Goal: Task Accomplishment & Management: Manage account settings

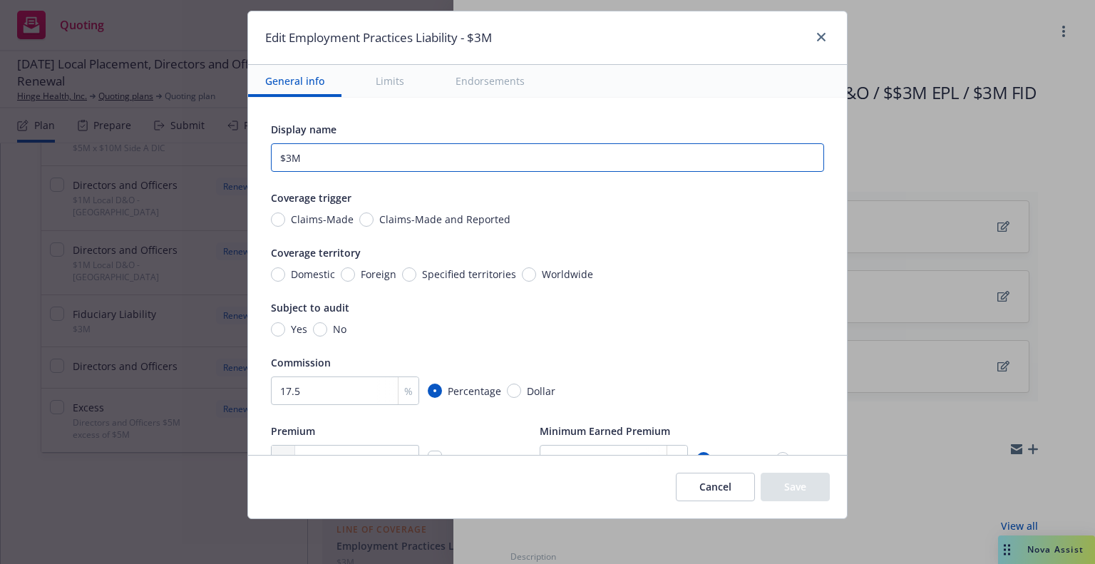
click at [371, 159] on input "$3M" at bounding box center [547, 157] width 553 height 29
click at [315, 159] on input "Chubb $3M FID" at bounding box center [547, 157] width 553 height 29
type input "Chubb $5M FID"
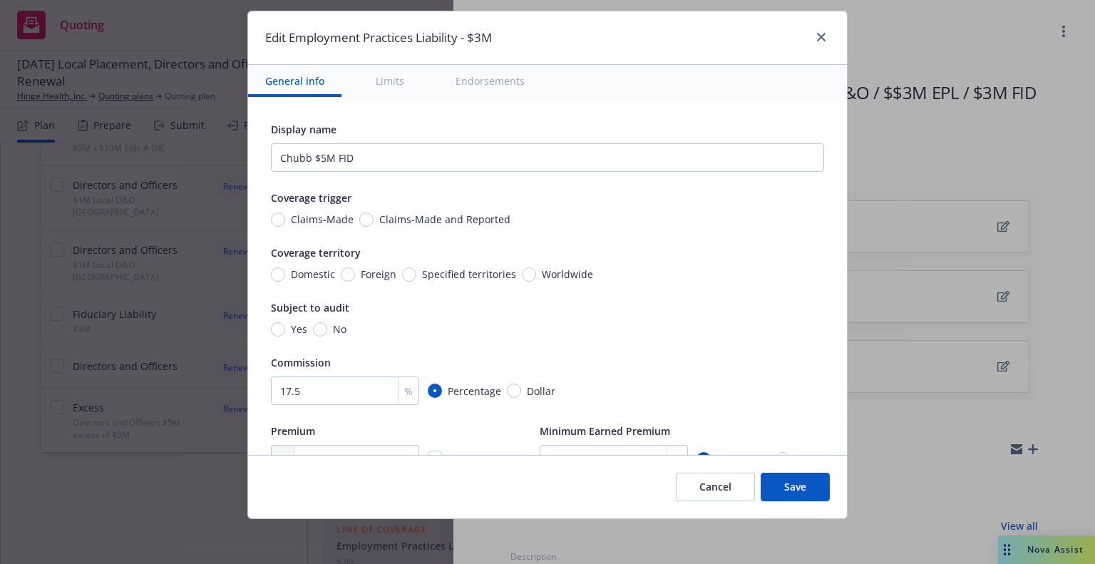
click at [373, 224] on span "Claims-Made and Reported" at bounding box center [441, 219] width 137 height 15
click at [362, 224] on input "Claims-Made and Reported" at bounding box center [366, 219] width 14 height 14
radio input "true"
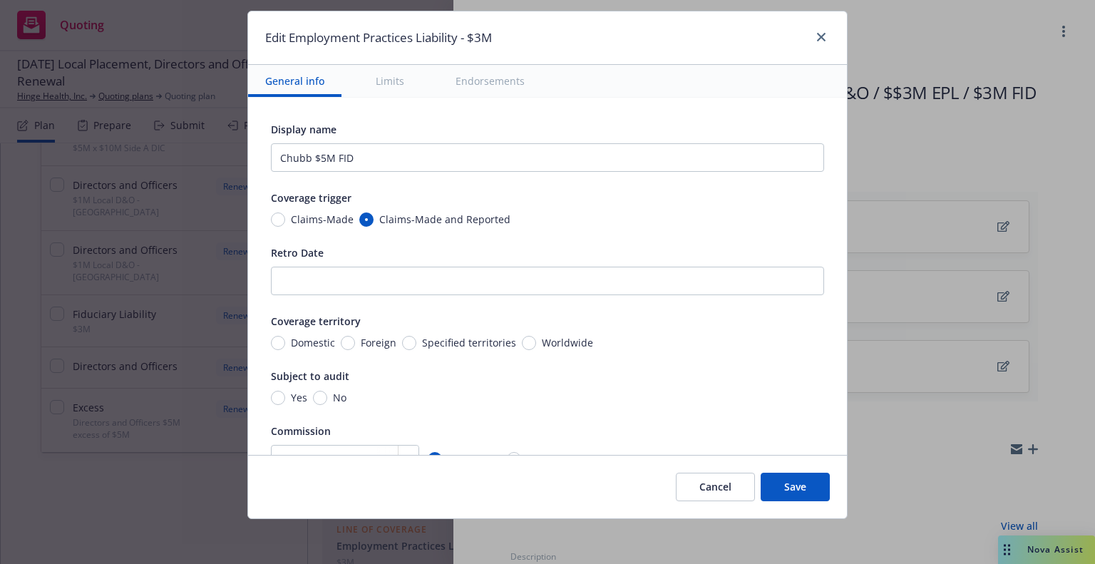
click at [536, 344] on span "Worldwide" at bounding box center [564, 342] width 57 height 15
click at [527, 344] on input "Worldwide" at bounding box center [529, 343] width 14 height 14
radio input "true"
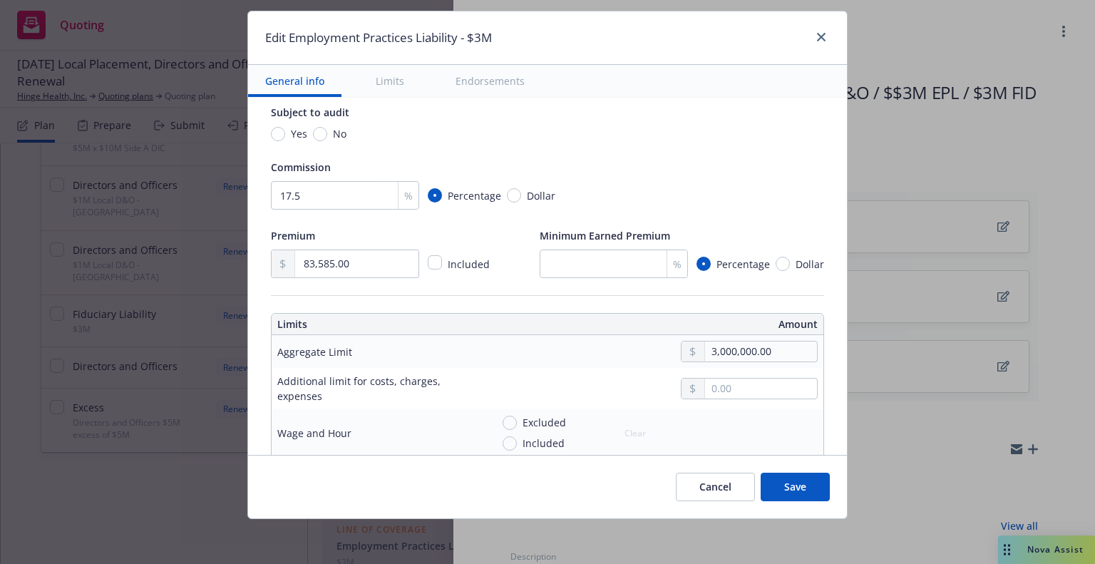
scroll to position [285, 0]
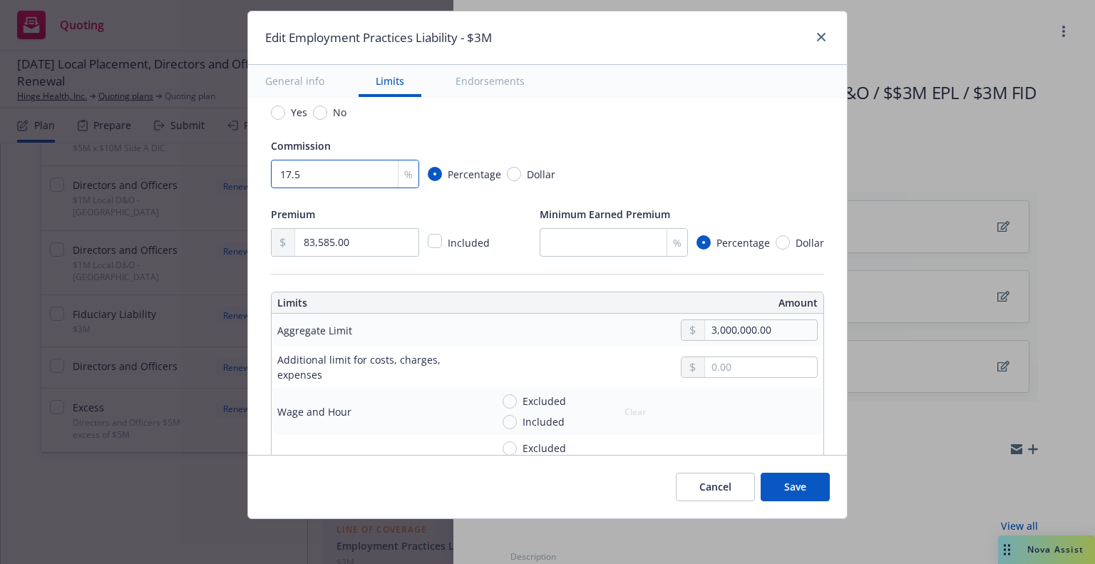
drag, startPoint x: 309, startPoint y: 175, endPoint x: 183, endPoint y: 183, distance: 125.7
click at [182, 183] on div "Edit Employment Practices Liability - $3M General info Limits Endorsements Disp…" at bounding box center [547, 282] width 1095 height 564
type input ".1"
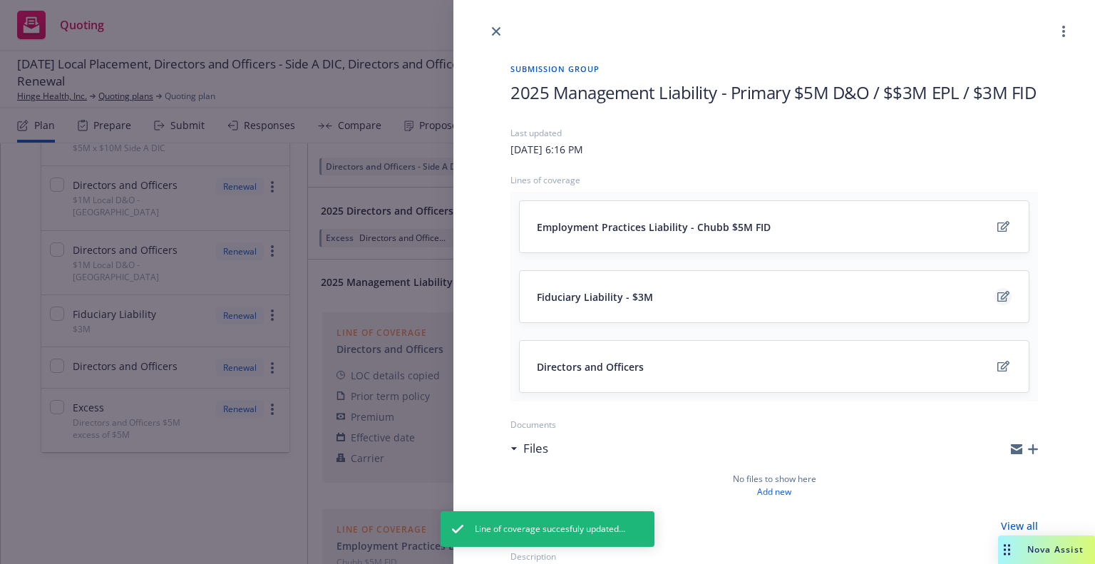
click at [997, 301] on icon "edit" at bounding box center [1003, 296] width 12 height 11
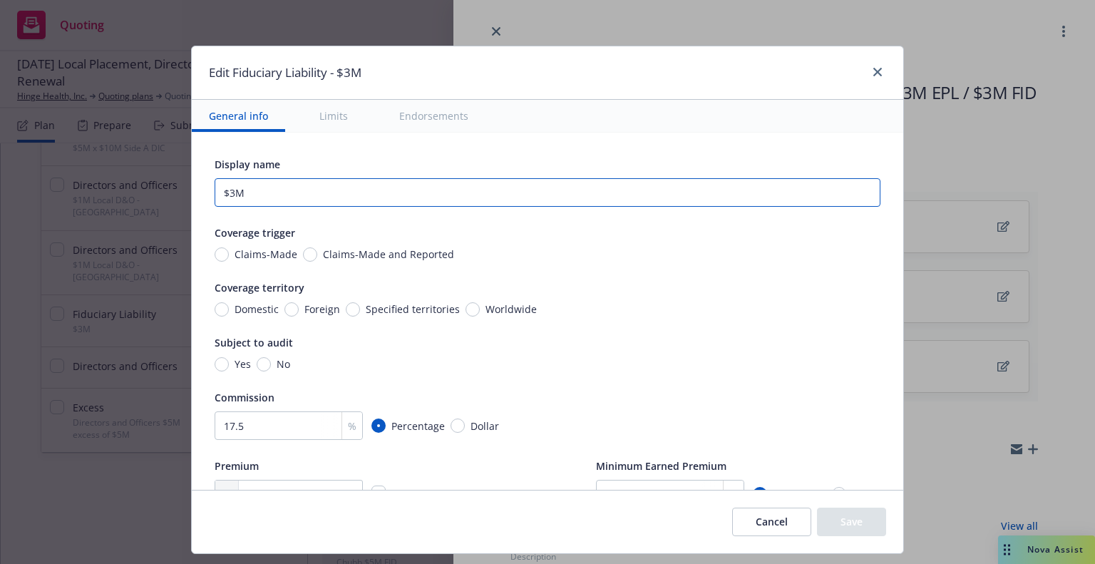
drag, startPoint x: 180, startPoint y: 182, endPoint x: 75, endPoint y: 180, distance: 105.5
click at [76, 180] on div "Edit Fiduciary Liability - $3M General info Limits Endorsements Display name $3…" at bounding box center [547, 282] width 1095 height 564
type input "Chubb $5M FID"
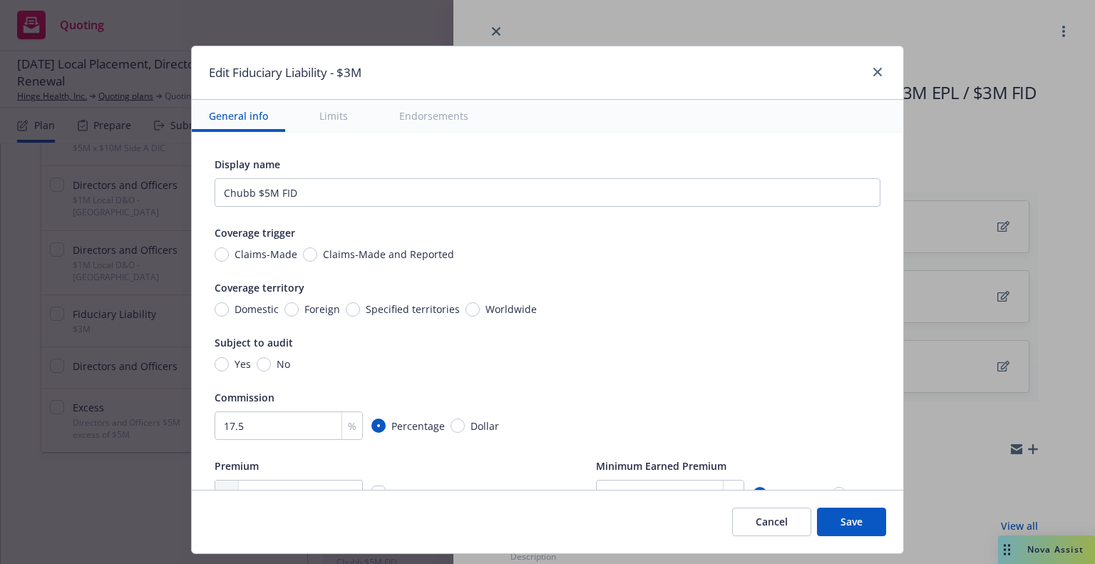
click at [323, 250] on span "Claims-Made and Reported" at bounding box center [388, 254] width 131 height 15
click at [311, 250] on input "Claims-Made and Reported" at bounding box center [310, 254] width 14 height 14
radio input "true"
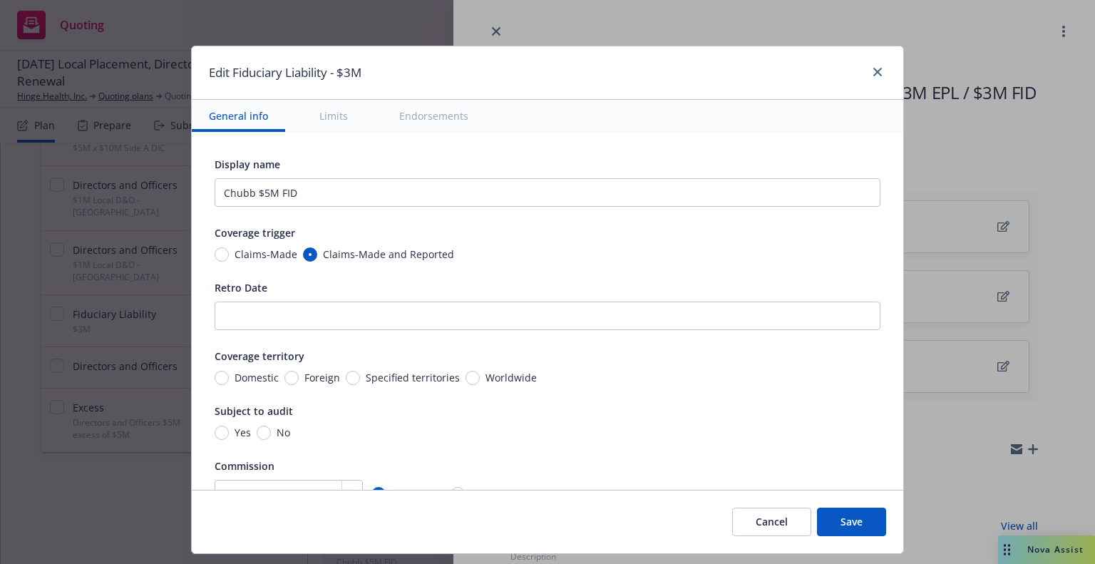
click at [488, 370] on span "Worldwide" at bounding box center [510, 377] width 51 height 15
click at [480, 371] on input "Worldwide" at bounding box center [472, 378] width 14 height 14
radio input "true"
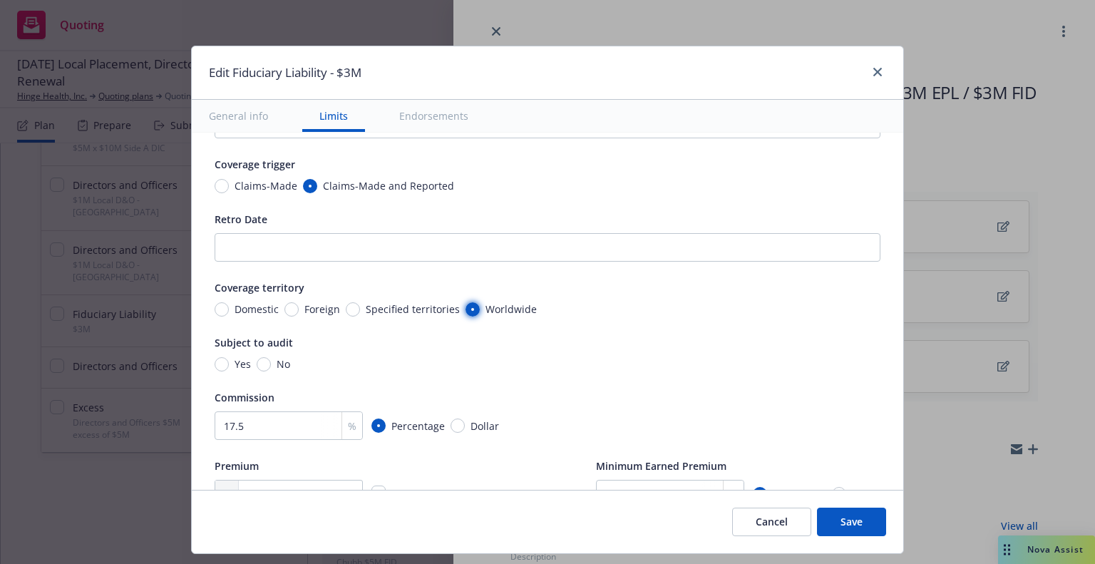
scroll to position [214, 0]
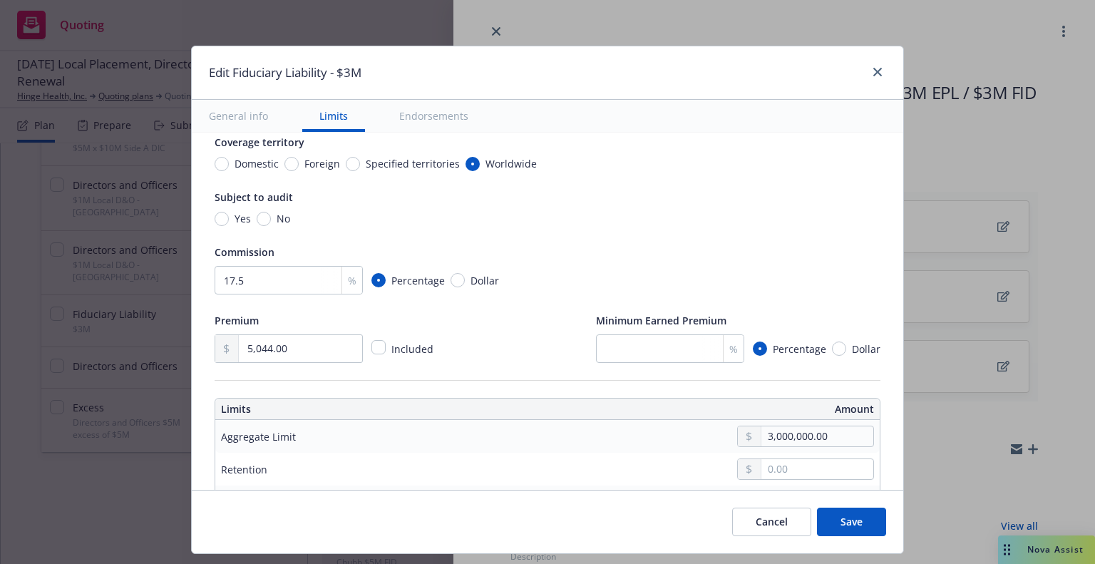
click at [271, 219] on span "No" at bounding box center [280, 218] width 19 height 15
click at [259, 219] on input "No" at bounding box center [264, 219] width 14 height 14
radio input "true"
drag, startPoint x: 179, startPoint y: 262, endPoint x: 19, endPoint y: 249, distance: 160.9
click at [28, 249] on div "Edit Fiduciary Liability - $3M General info Limits Endorsements Display name Ch…" at bounding box center [547, 282] width 1095 height 564
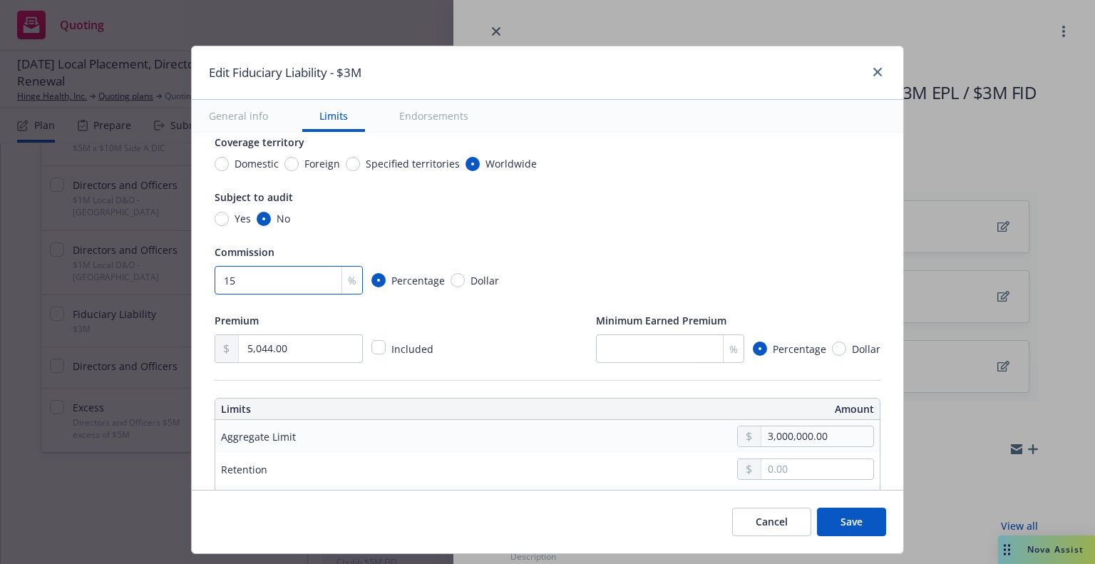
type input "15"
click at [283, 346] on input "5,044.00" at bounding box center [300, 348] width 123 height 27
drag, startPoint x: 286, startPoint y: 355, endPoint x: 184, endPoint y: 347, distance: 102.2
type input "6.00"
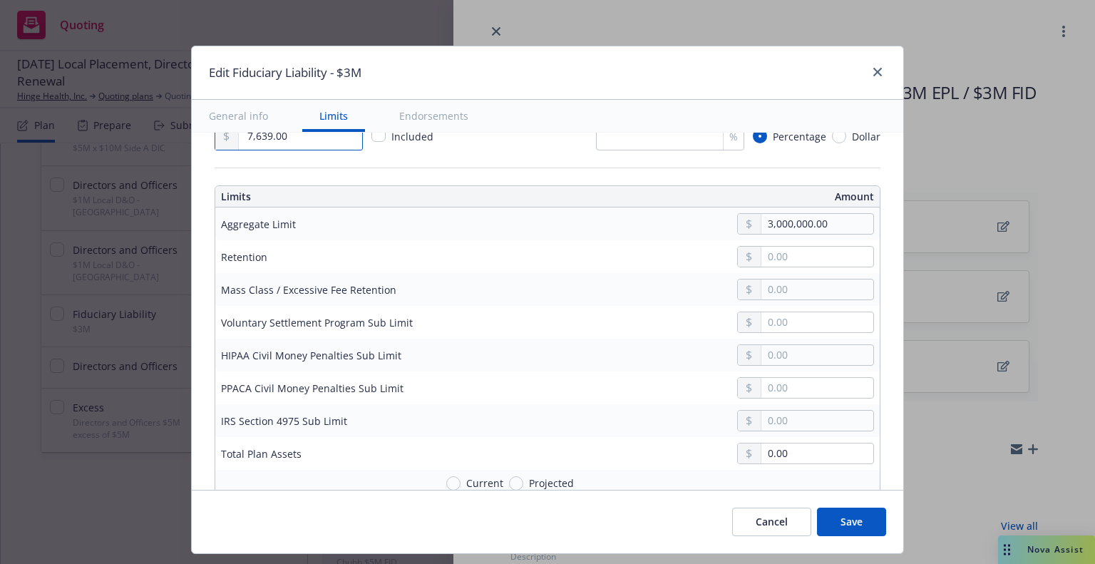
scroll to position [428, 0]
type input "7,639.00"
click at [761, 217] on input "3,000,000.00" at bounding box center [817, 222] width 112 height 20
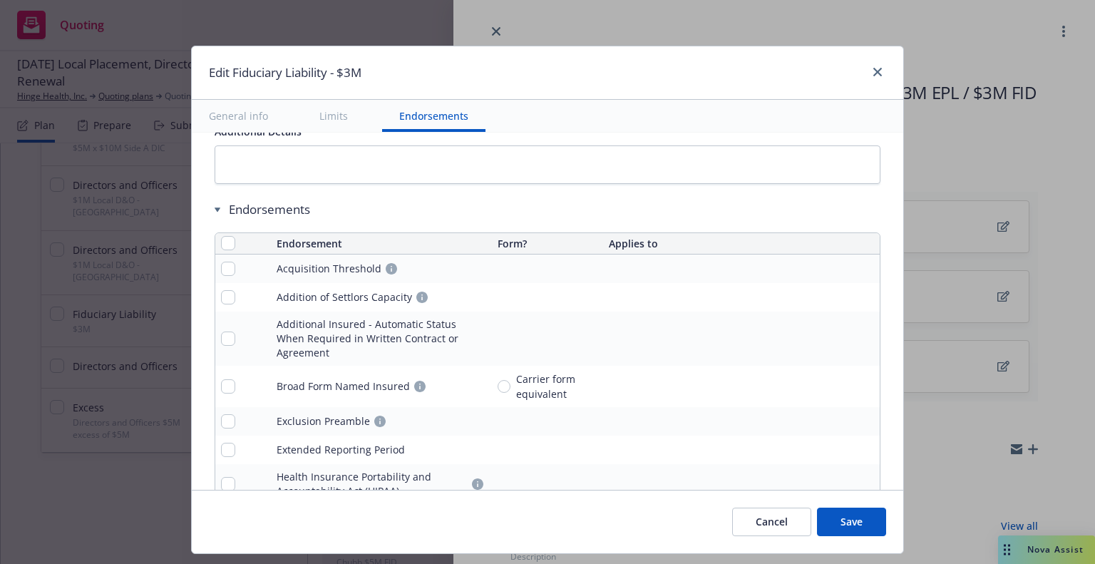
scroll to position [1534, 0]
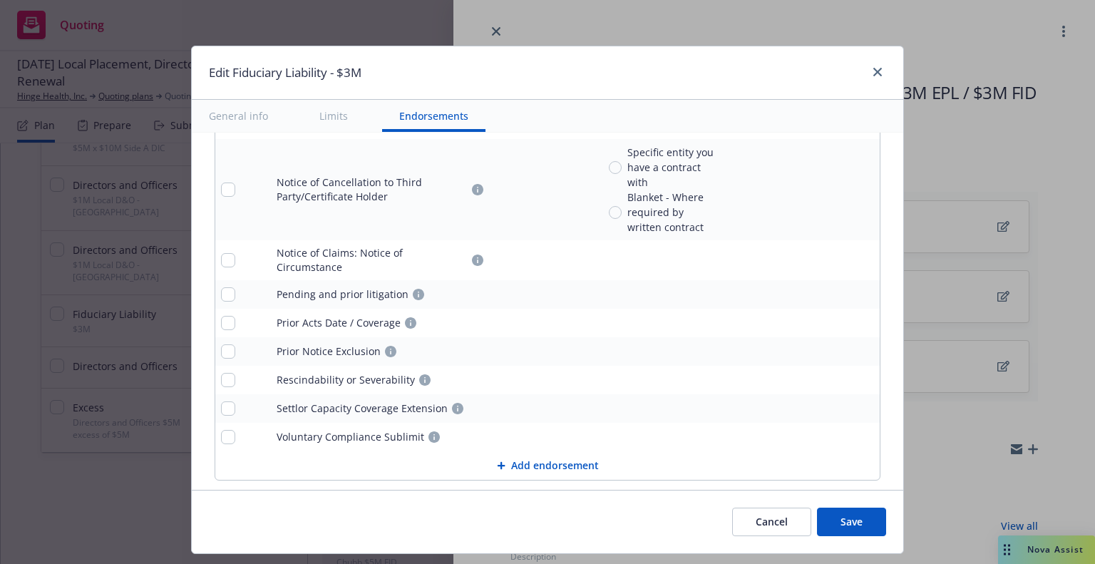
type input "5,000,000.00"
click at [862, 510] on button "Save" at bounding box center [851, 521] width 69 height 29
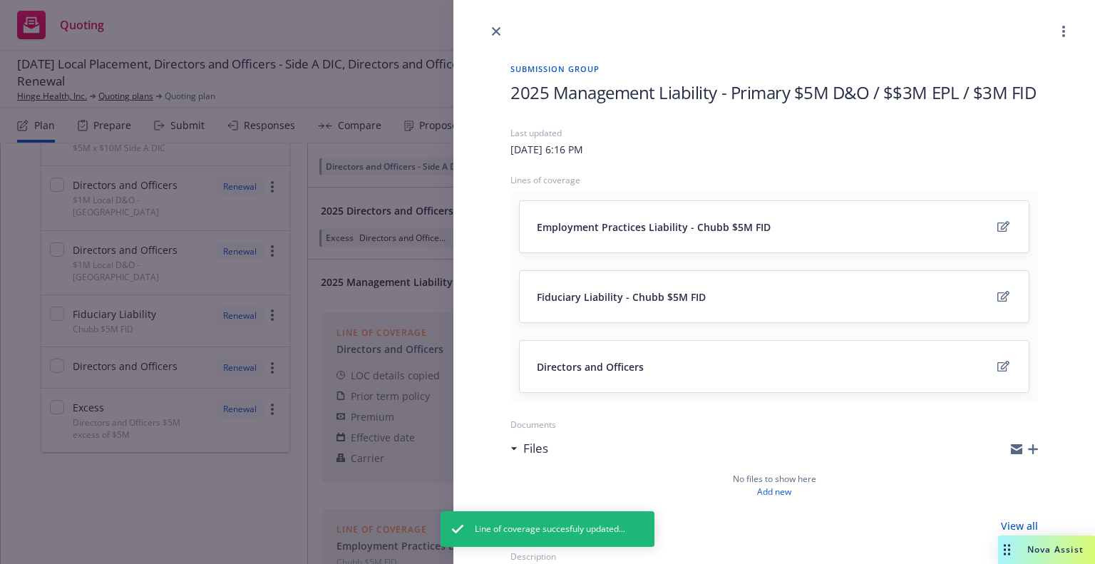
scroll to position [107, 0]
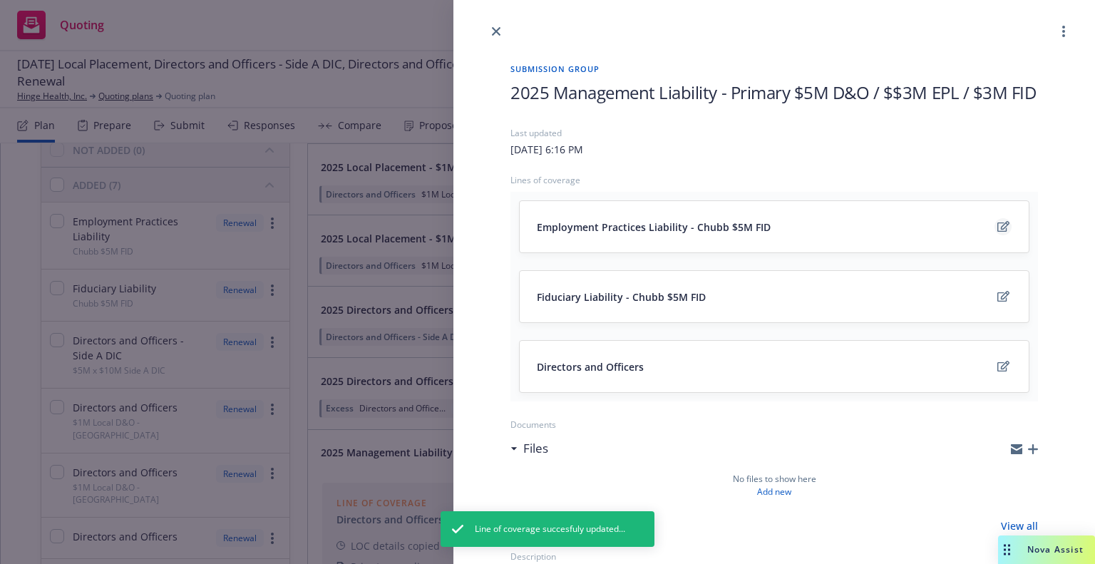
click at [997, 232] on icon "edit" at bounding box center [1003, 226] width 12 height 11
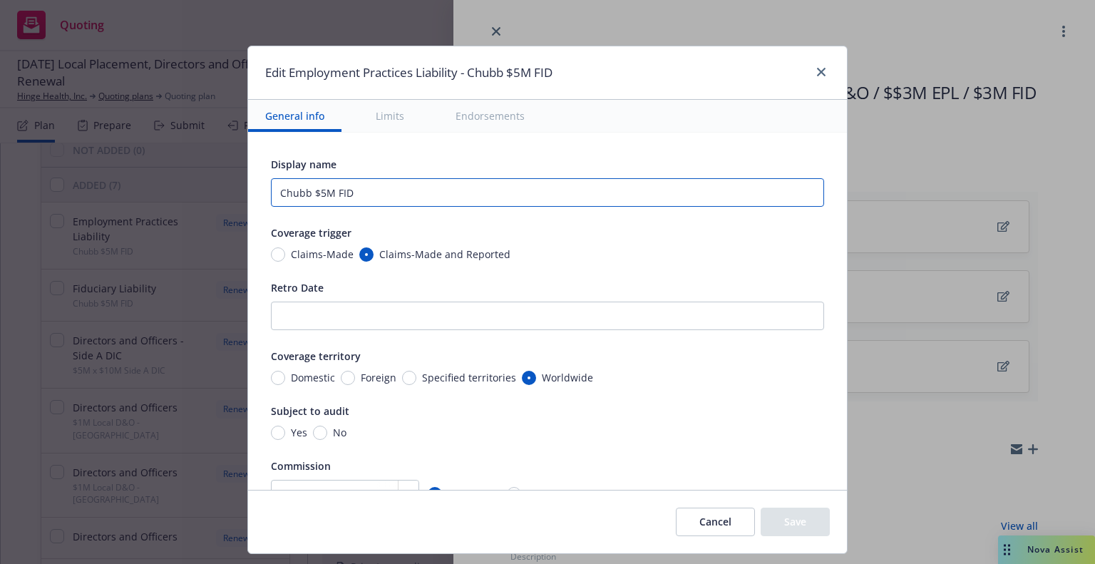
click at [310, 193] on input "Chubb $5M FID" at bounding box center [547, 192] width 553 height 29
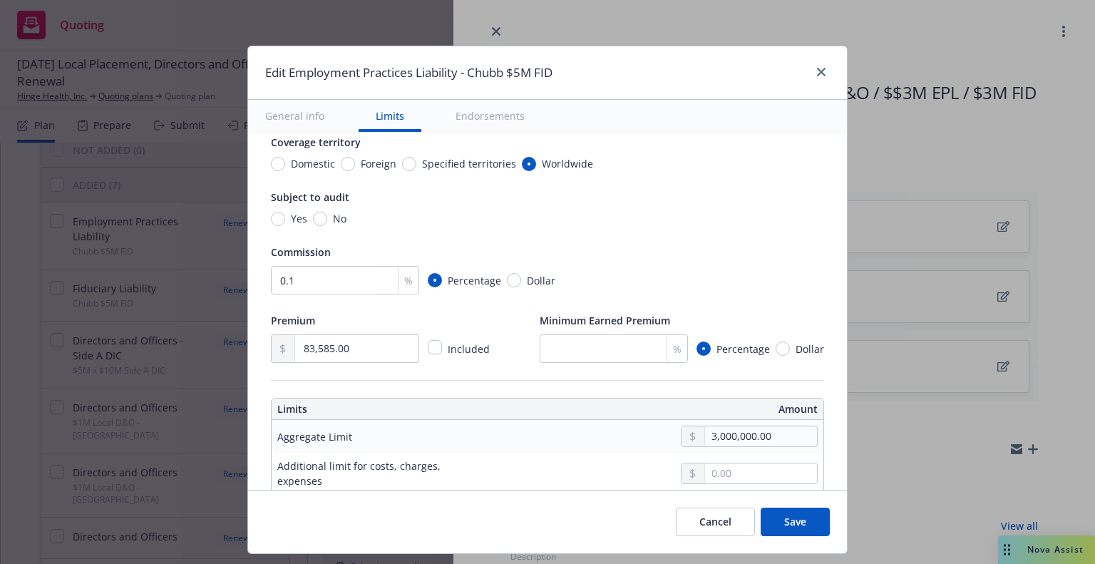
type input "Chubb $3M EPL"
click at [316, 219] on input "No" at bounding box center [320, 219] width 14 height 14
radio input "true"
drag, startPoint x: 297, startPoint y: 275, endPoint x: 193, endPoint y: 275, distance: 104.1
click at [198, 275] on div "Edit Employment Practices Liability - Chubb $5M FID General info Limits Endorse…" at bounding box center [547, 282] width 1095 height 564
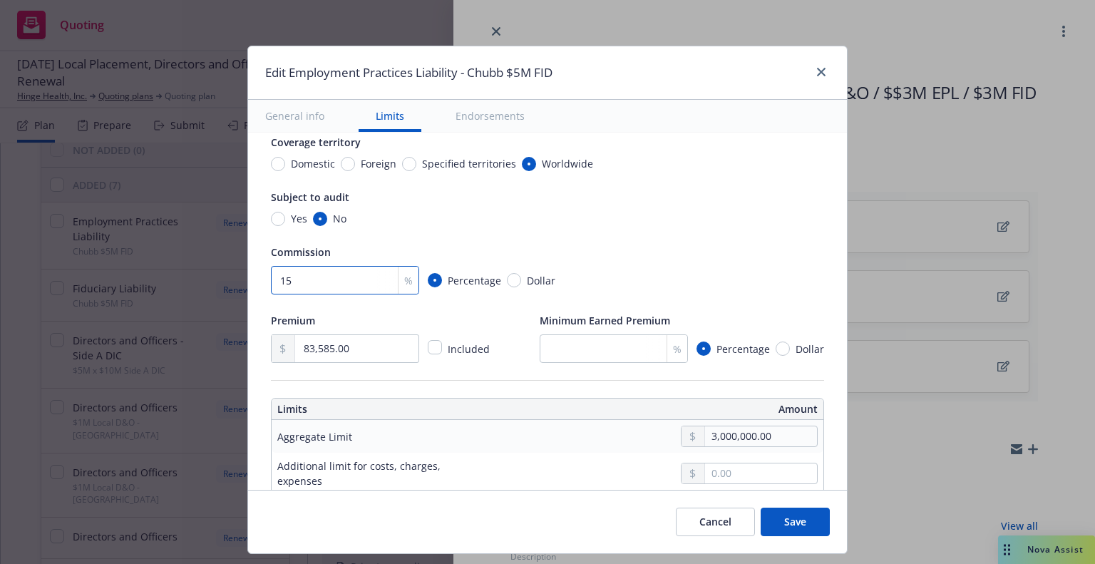
type input "15"
drag, startPoint x: 351, startPoint y: 346, endPoint x: 194, endPoint y: 336, distance: 157.1
click at [195, 336] on div "Edit Employment Practices Liability - Chubb $5M FID General info Limits Endorse…" at bounding box center [547, 282] width 1095 height 564
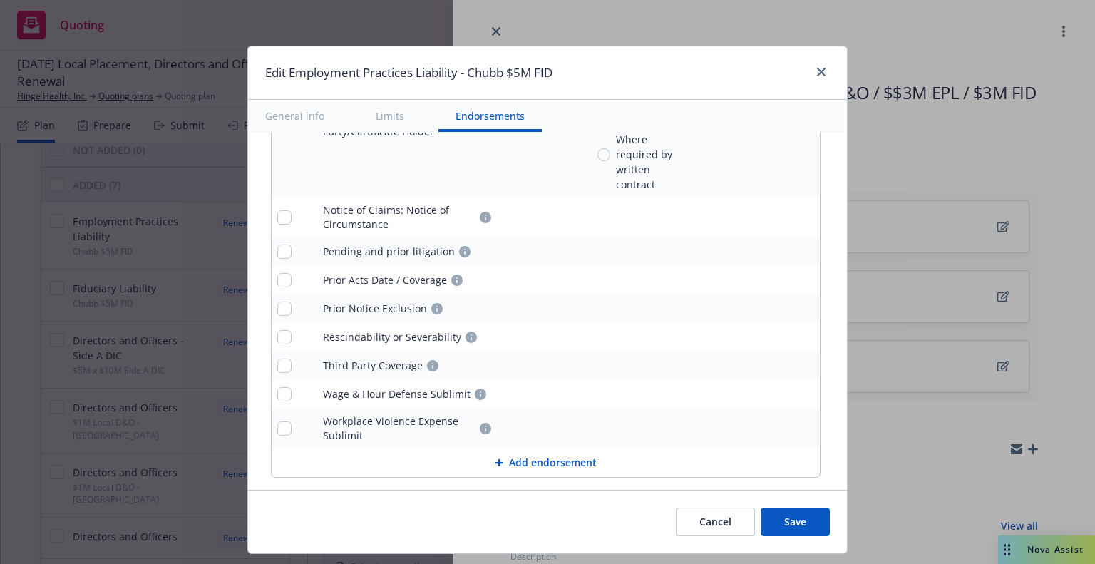
scroll to position [1880, 0]
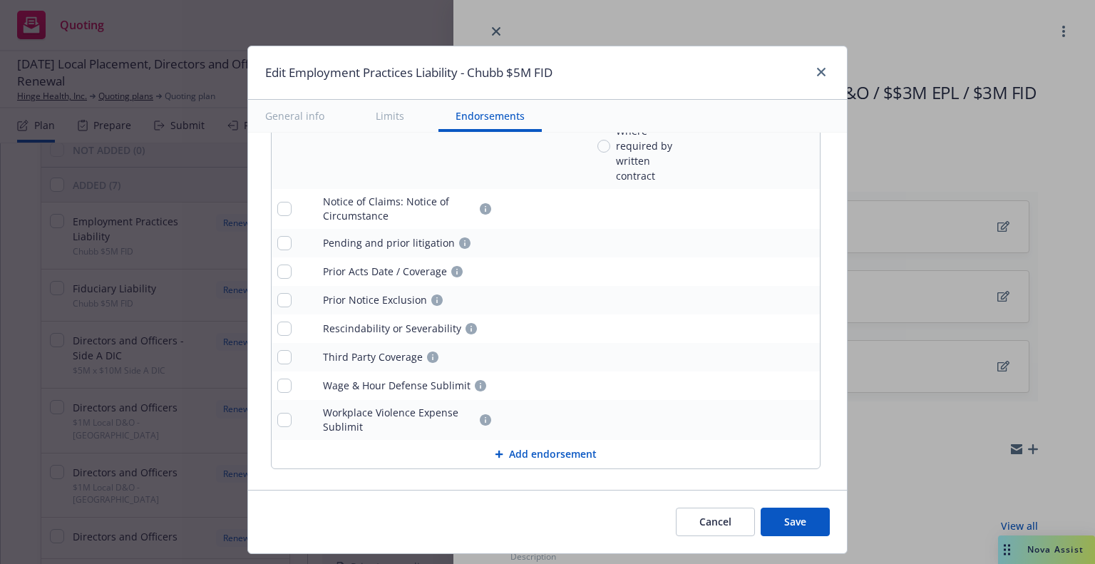
type input "87,521.00"
click at [801, 520] on button "Save" at bounding box center [795, 521] width 69 height 29
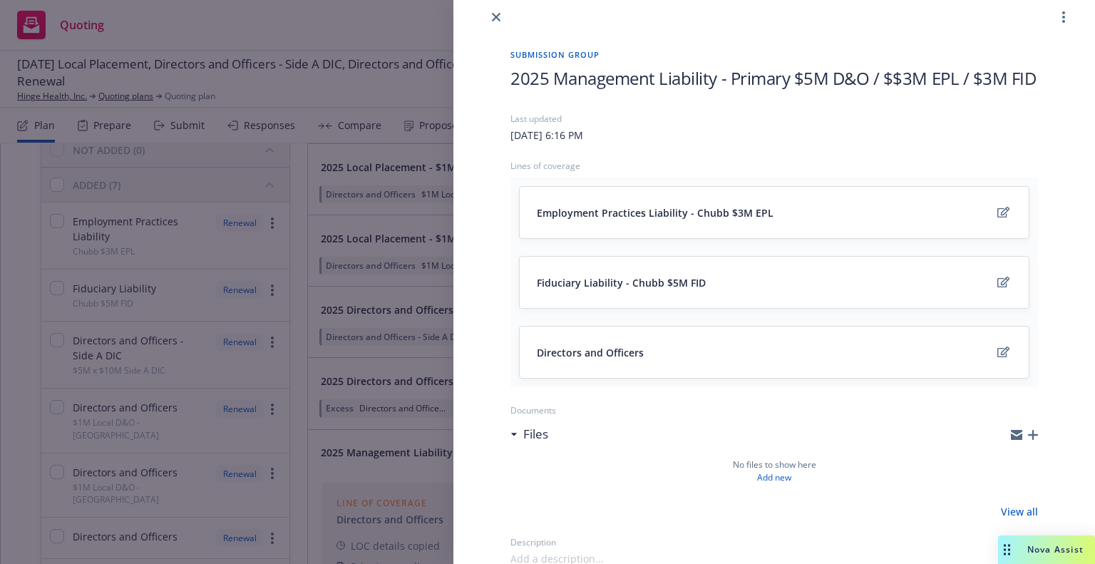
scroll to position [0, 0]
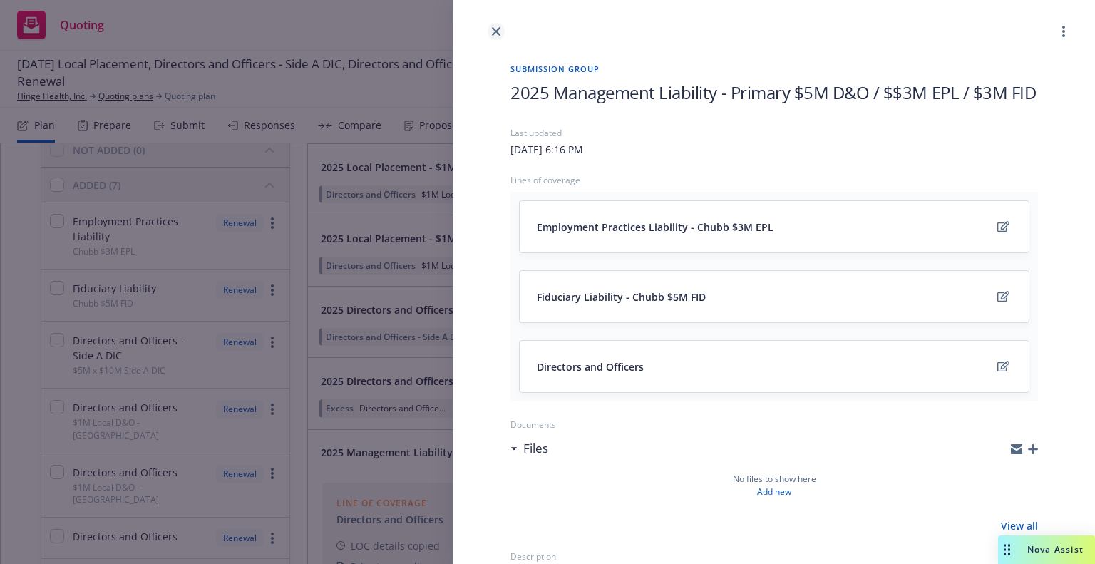
click at [493, 30] on icon "close" at bounding box center [496, 31] width 9 height 9
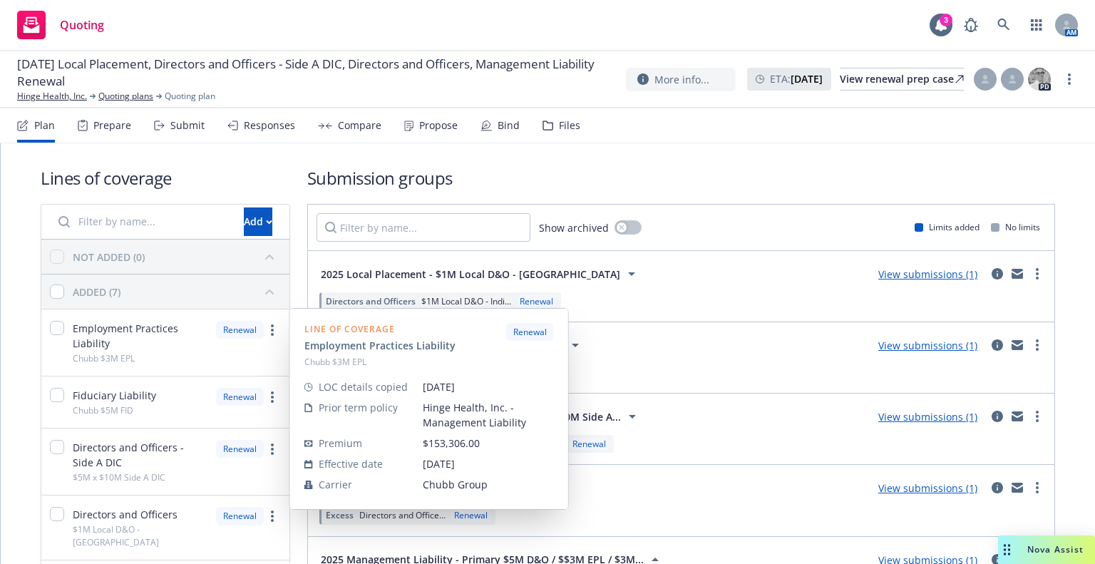
click at [63, 330] on div "Employment Practices Liability Chubb $3M EPL" at bounding box center [129, 342] width 158 height 43
checkbox input "true"
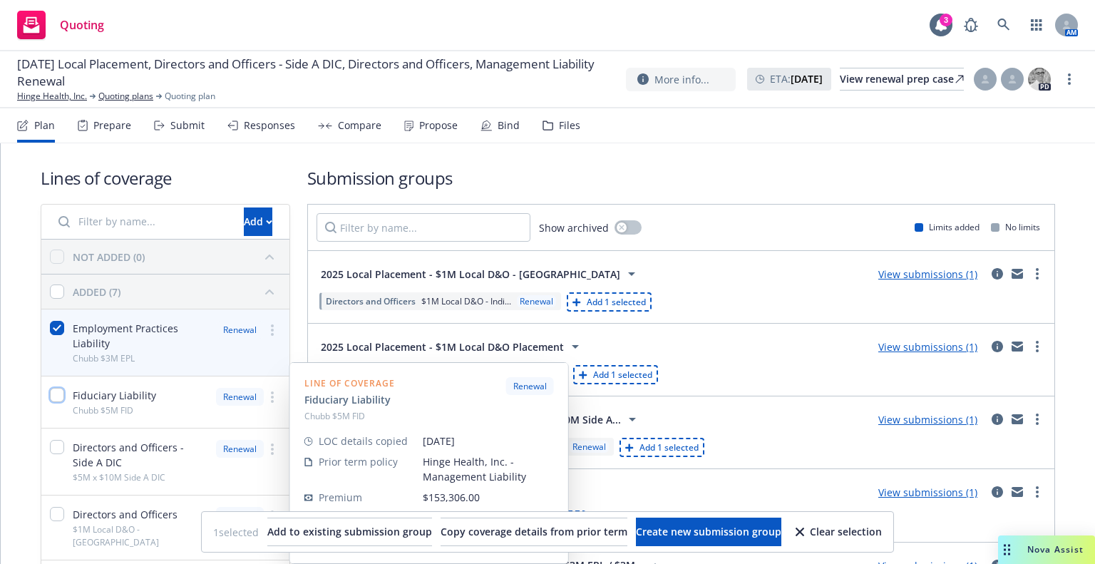
click at [54, 397] on input "checkbox" at bounding box center [57, 395] width 14 height 14
checkbox input "true"
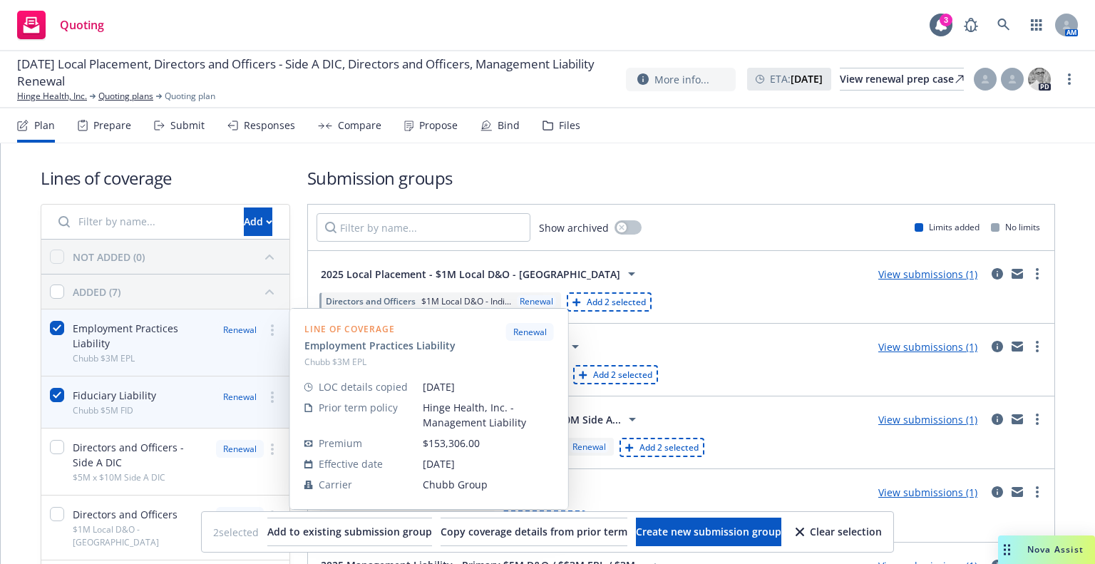
click at [271, 330] on circle "more" at bounding box center [272, 330] width 3 height 3
click at [148, 323] on span "Employment Practices Liability" at bounding box center [140, 336] width 135 height 30
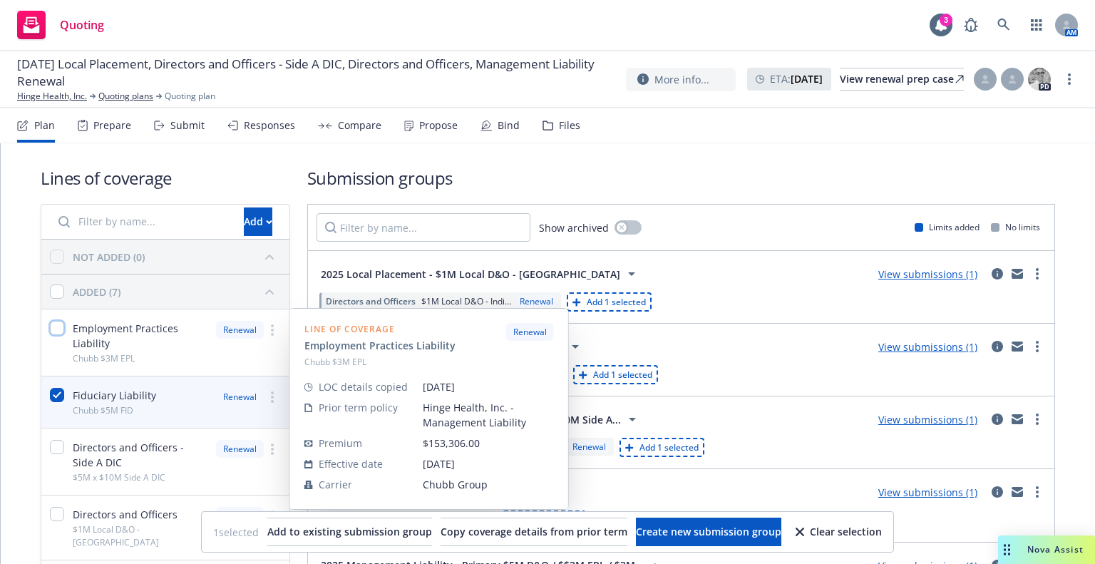
click at [56, 332] on input "checkbox" at bounding box center [57, 328] width 14 height 14
checkbox input "true"
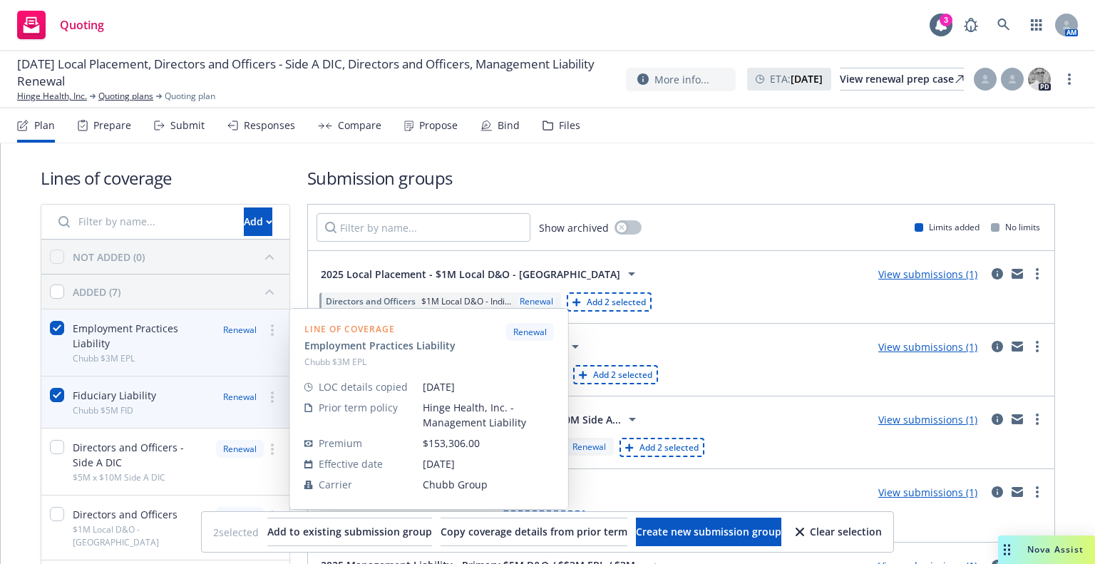
click at [242, 324] on div "Renewal" at bounding box center [240, 330] width 48 height 18
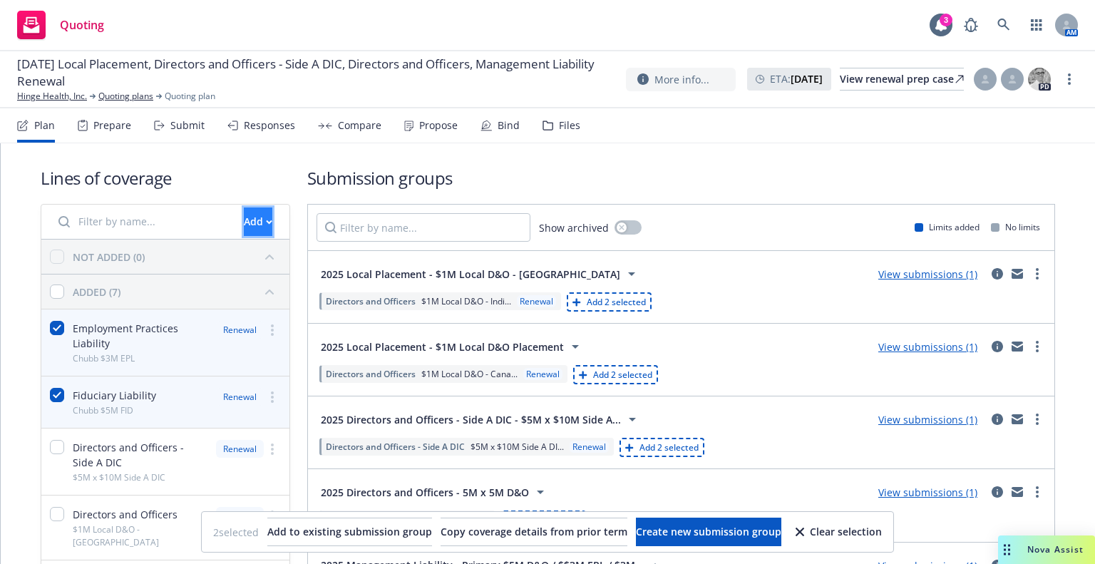
click at [267, 220] on icon "button" at bounding box center [269, 221] width 5 height 3
click at [0, 339] on div at bounding box center [0, 353] width 1 height 421
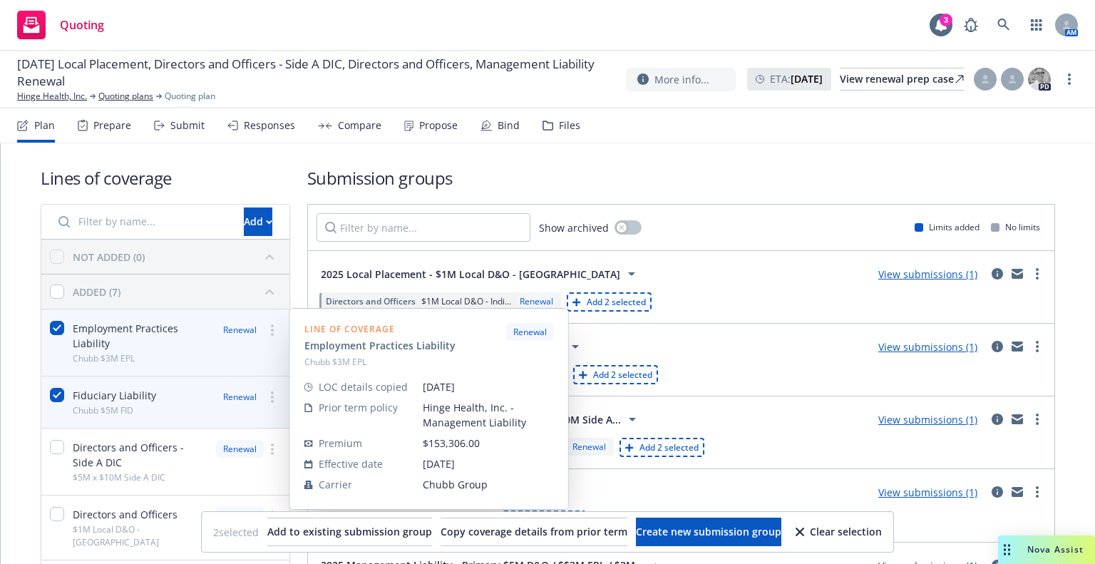
click at [274, 332] on link "more" at bounding box center [272, 329] width 17 height 17
click at [225, 333] on div "Renewal" at bounding box center [240, 330] width 48 height 18
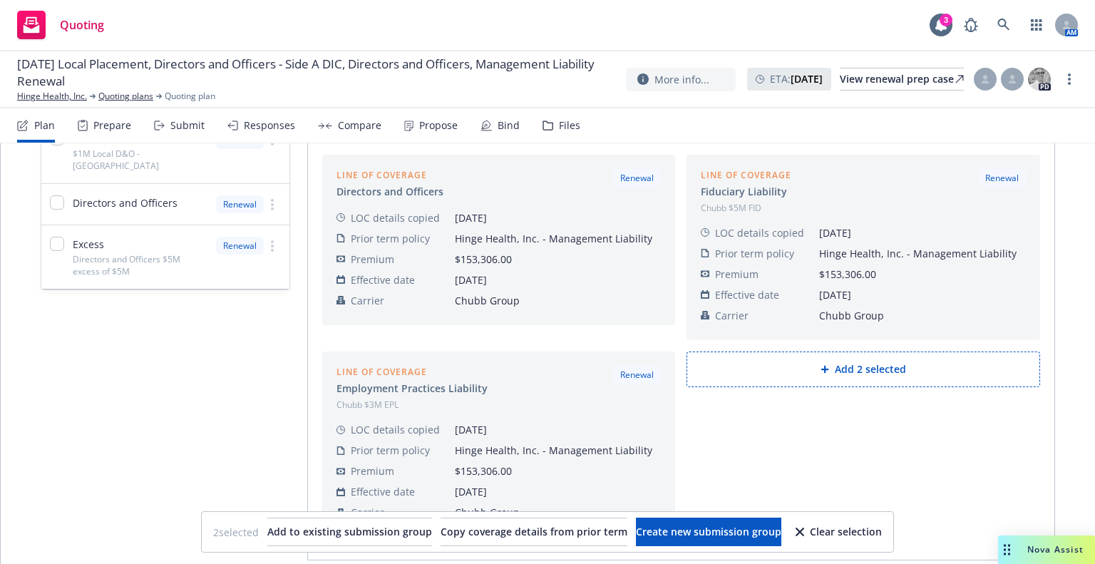
scroll to position [354, 0]
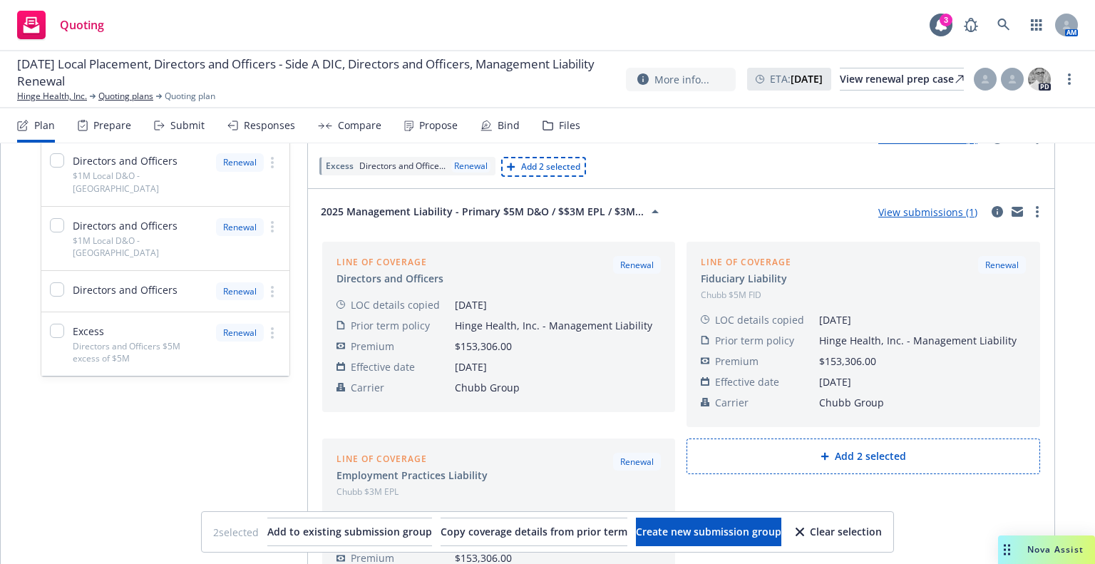
click at [109, 130] on div "Prepare" at bounding box center [112, 125] width 38 height 11
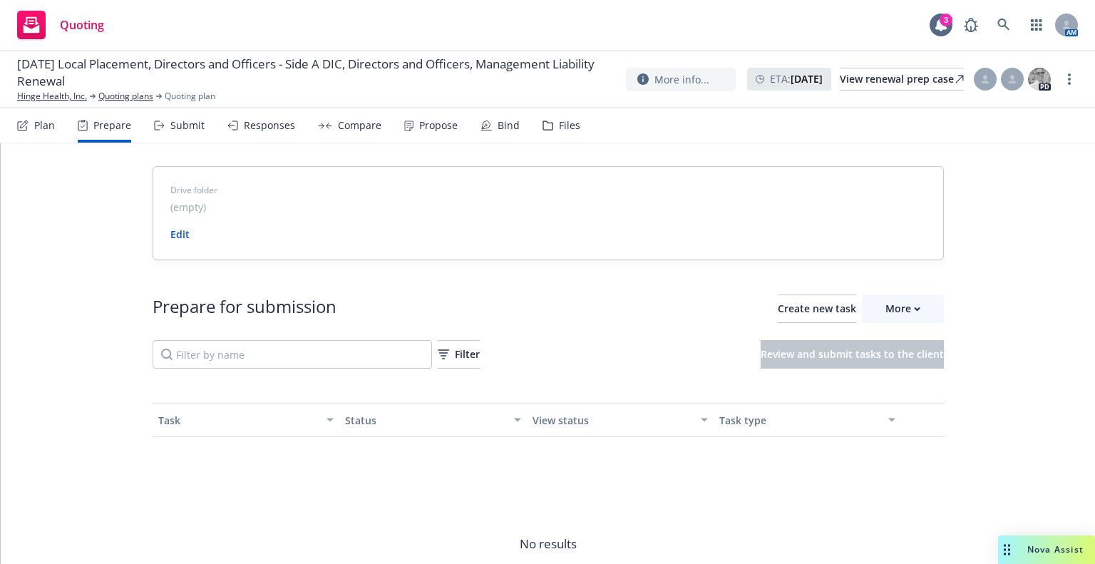
click at [177, 126] on div "Submit" at bounding box center [187, 125] width 34 height 11
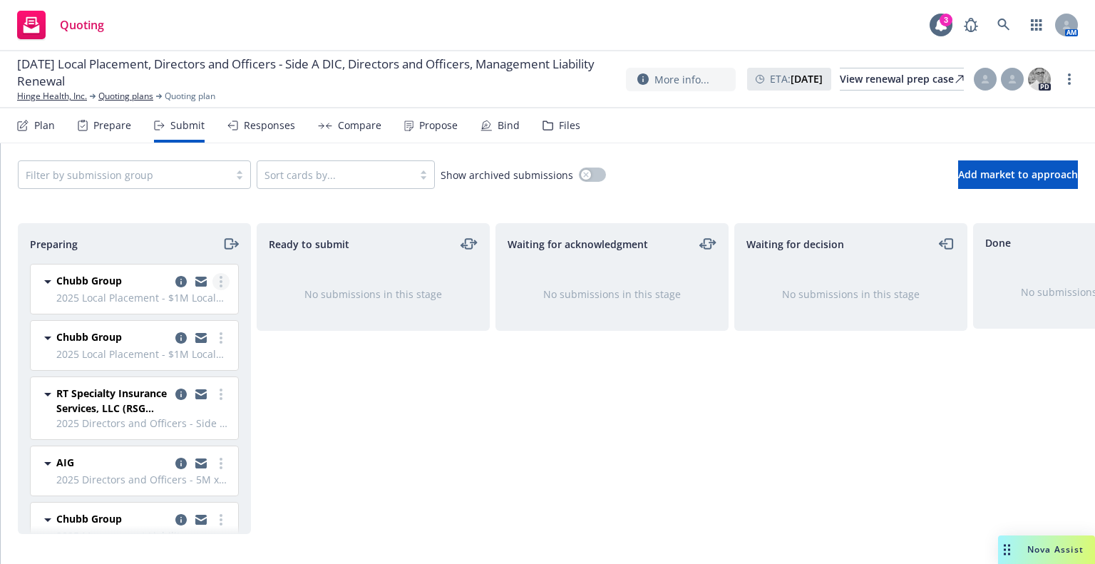
scroll to position [39, 0]
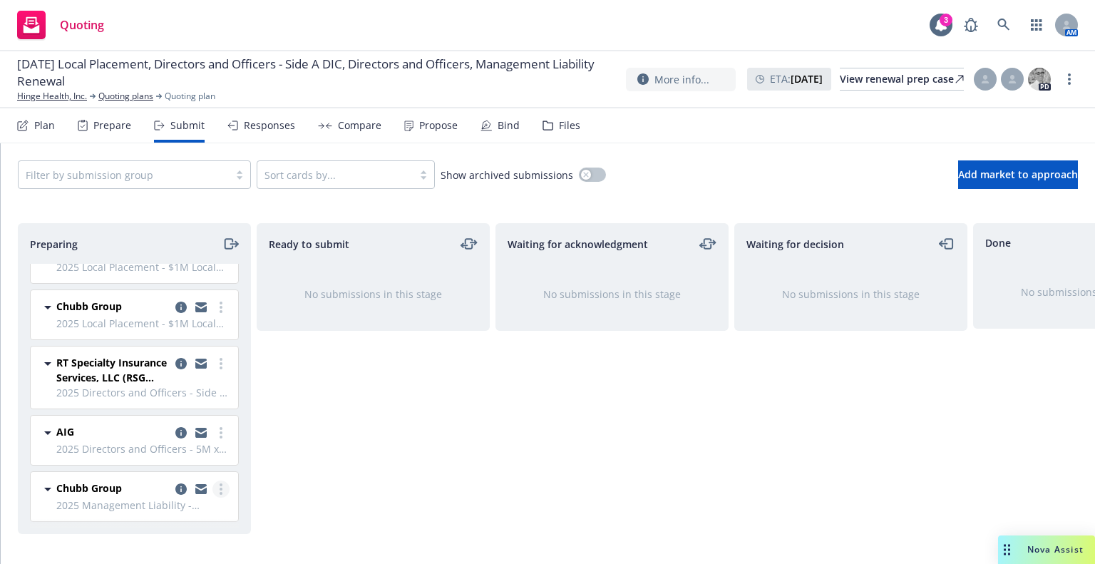
click at [212, 480] on link "more" at bounding box center [220, 488] width 17 height 17
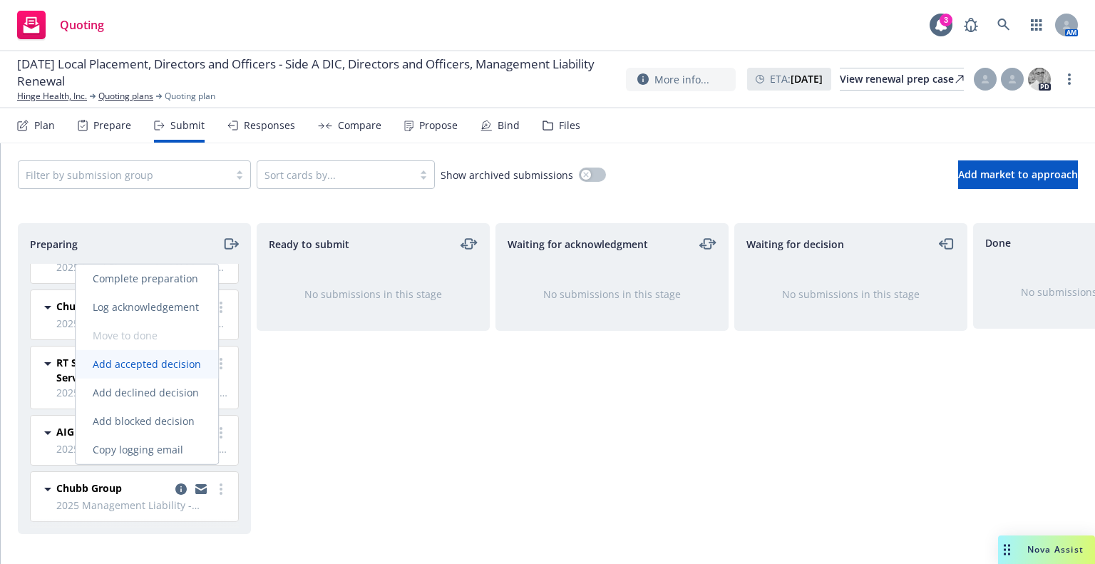
click at [179, 366] on span "Add accepted decision" at bounding box center [147, 364] width 143 height 14
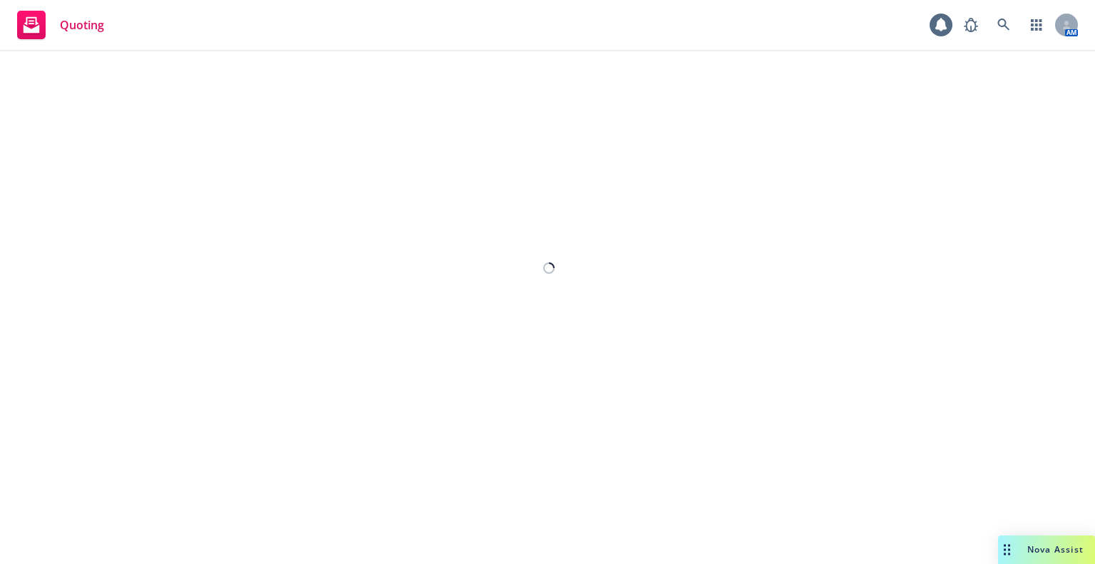
select select "12"
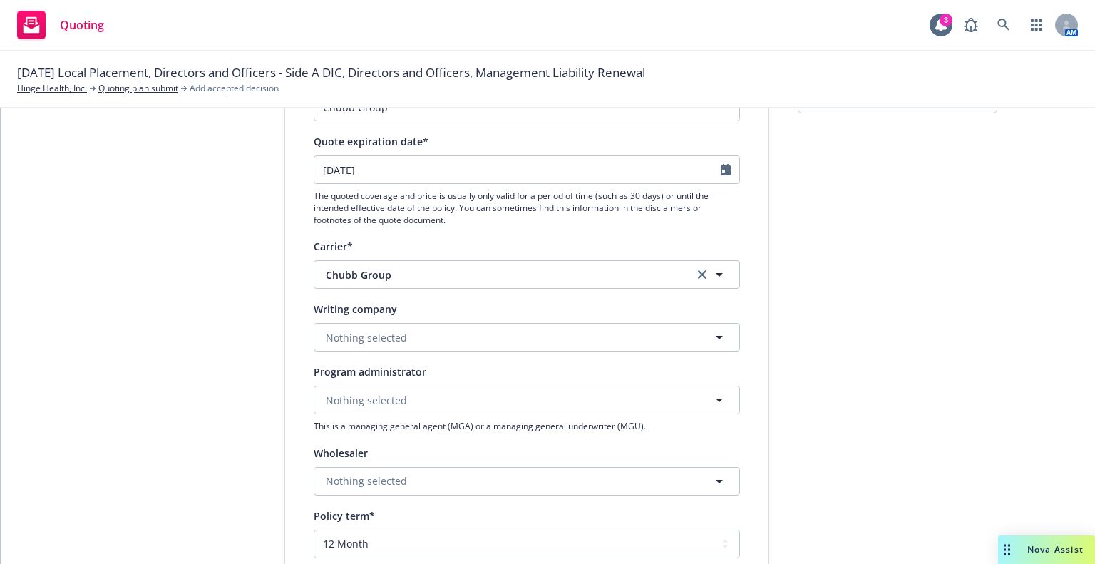
scroll to position [285, 0]
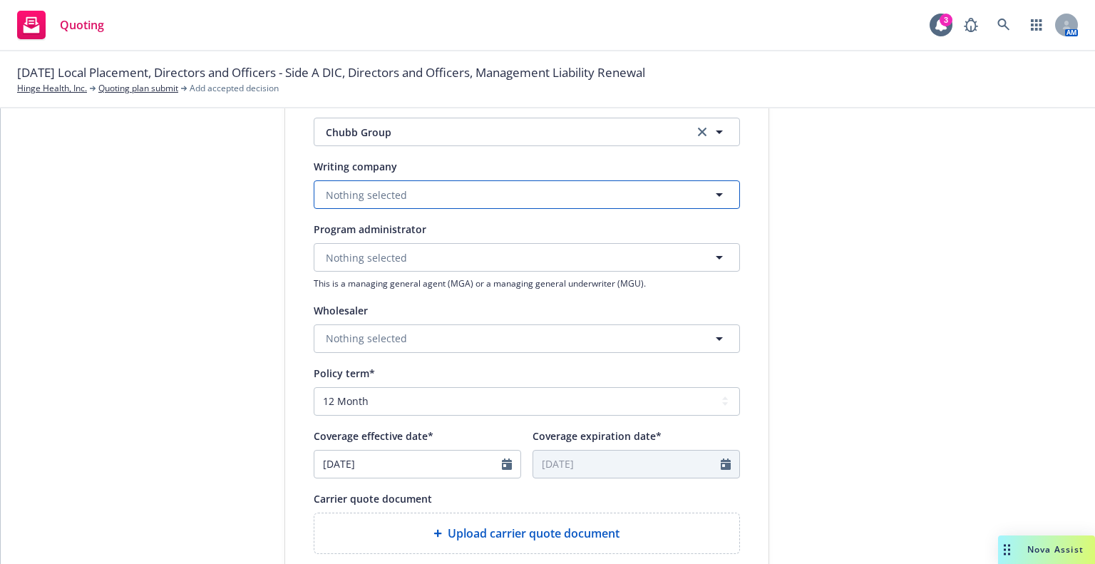
click at [551, 182] on button "Nothing selected" at bounding box center [527, 194] width 426 height 29
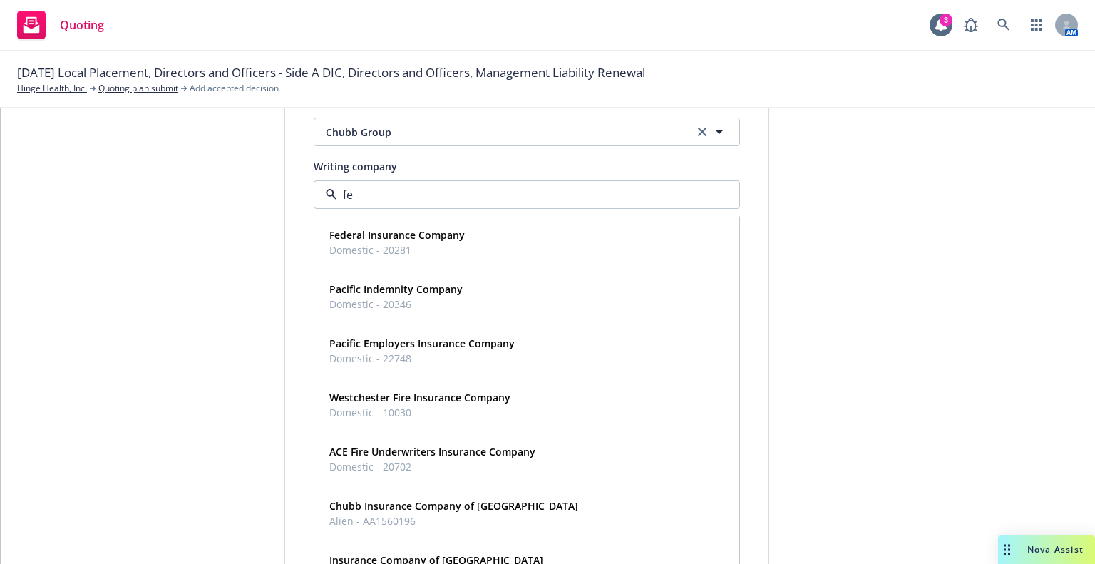
type input "fed"
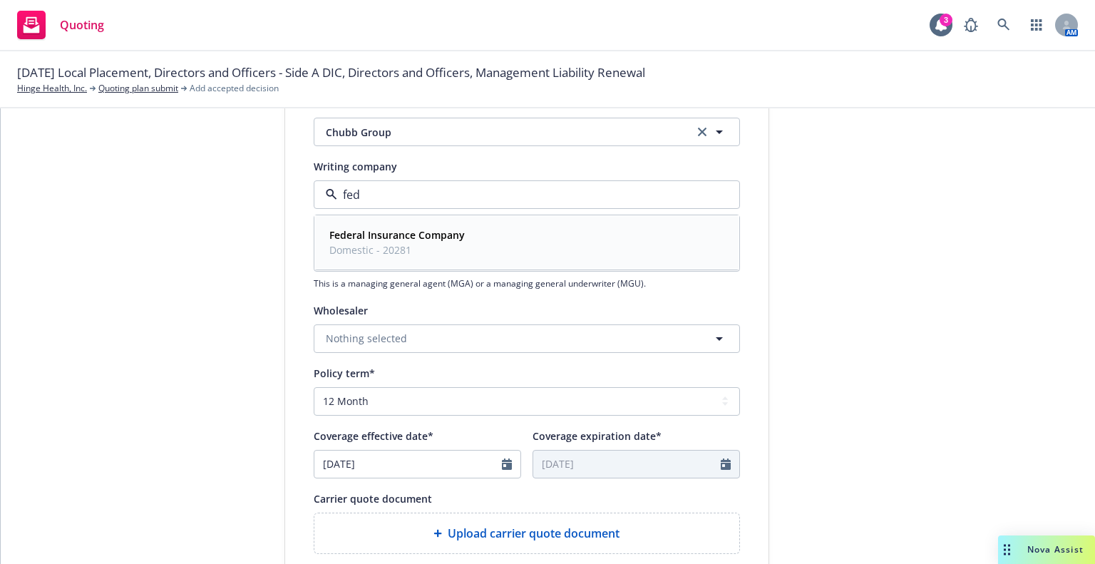
click at [411, 234] on strong "Federal Insurance Company" at bounding box center [396, 235] width 135 height 14
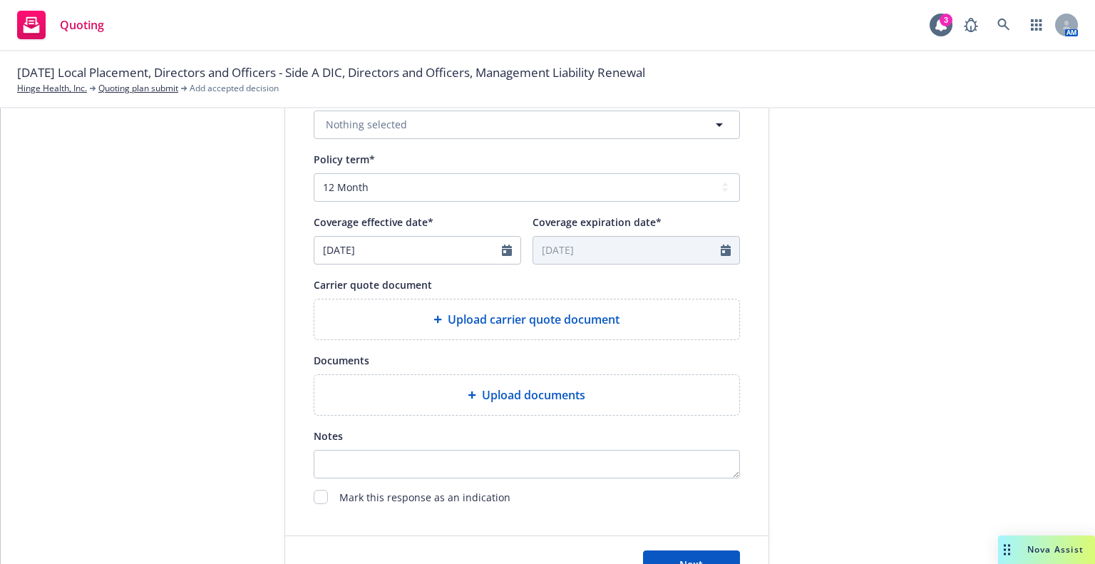
scroll to position [556, 0]
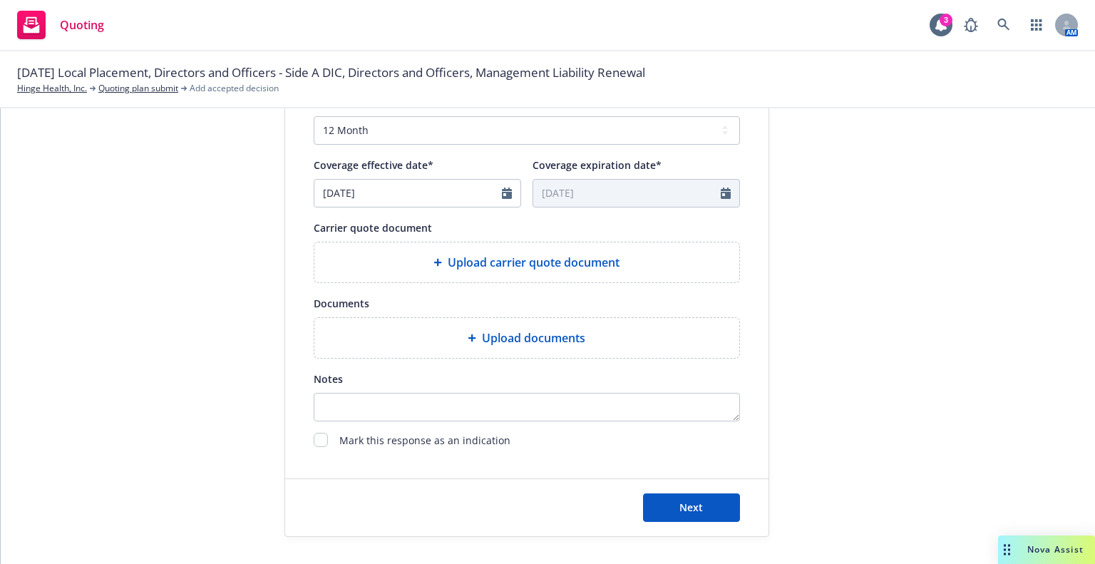
click at [422, 267] on div "Upload carrier quote document" at bounding box center [527, 262] width 402 height 17
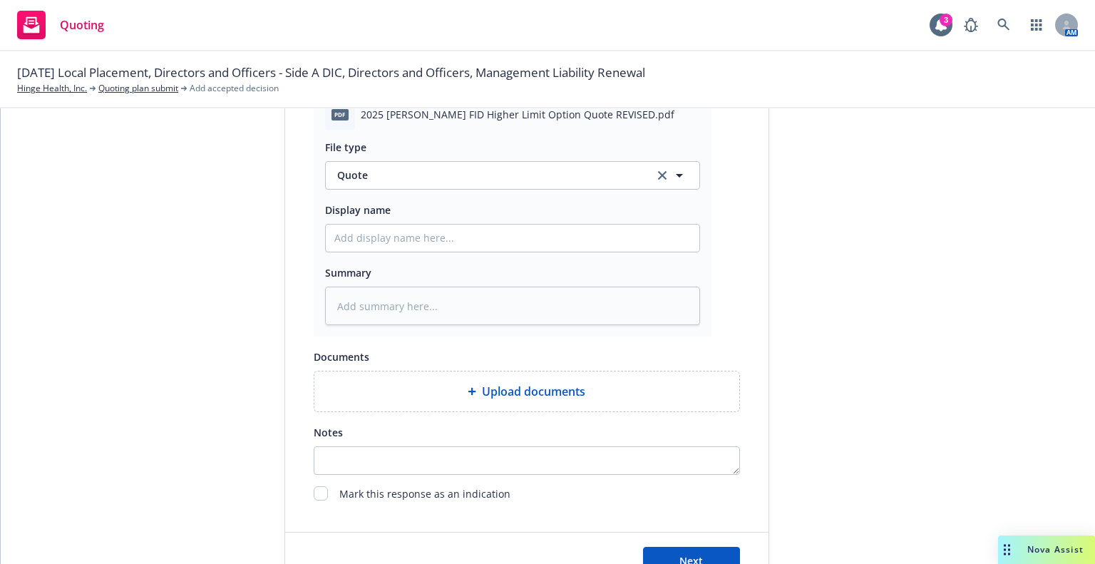
scroll to position [763, 0]
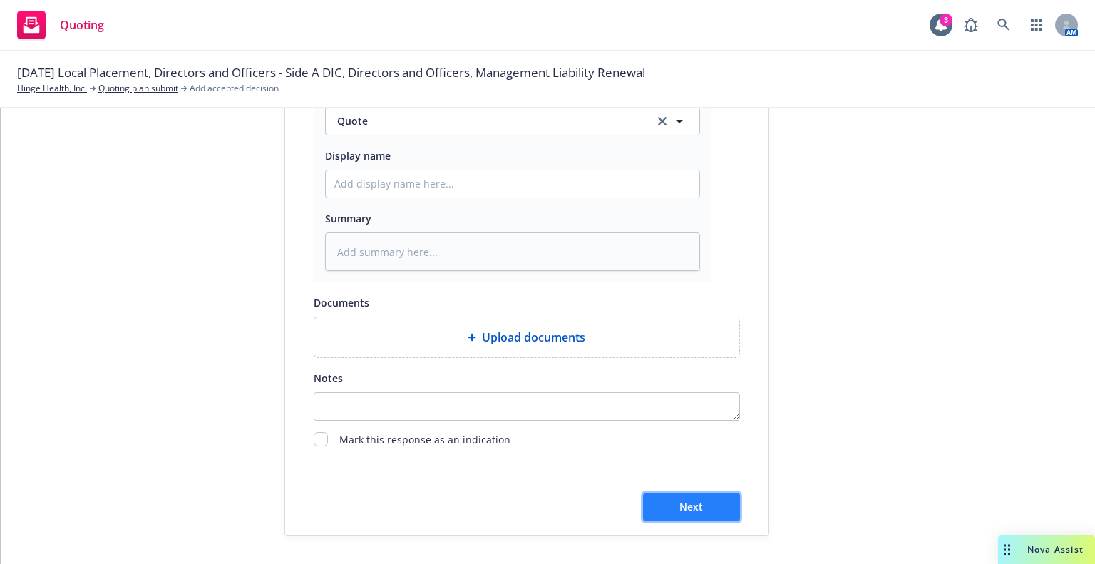
click at [689, 512] on span "Next" at bounding box center [691, 507] width 24 height 14
type textarea "x"
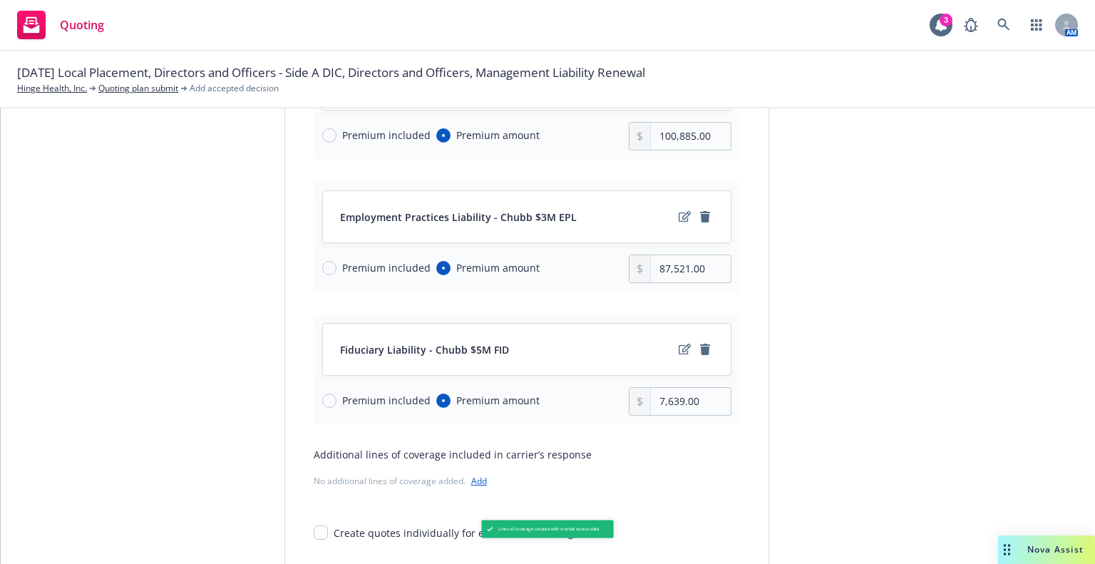
scroll to position [285, 0]
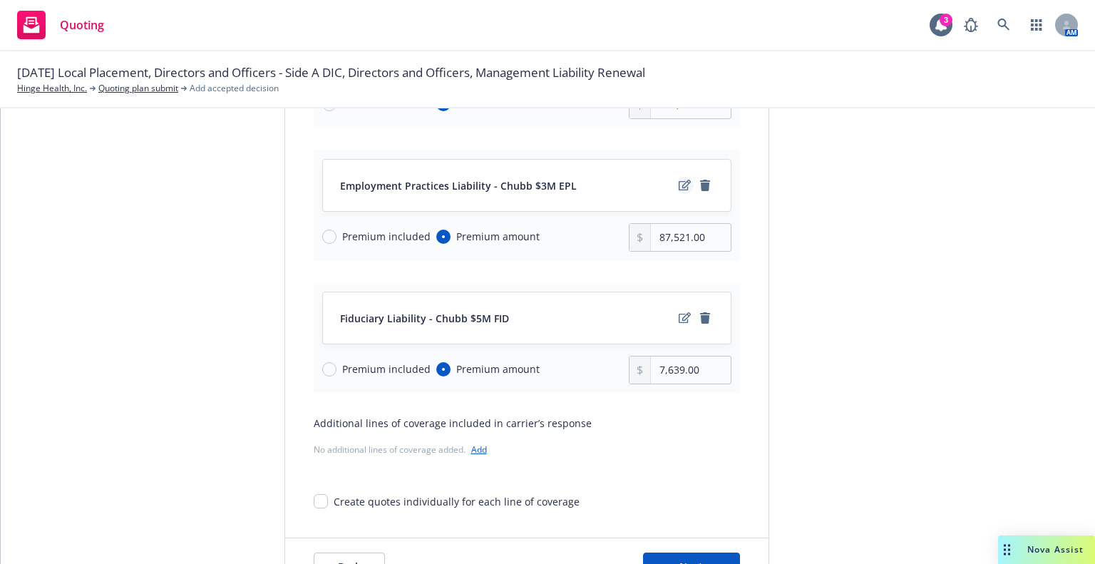
click at [679, 185] on icon "edit" at bounding box center [685, 185] width 12 height 11
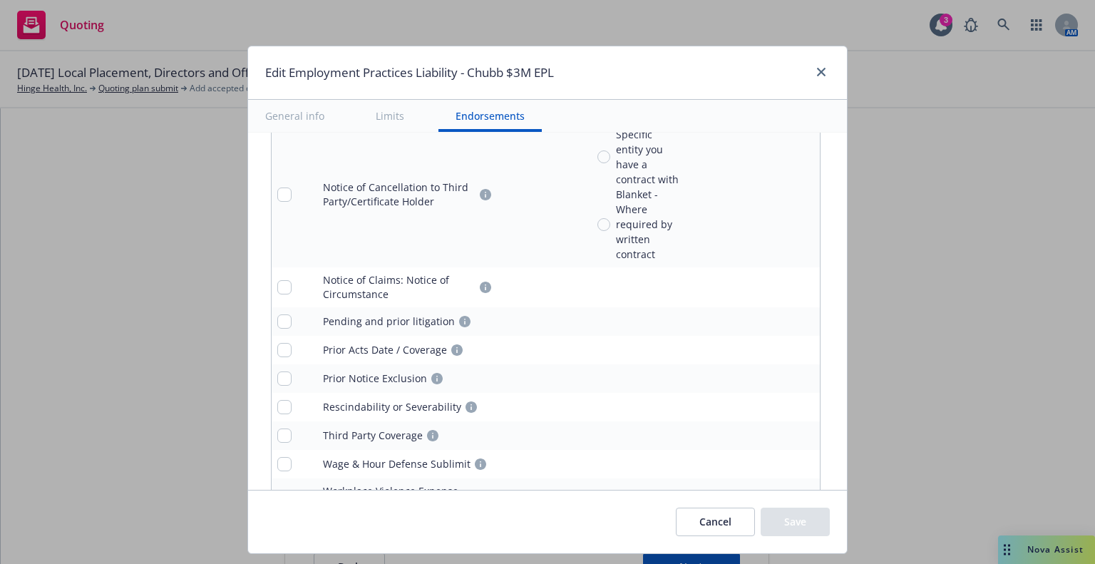
scroll to position [1880, 0]
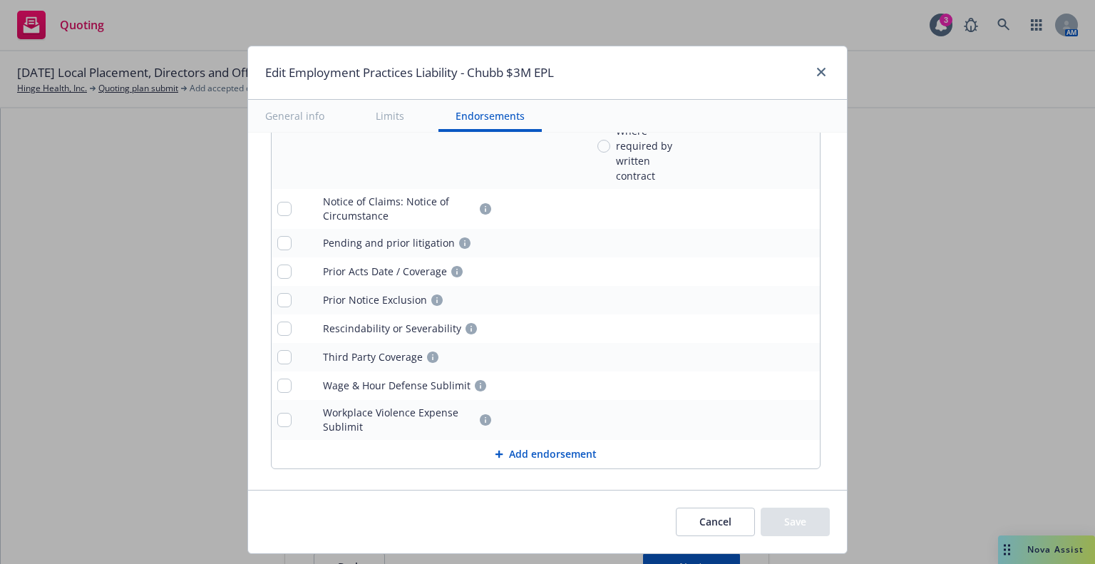
click at [718, 518] on button "Cancel" at bounding box center [715, 521] width 79 height 29
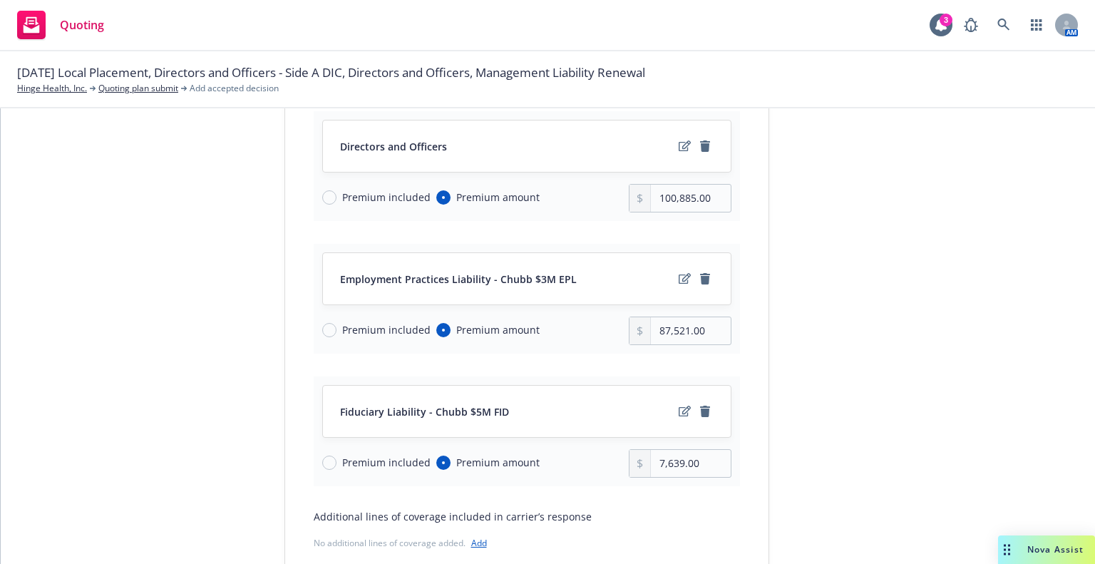
scroll to position [343, 0]
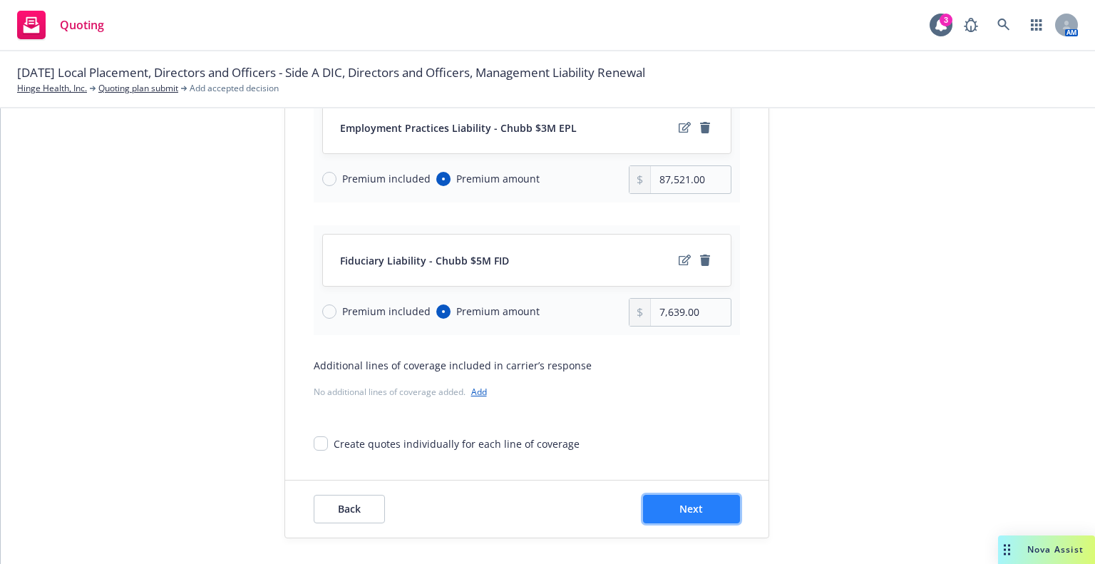
click at [699, 508] on button "Next" at bounding box center [691, 509] width 97 height 29
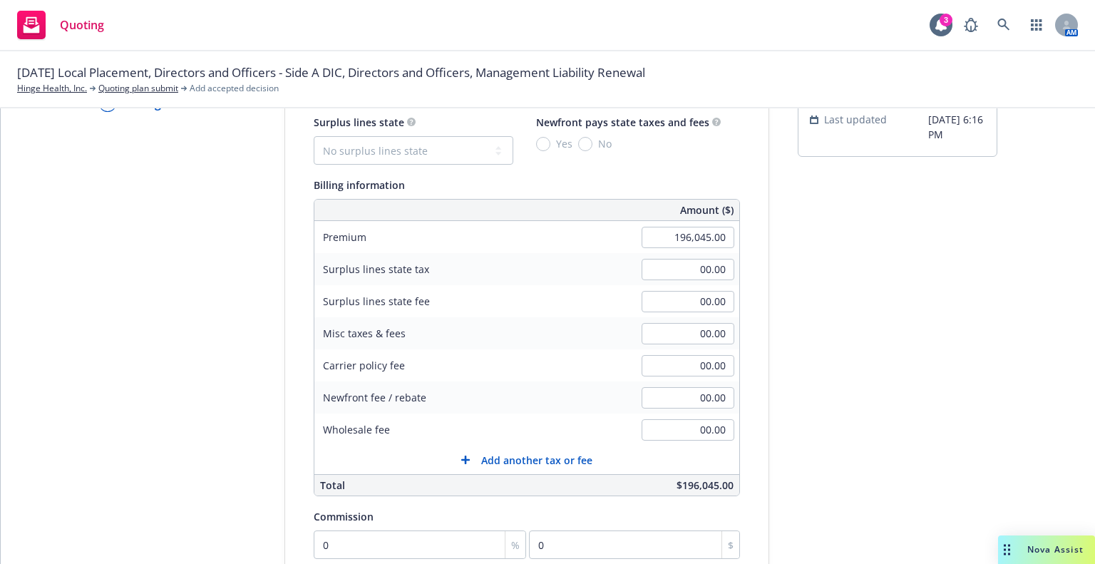
scroll to position [0, 0]
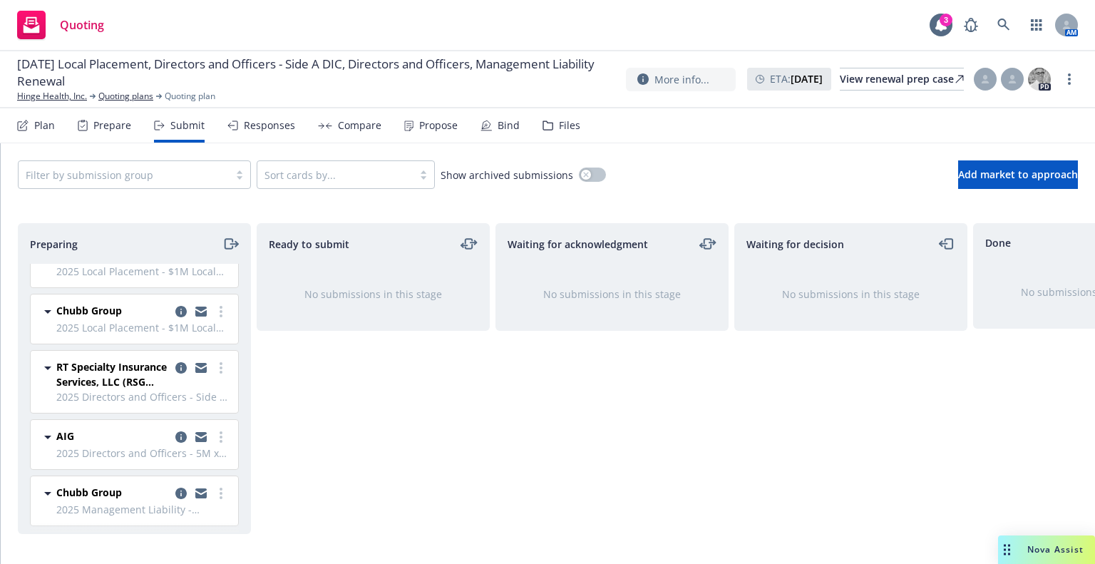
scroll to position [39, 0]
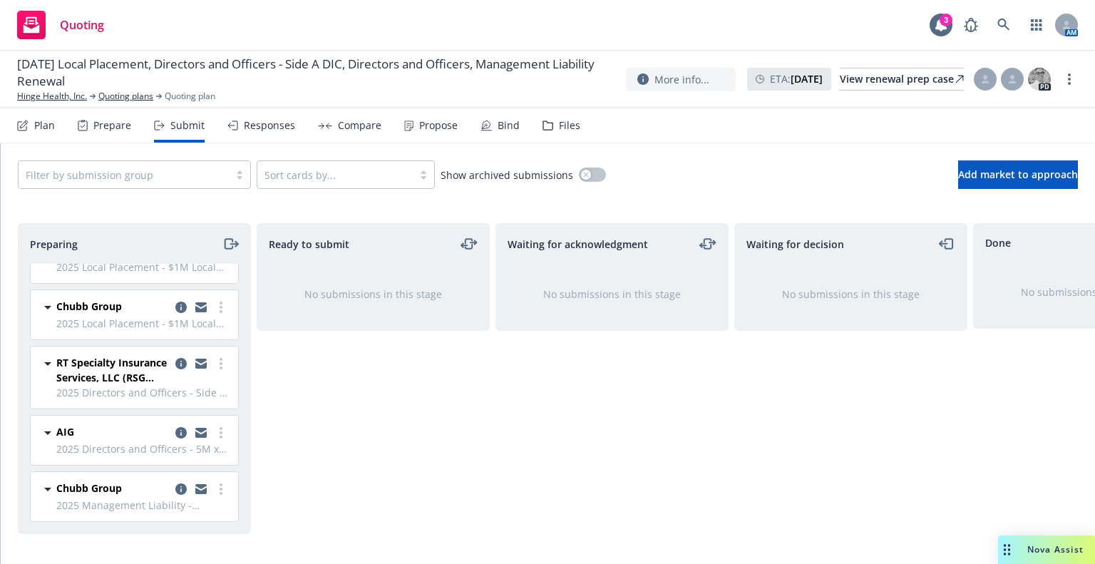
click at [45, 122] on div "Plan" at bounding box center [44, 125] width 21 height 11
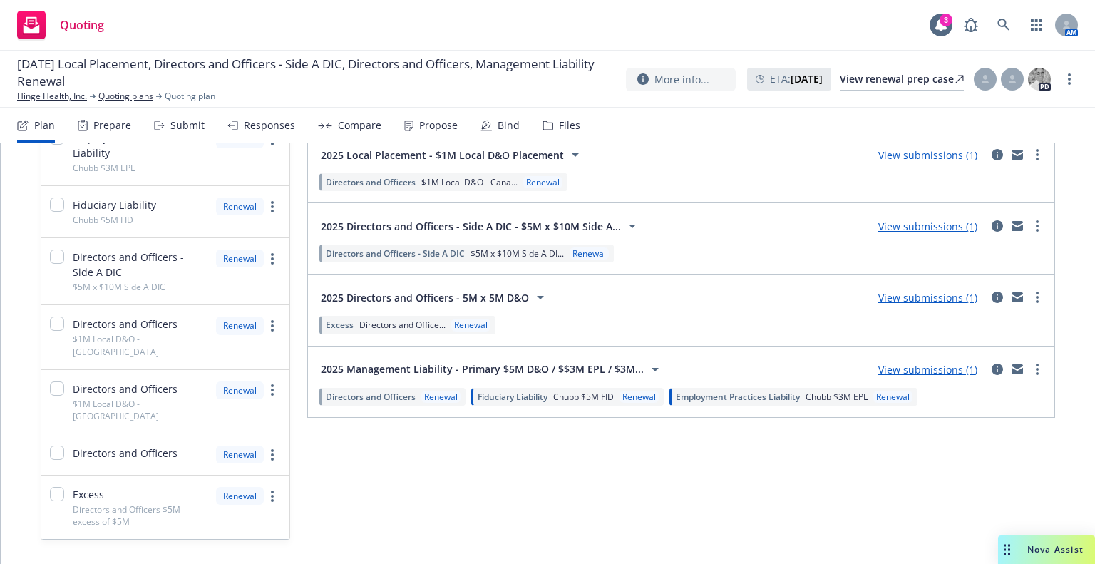
scroll to position [203, 0]
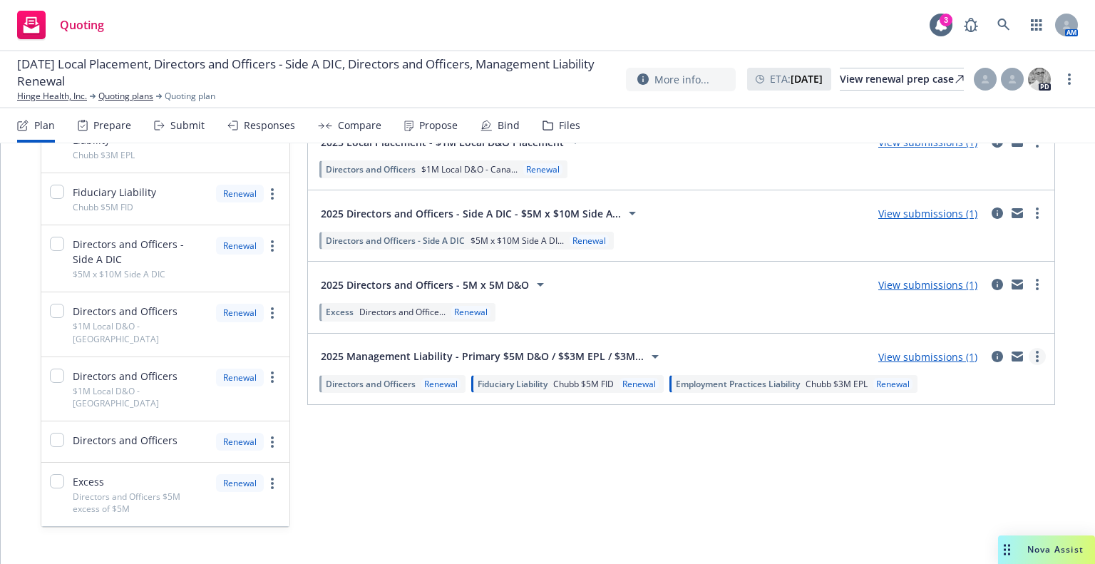
click at [1029, 354] on link "more" at bounding box center [1037, 356] width 17 height 17
click at [655, 478] on div "Submission groups Show archived Limits added No limits 2025 Local Placement - $…" at bounding box center [681, 245] width 748 height 565
click at [118, 120] on div "Prepare" at bounding box center [112, 125] width 38 height 11
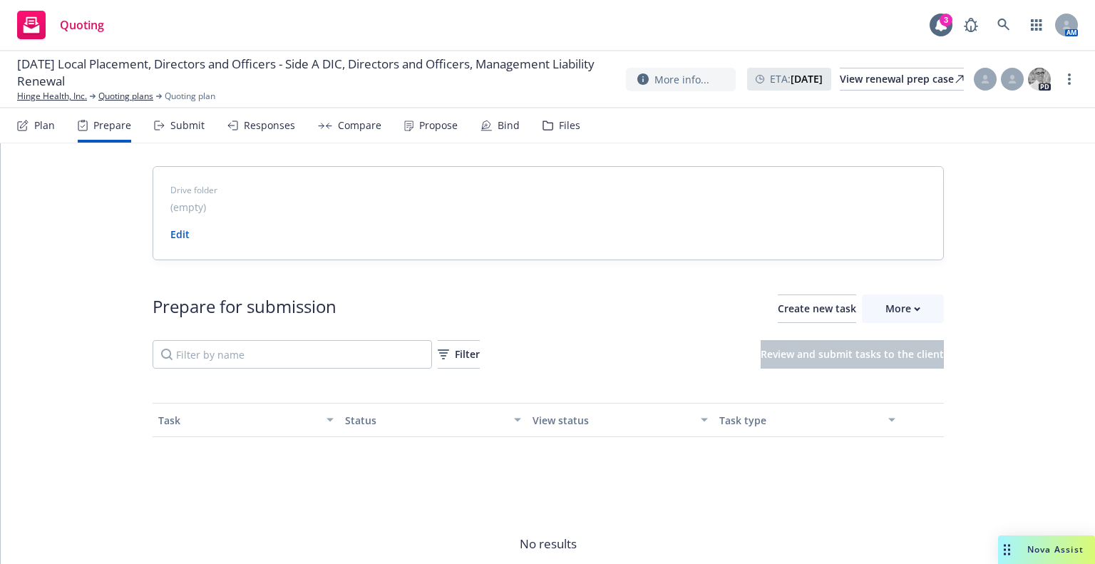
click at [175, 128] on div "Submit" at bounding box center [187, 125] width 34 height 11
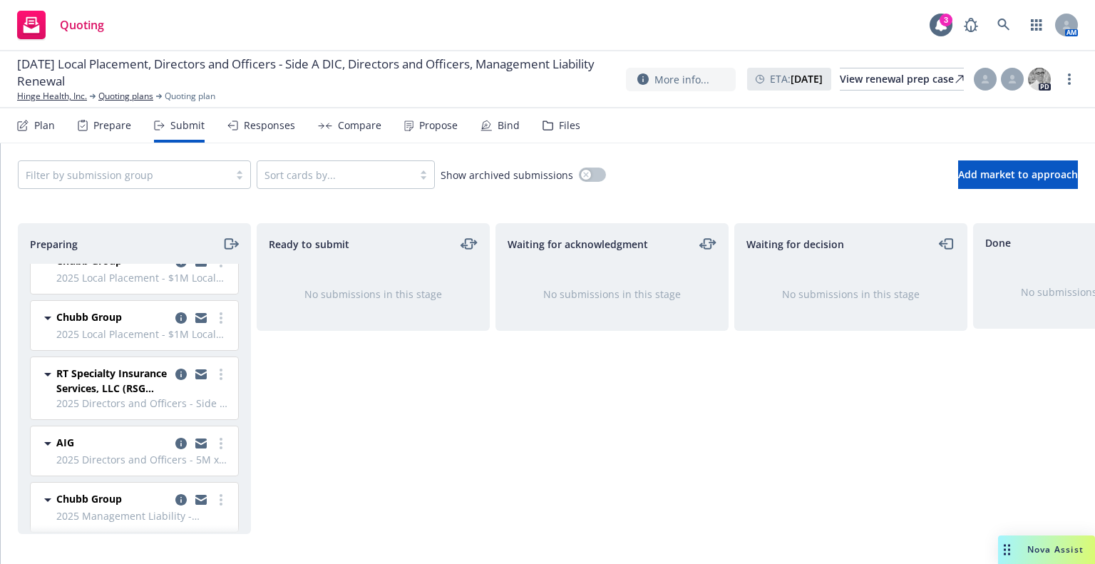
scroll to position [39, 0]
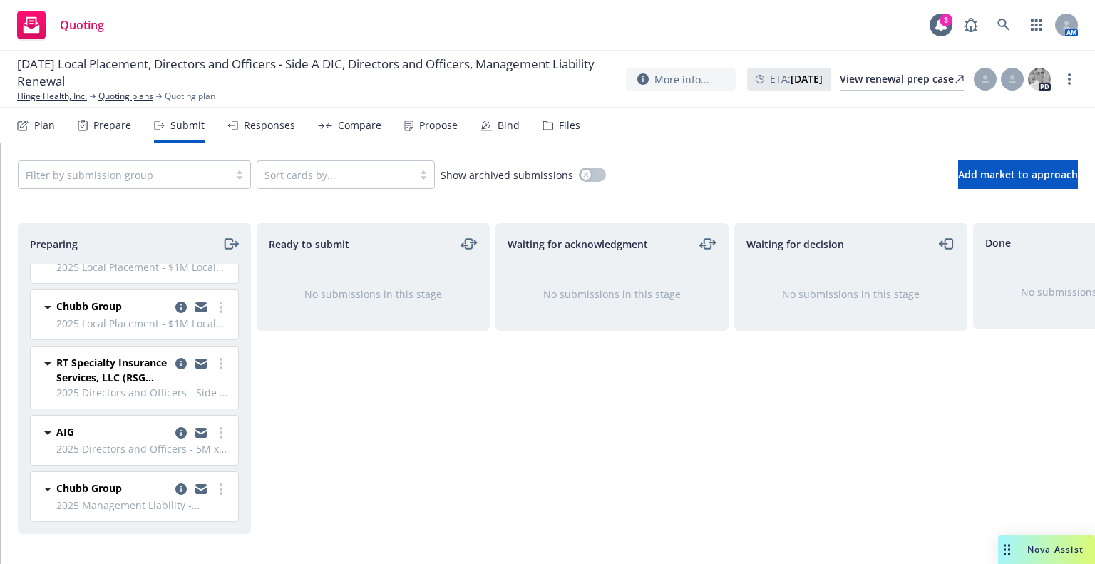
click at [258, 122] on div "Responses" at bounding box center [269, 125] width 51 height 11
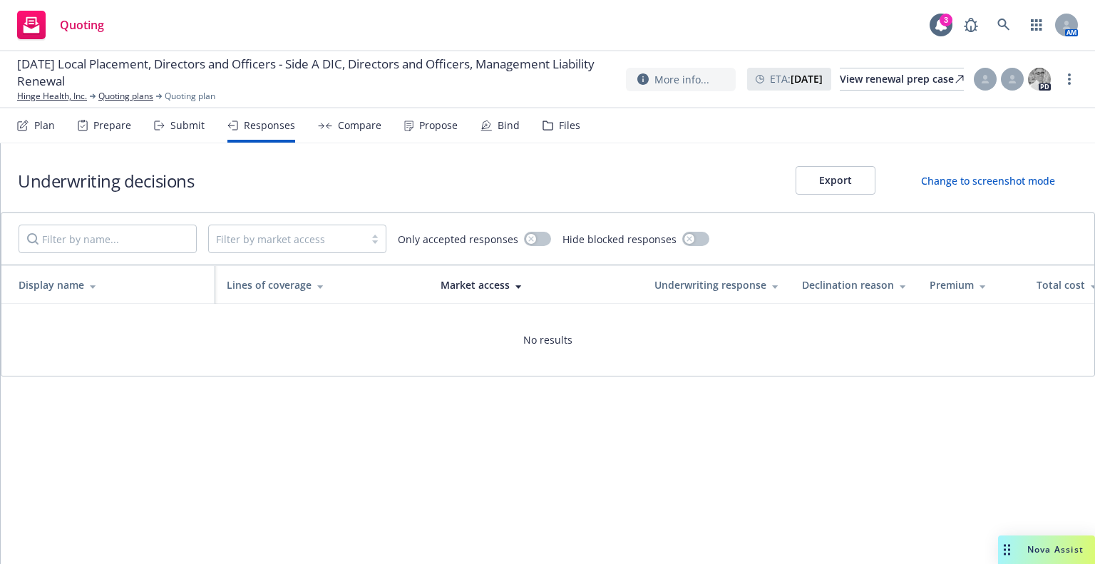
click at [174, 125] on div "Submit" at bounding box center [187, 125] width 34 height 11
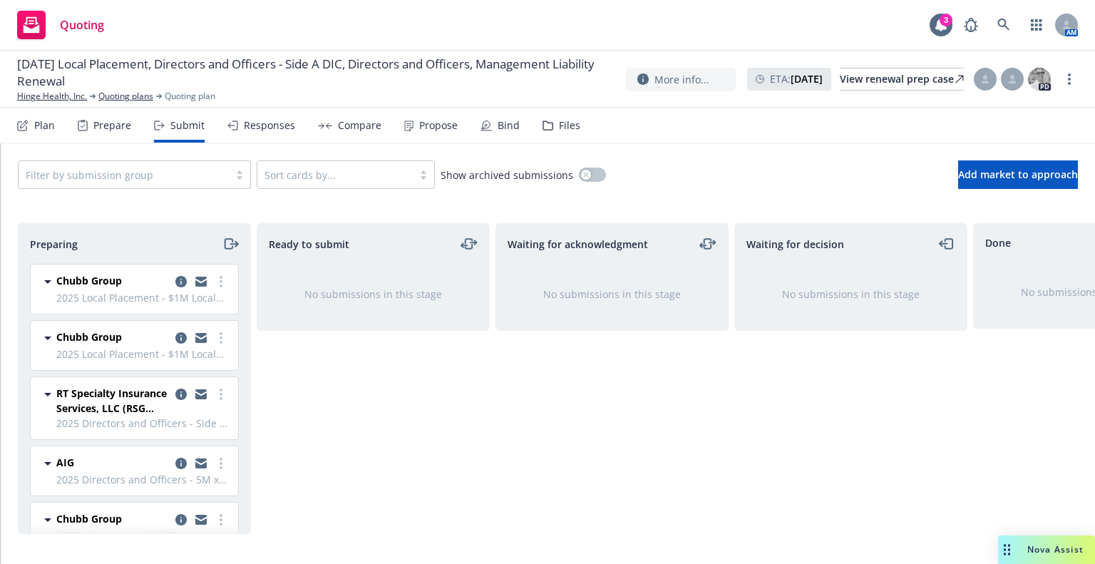
scroll to position [39, 0]
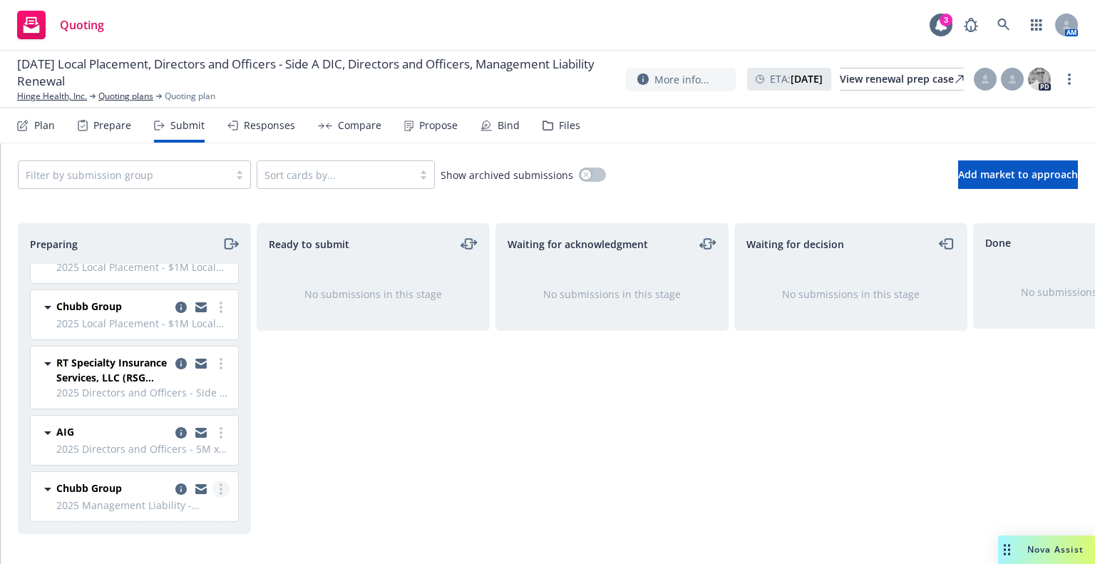
click at [212, 480] on link "more" at bounding box center [220, 488] width 17 height 17
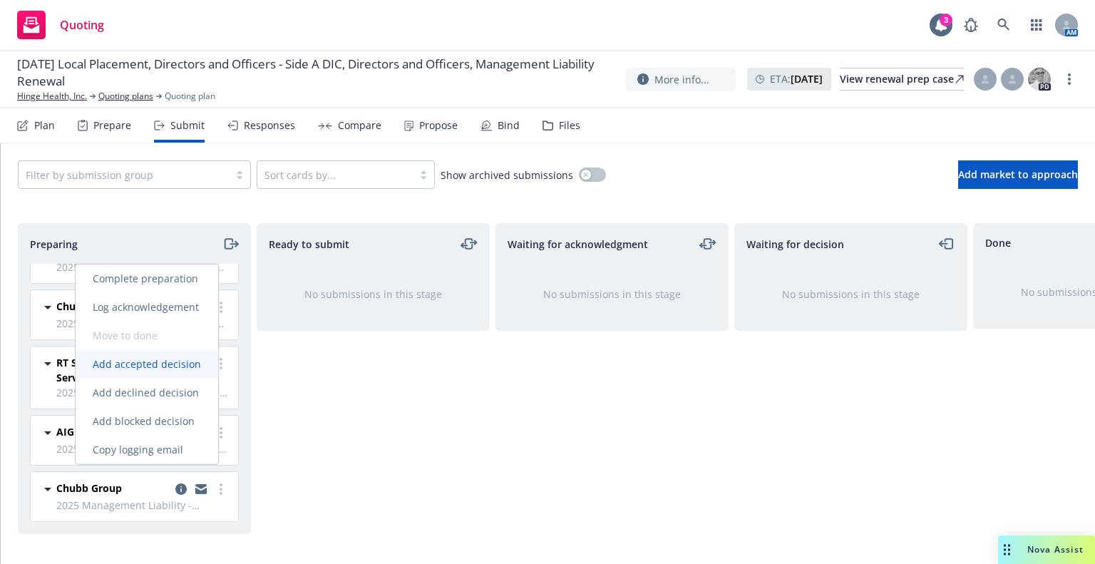
click at [168, 364] on span "Add accepted decision" at bounding box center [147, 364] width 143 height 14
select select "12"
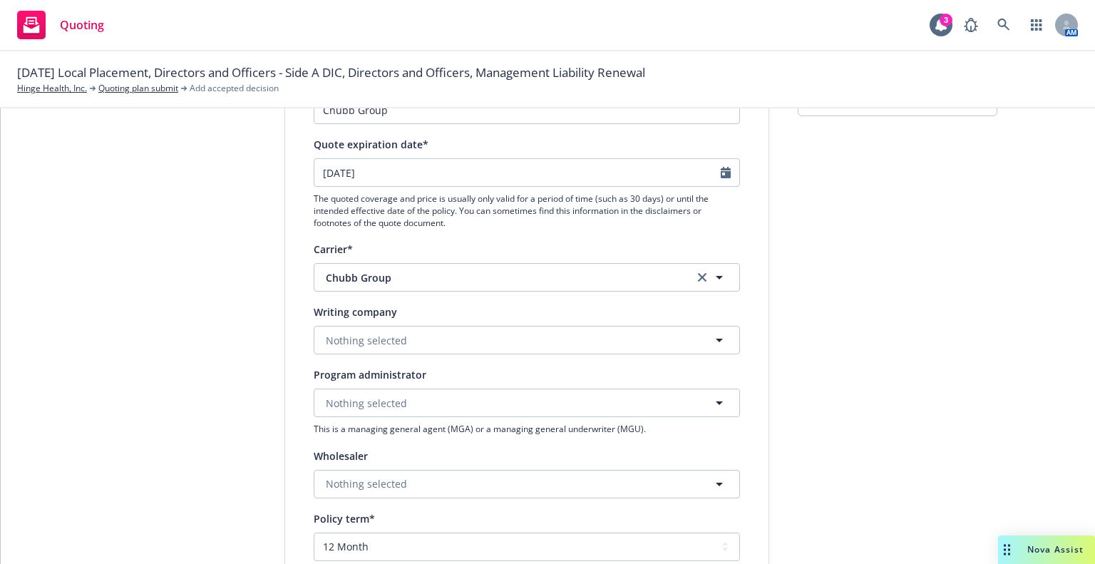
scroll to position [214, 0]
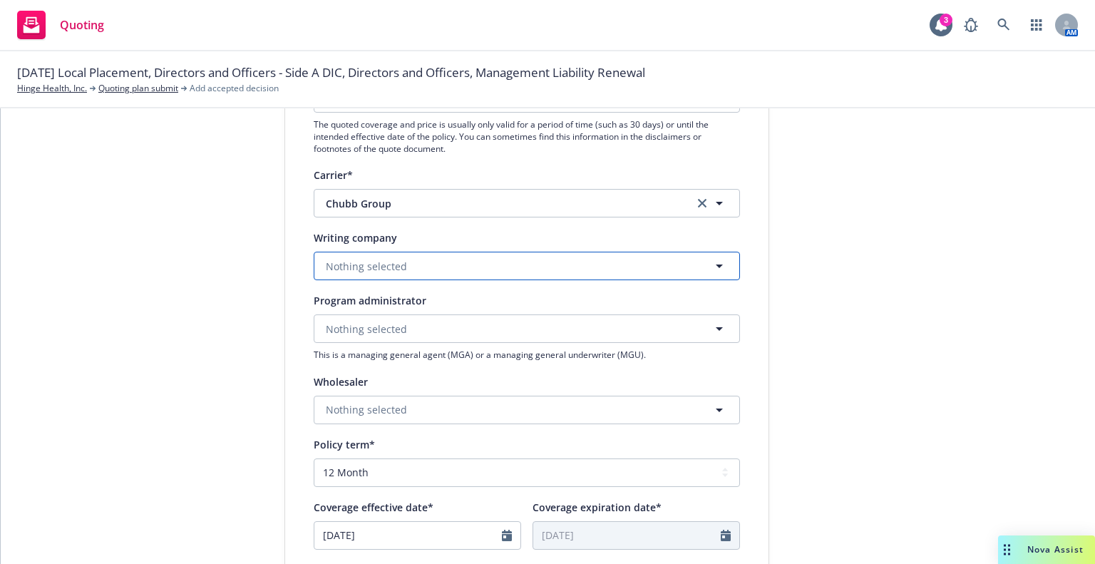
click at [470, 259] on button "Nothing selected" at bounding box center [527, 266] width 426 height 29
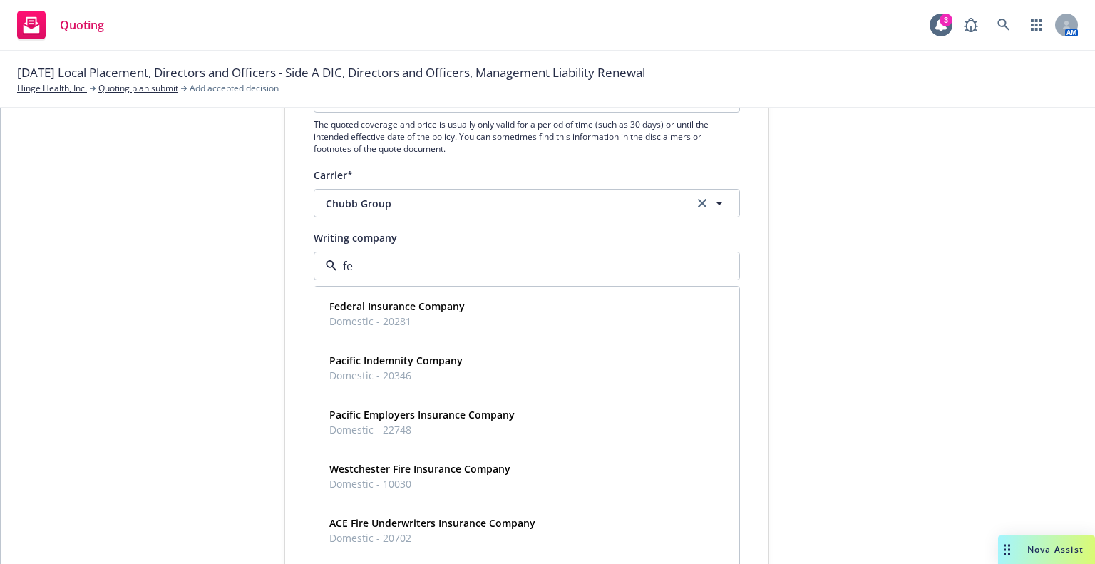
type input "fed"
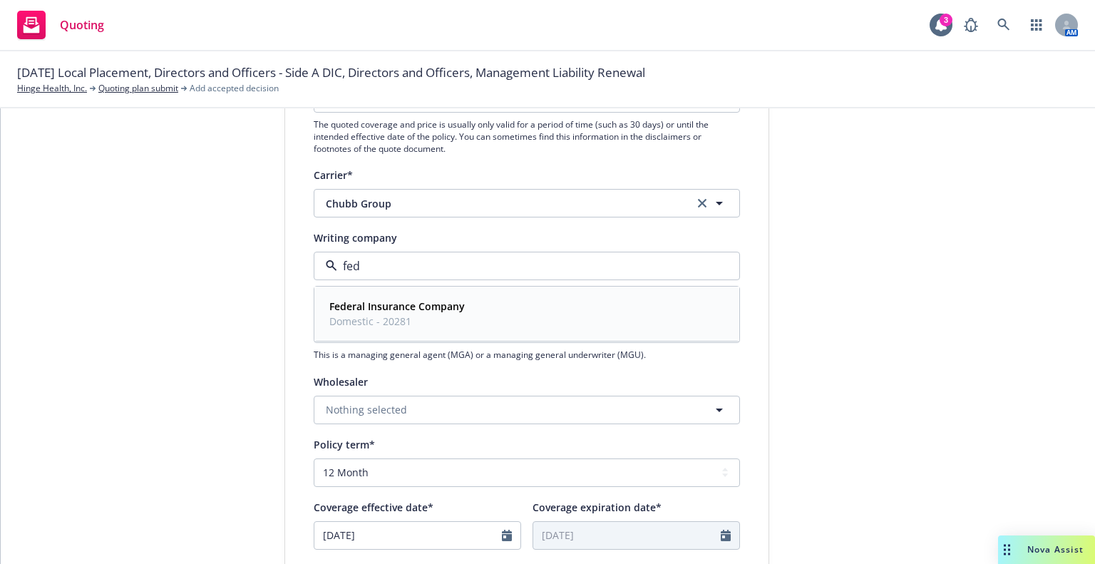
click at [426, 310] on strong "Federal Insurance Company" at bounding box center [396, 306] width 135 height 14
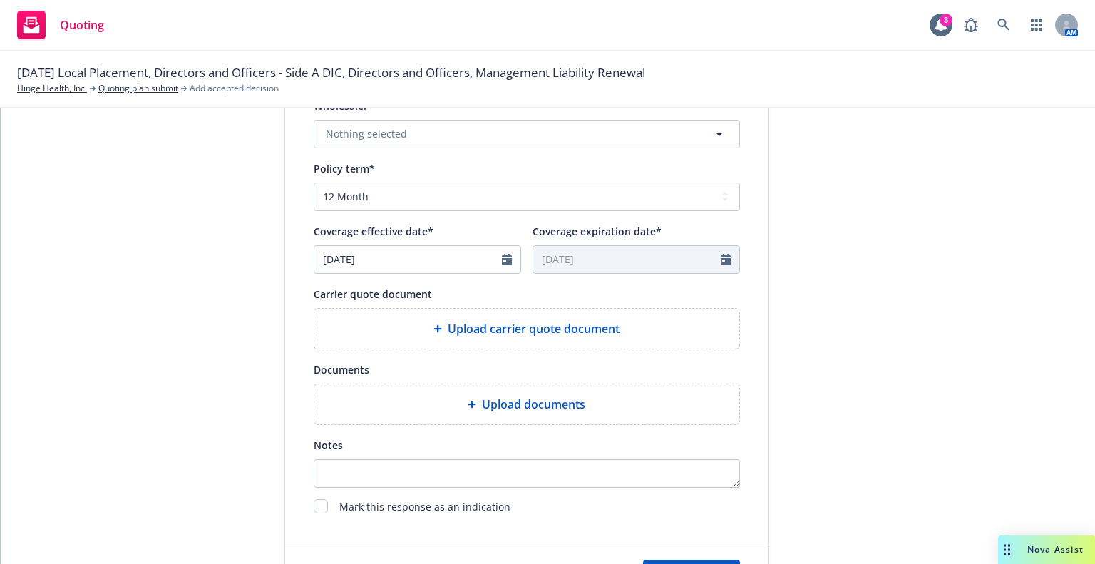
scroll to position [556, 0]
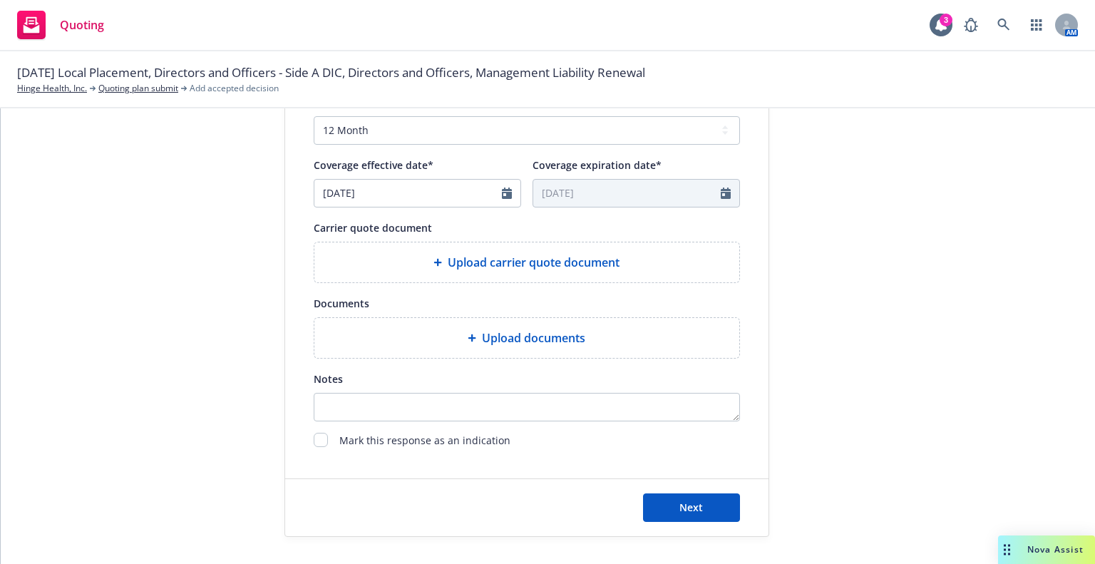
click at [433, 259] on icon at bounding box center [437, 262] width 9 height 9
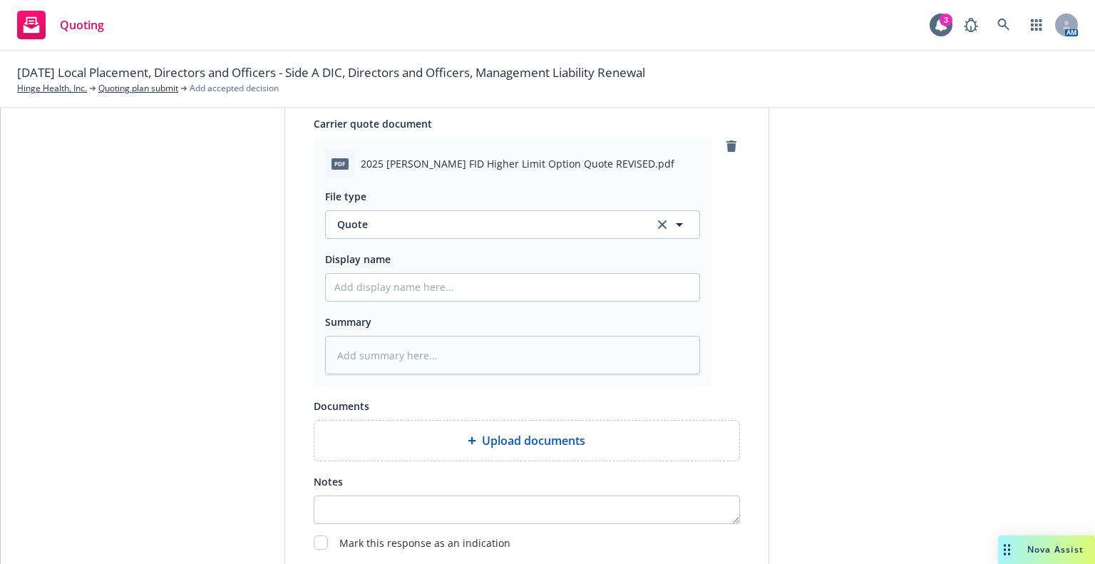
scroll to position [763, 0]
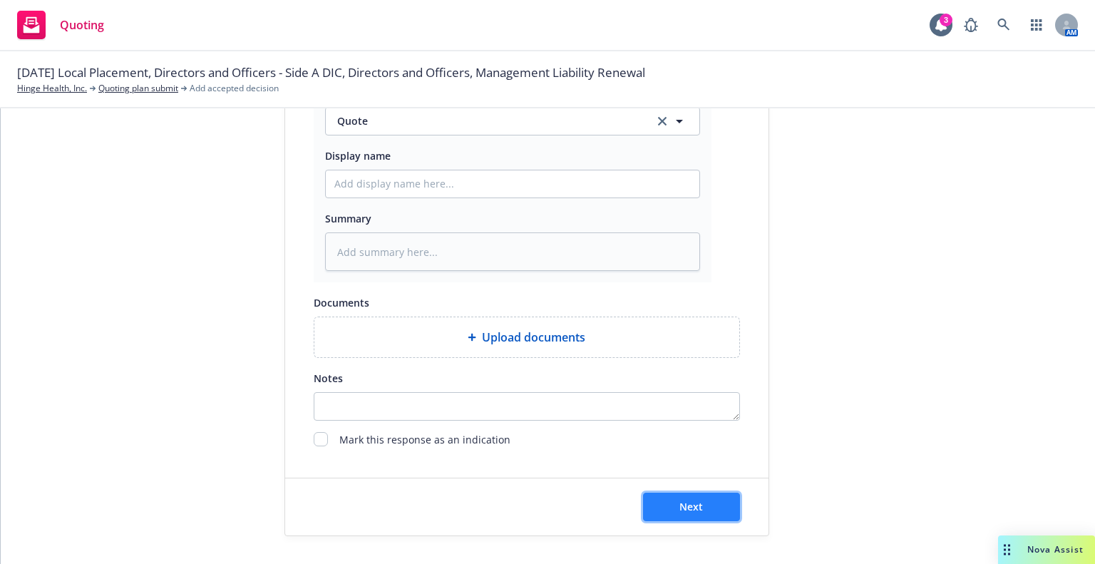
click at [666, 513] on button "Next" at bounding box center [691, 507] width 97 height 29
type textarea "x"
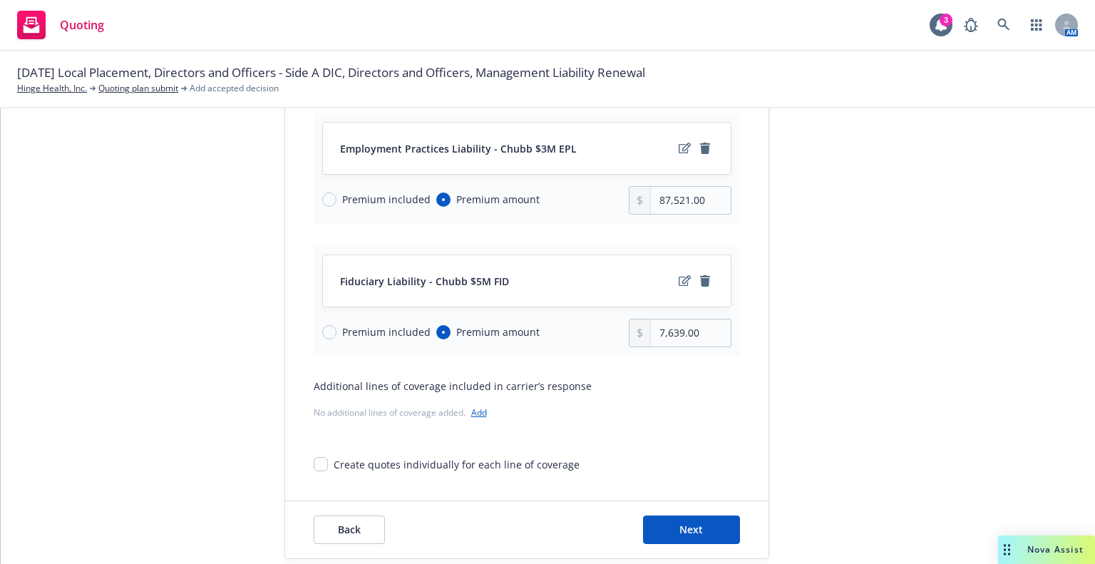
scroll to position [343, 0]
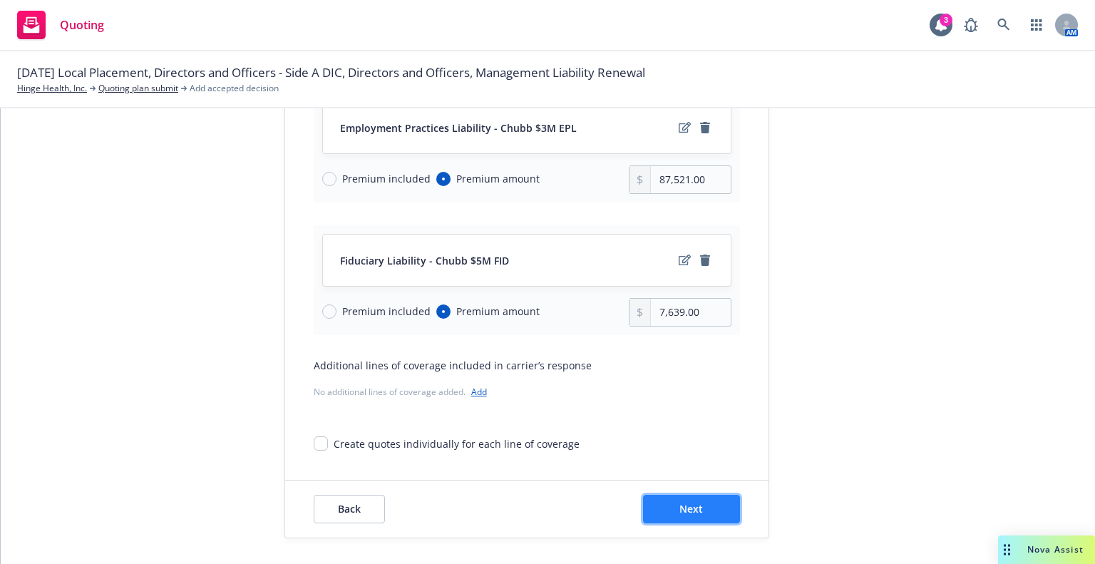
click at [700, 505] on button "Next" at bounding box center [691, 509] width 97 height 29
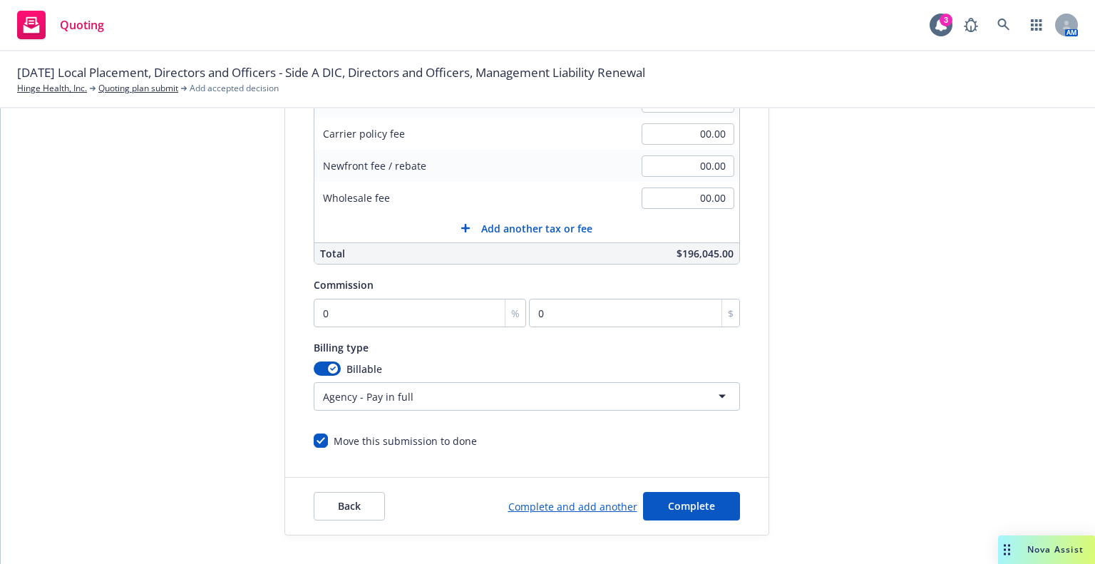
scroll to position [329, 0]
drag, startPoint x: 708, startPoint y: 503, endPoint x: 816, endPoint y: 390, distance: 156.8
click at [816, 390] on div "Quote initiation Coverage selection 3 Billing info Add billing information Surp…" at bounding box center [548, 172] width 1060 height 729
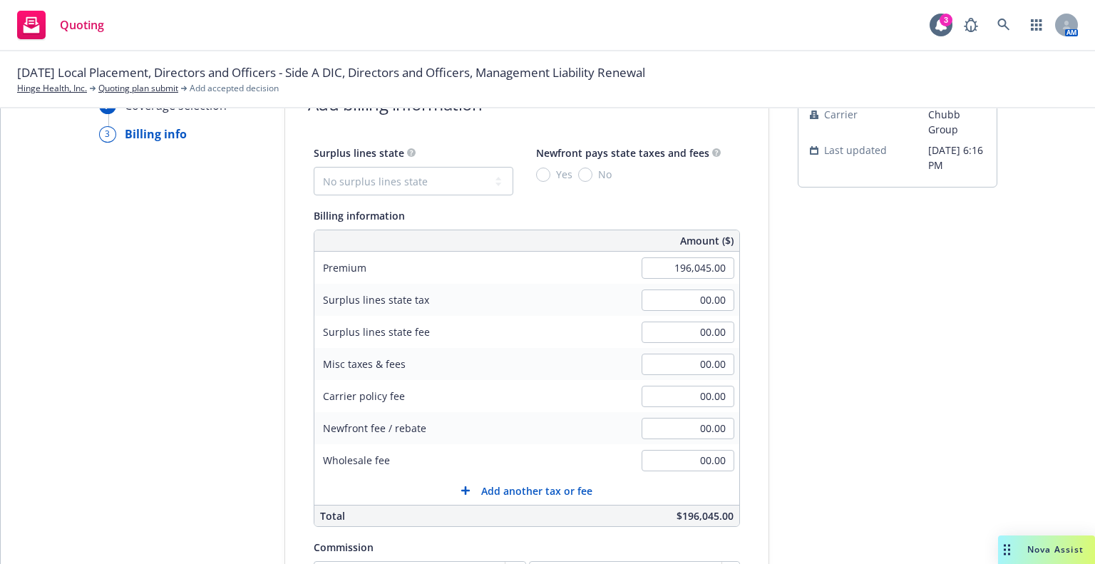
scroll to position [143, 0]
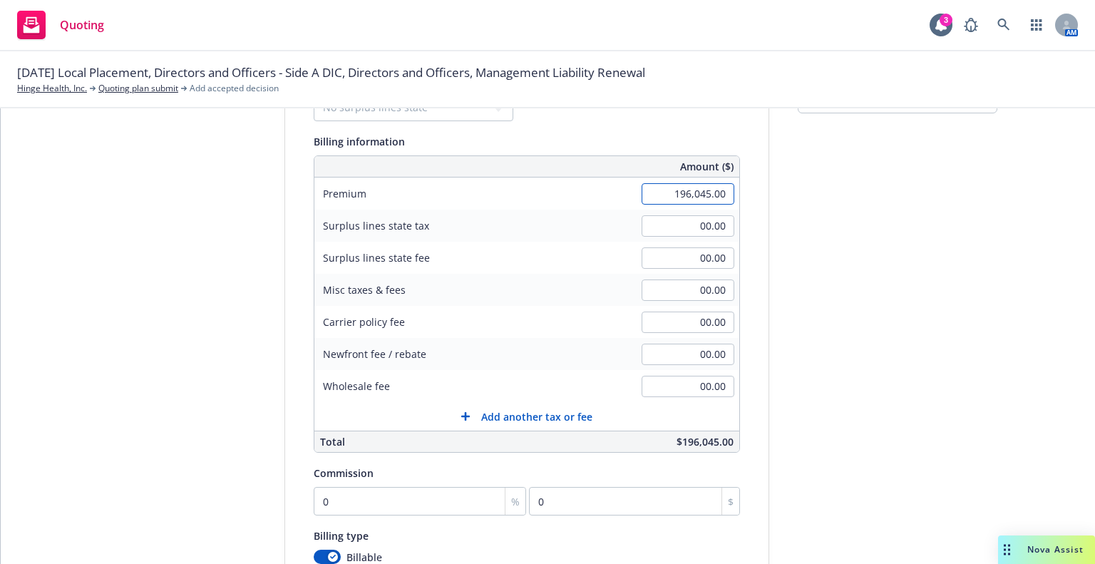
click at [692, 202] on input "196,045.00" at bounding box center [687, 193] width 93 height 21
drag, startPoint x: 667, startPoint y: 189, endPoint x: 756, endPoint y: 188, distance: 88.4
click at [756, 188] on div "Surplus lines state No surplus lines state [US_STATE] [US_STATE] [US_STATE] [US…" at bounding box center [526, 353] width 483 height 567
type input "1"
type input "7,639.00"
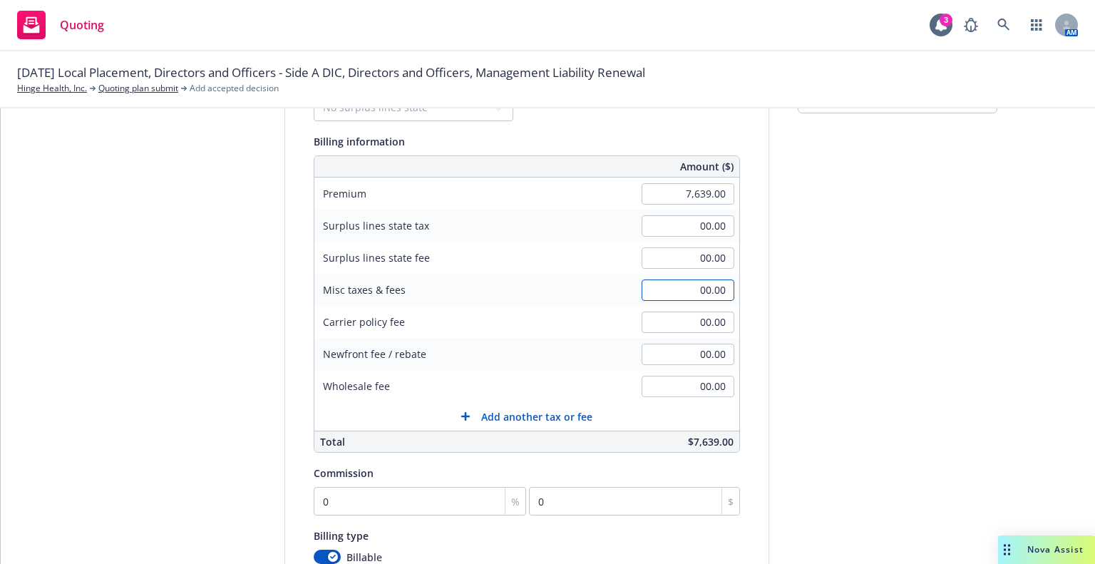
click at [674, 279] on input "00.00" at bounding box center [687, 289] width 93 height 21
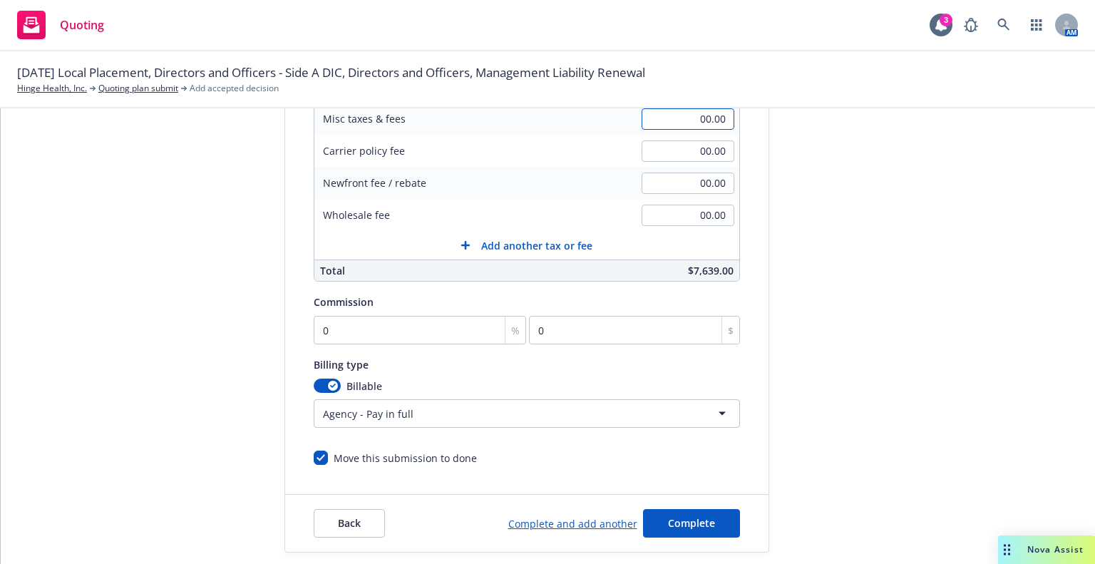
scroll to position [329, 0]
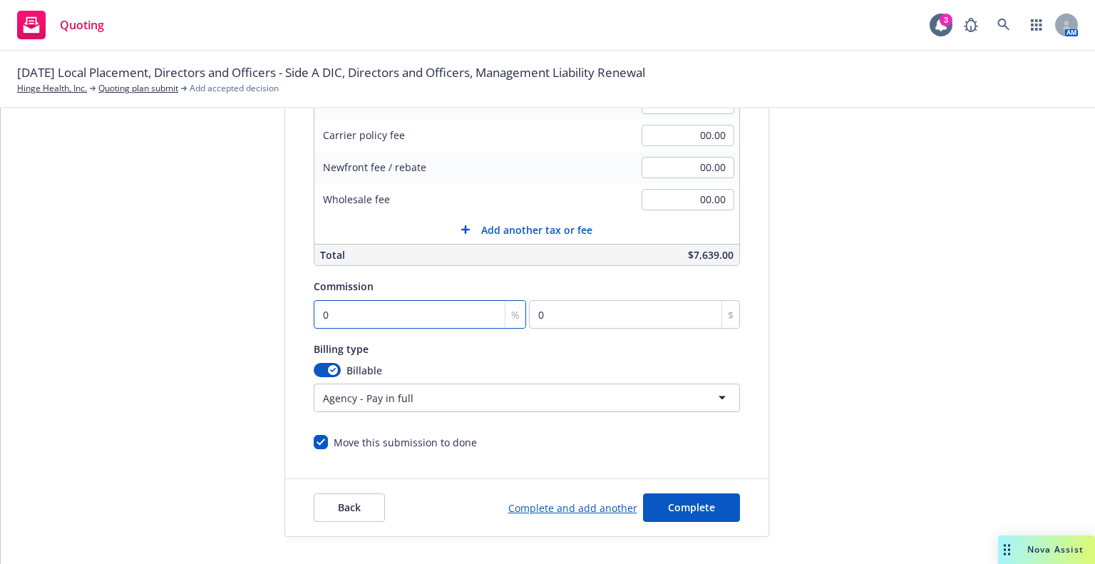
click at [450, 319] on input "0" at bounding box center [420, 314] width 213 height 29
type input "1"
type input "76.39"
type input "15"
type input "1145.85"
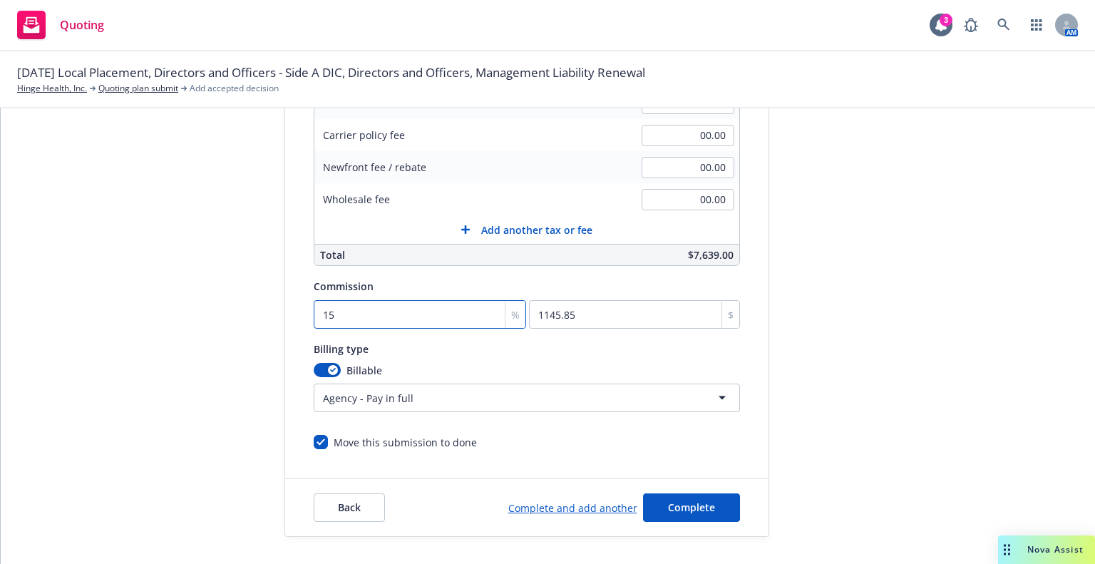
type input "15"
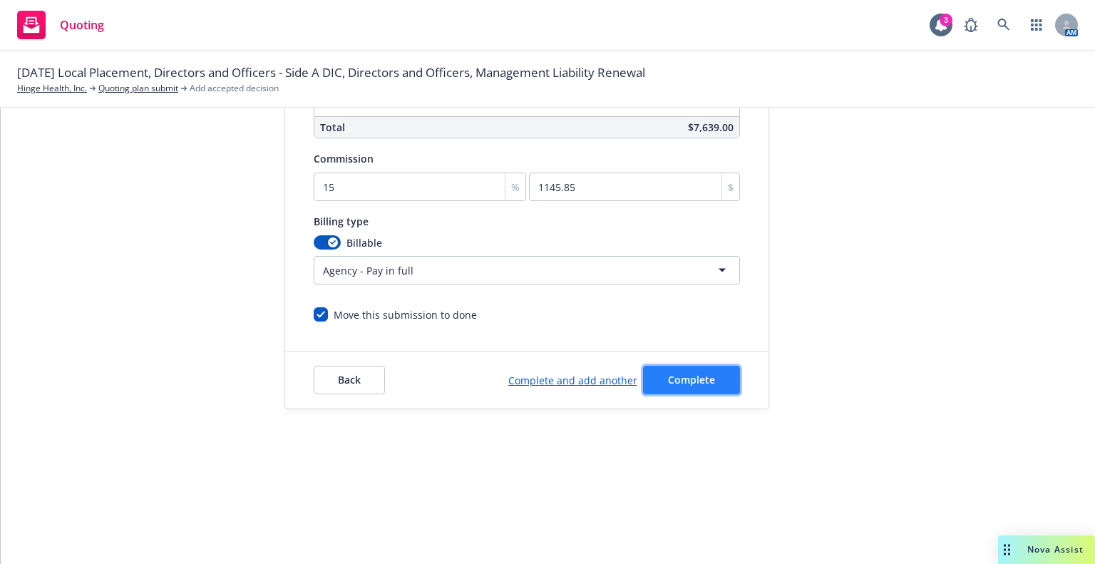
click at [668, 376] on span "Complete" at bounding box center [691, 380] width 47 height 14
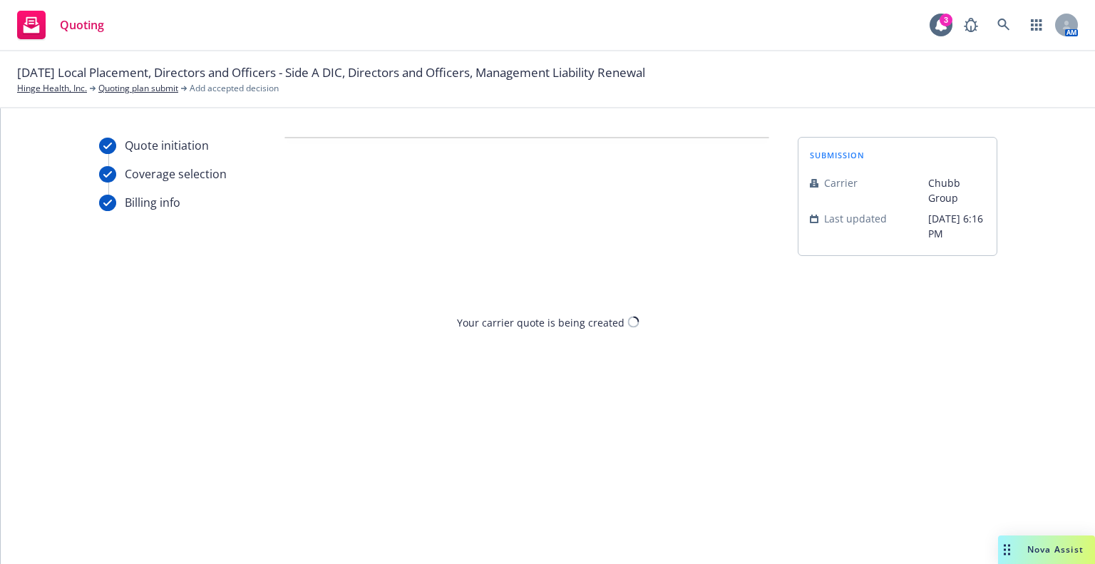
scroll to position [0, 0]
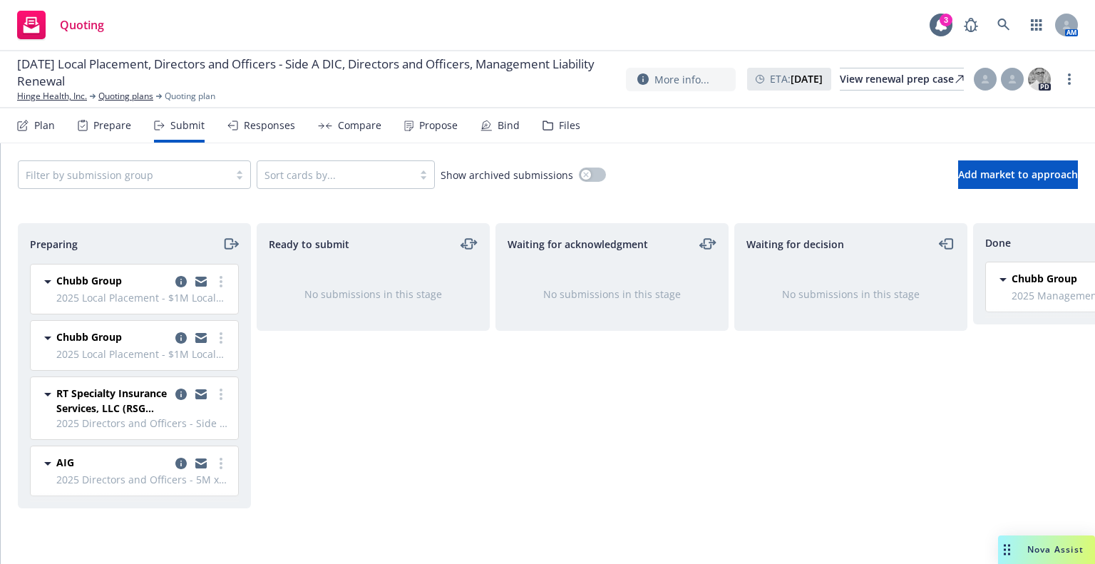
click at [253, 129] on div "Responses" at bounding box center [269, 125] width 51 height 11
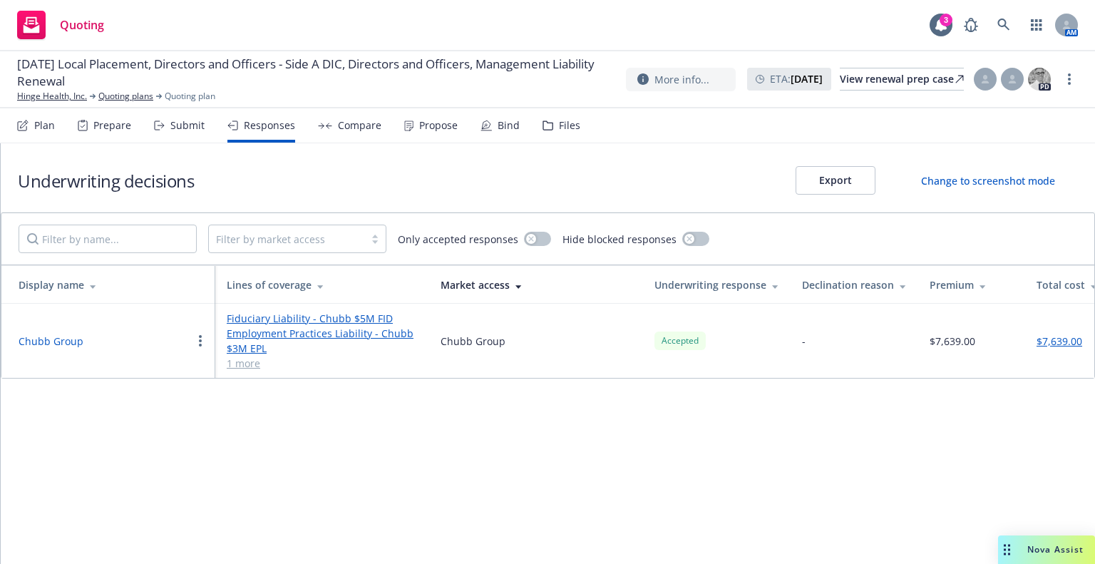
click at [186, 125] on div "Submit" at bounding box center [187, 125] width 34 height 11
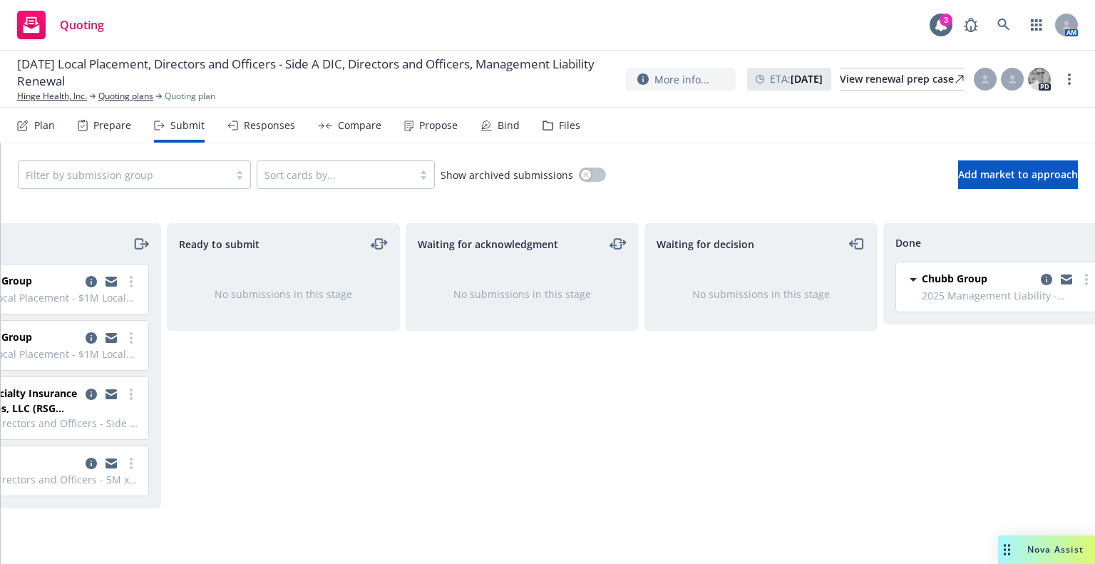
scroll to position [0, 91]
click at [1087, 282] on link "more" at bounding box center [1085, 279] width 17 height 17
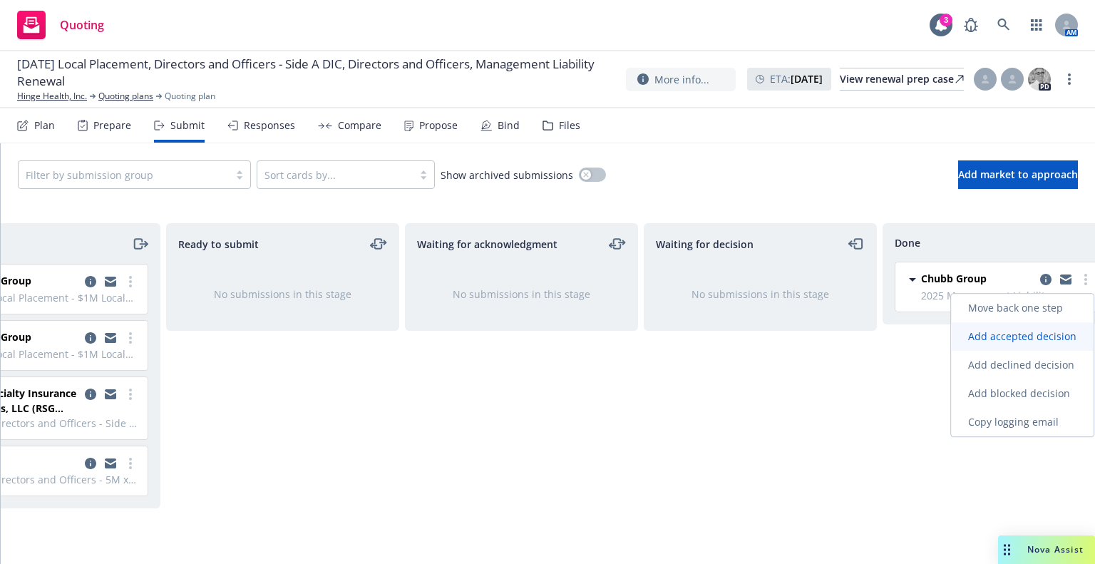
click at [1051, 337] on span "Add accepted decision" at bounding box center [1022, 336] width 143 height 14
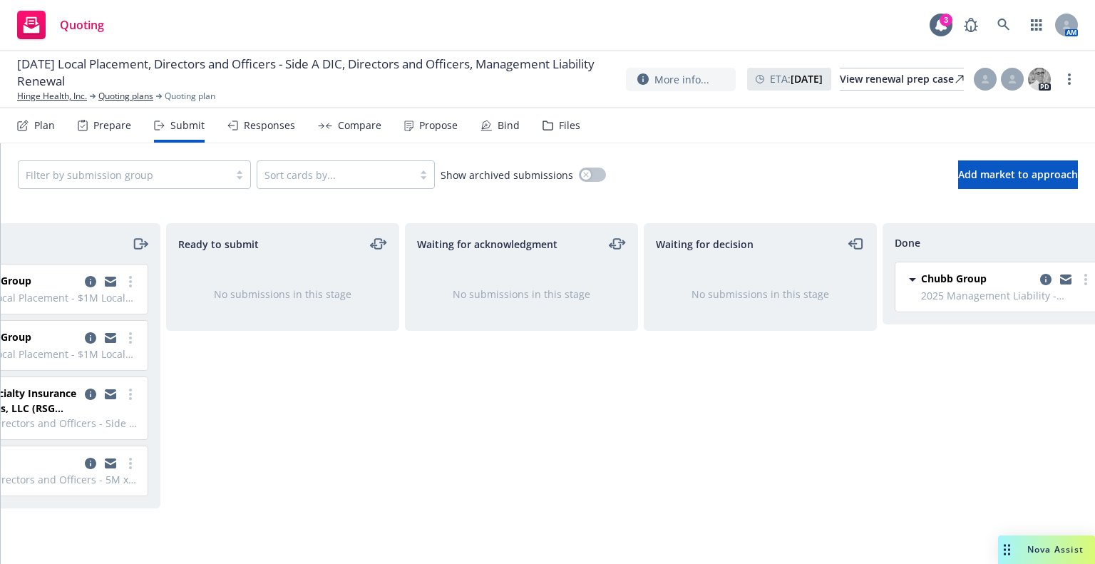
select select "12"
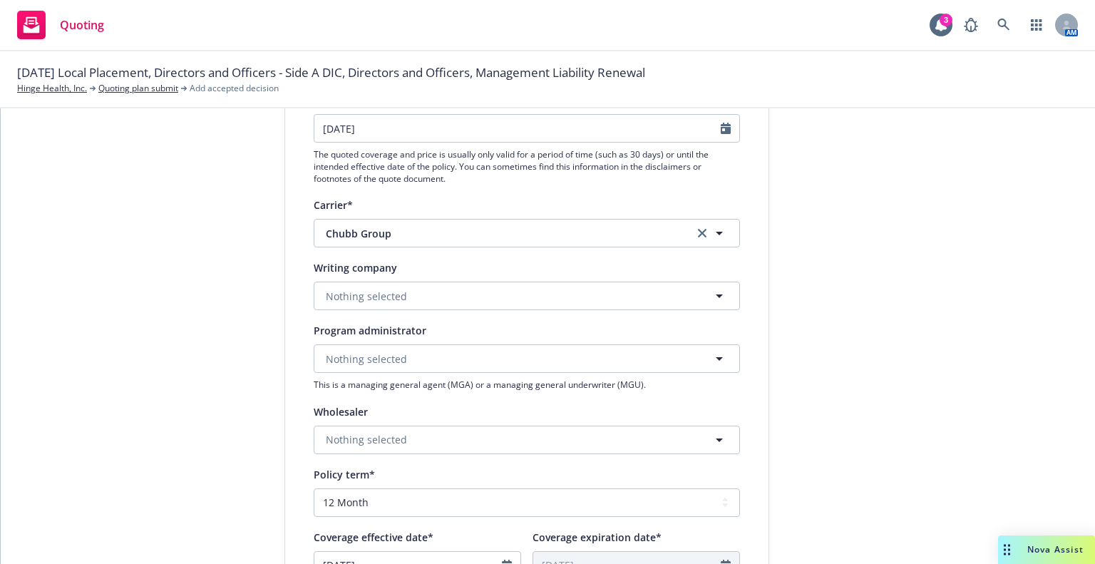
scroll to position [214, 0]
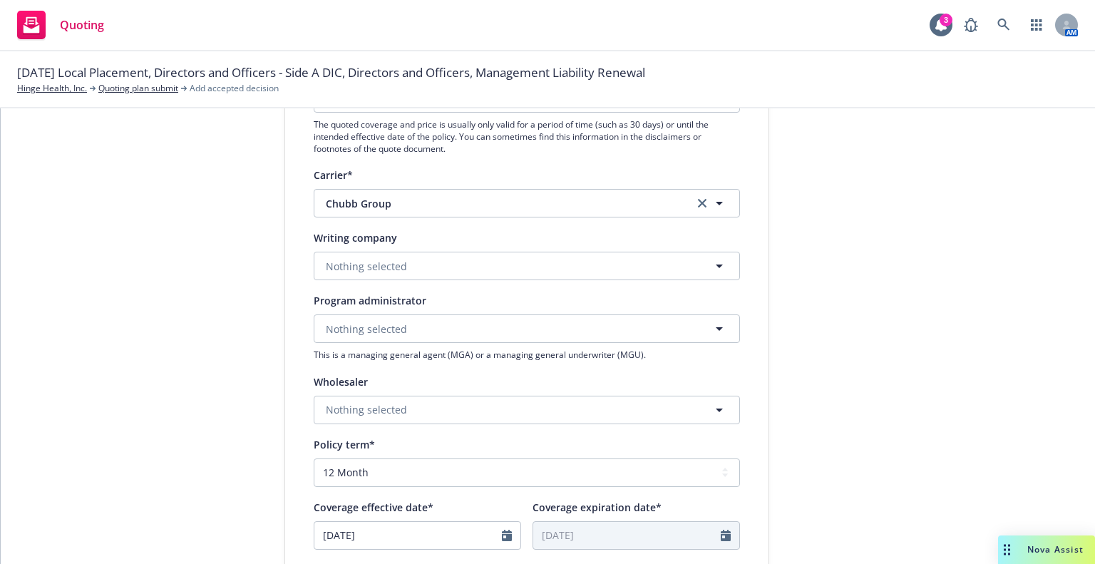
click at [400, 247] on div "Writing company Nothing selected" at bounding box center [527, 254] width 426 height 51
click at [389, 275] on button "Nothing selected" at bounding box center [527, 266] width 426 height 29
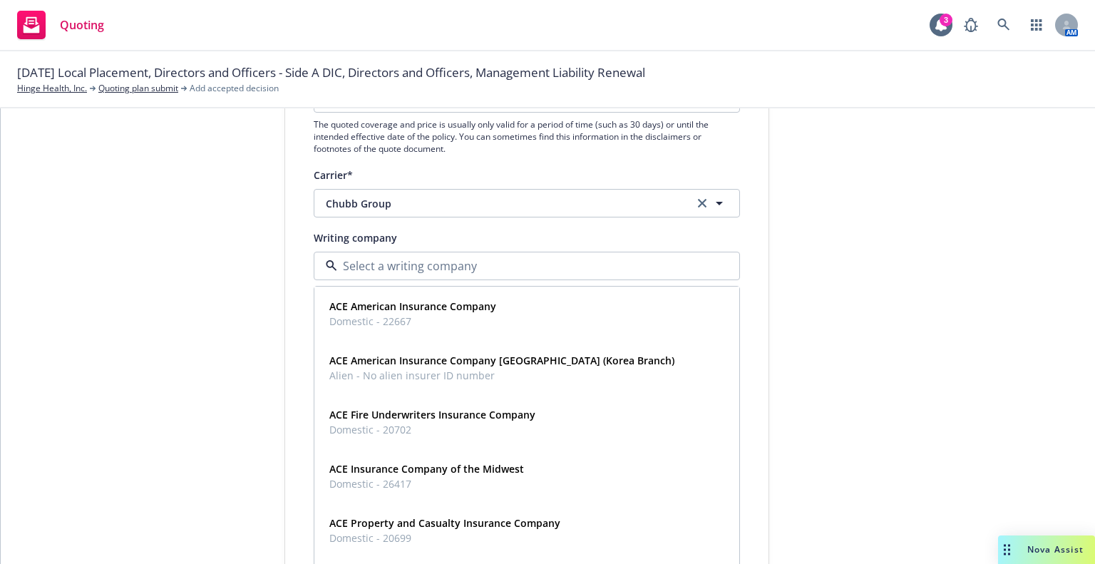
type input "e"
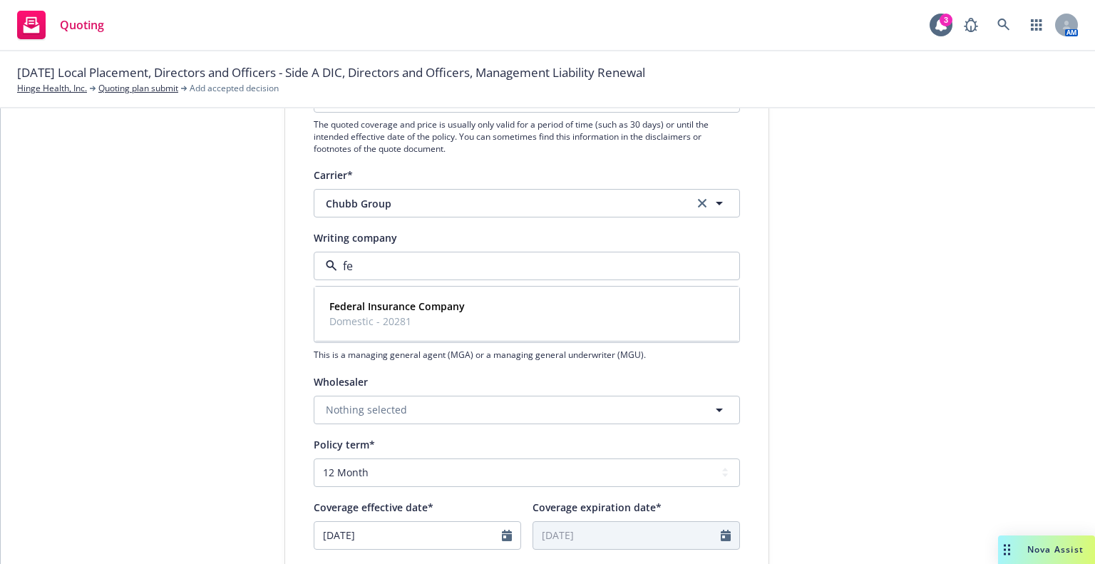
type input "fed"
click at [378, 304] on strong "Federal Insurance Company" at bounding box center [396, 306] width 135 height 14
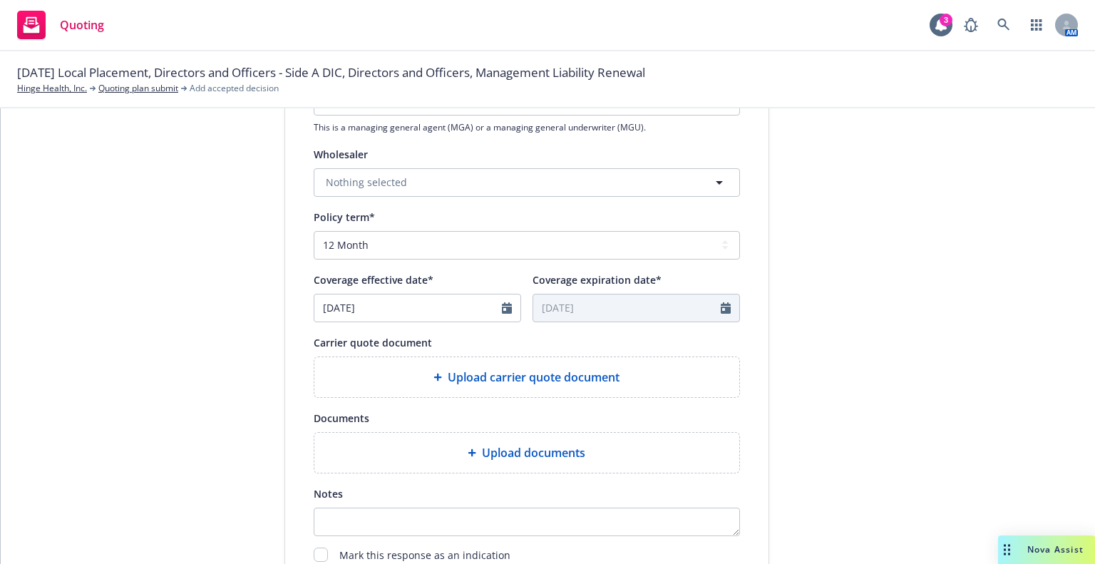
scroll to position [499, 0]
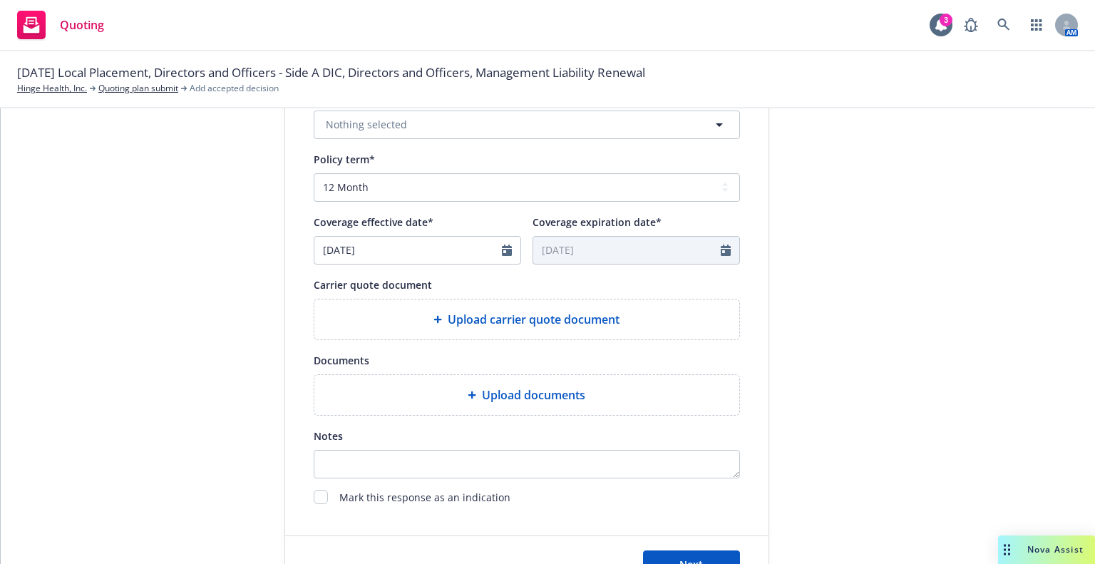
click at [448, 321] on span "Upload carrier quote document" at bounding box center [534, 319] width 172 height 17
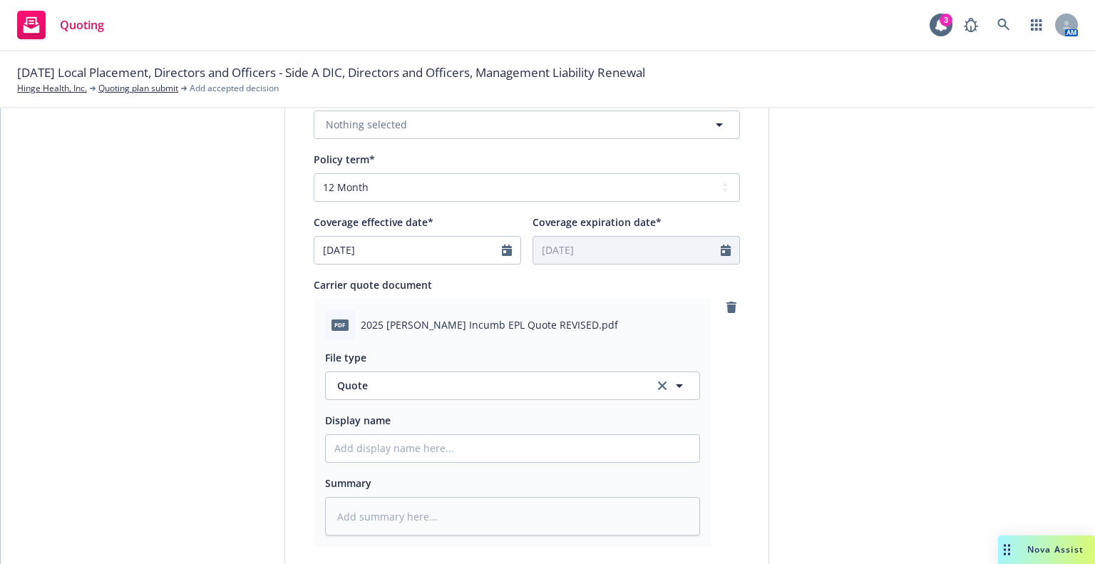
scroll to position [763, 0]
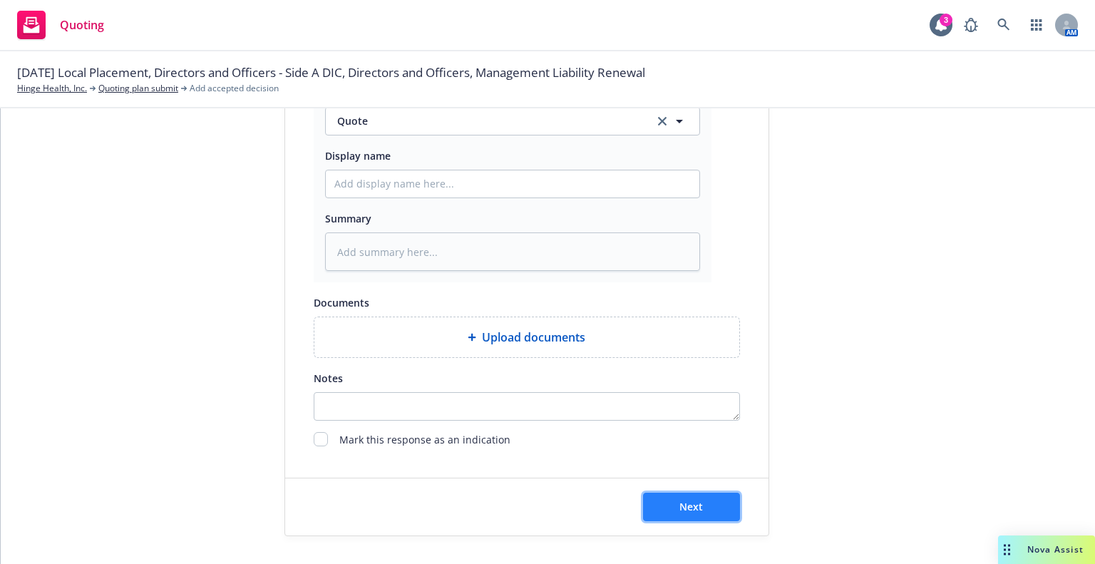
click at [667, 498] on button "Next" at bounding box center [691, 507] width 97 height 29
type textarea "x"
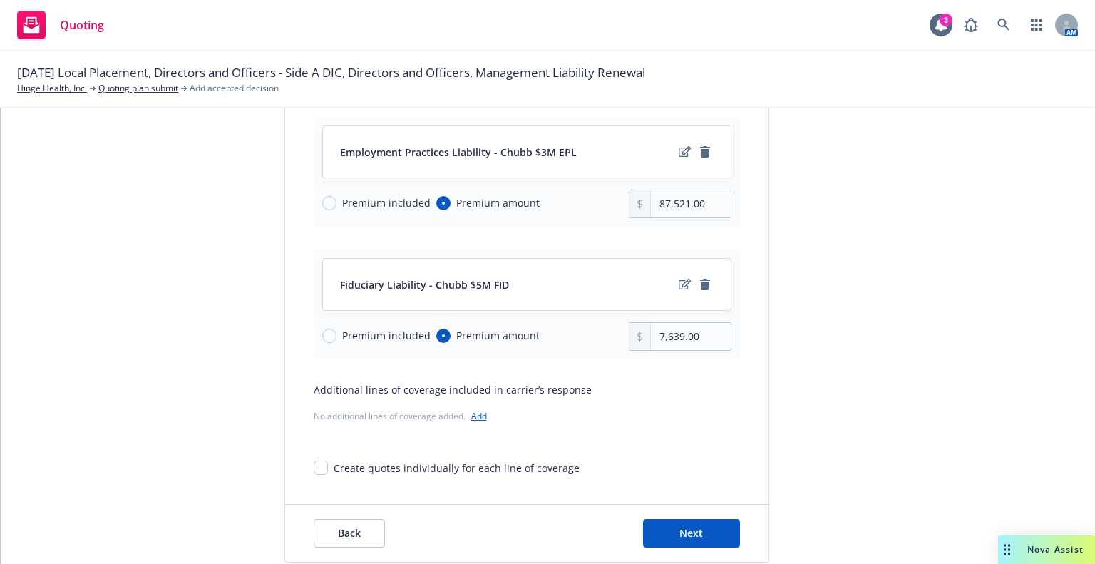
scroll to position [343, 0]
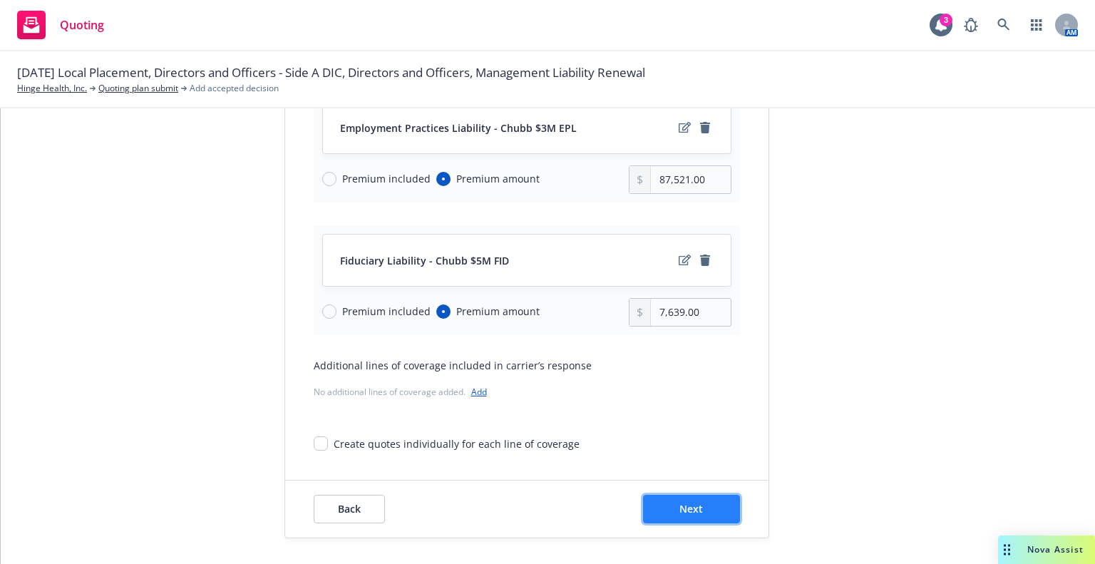
click at [701, 504] on button "Next" at bounding box center [691, 509] width 97 height 29
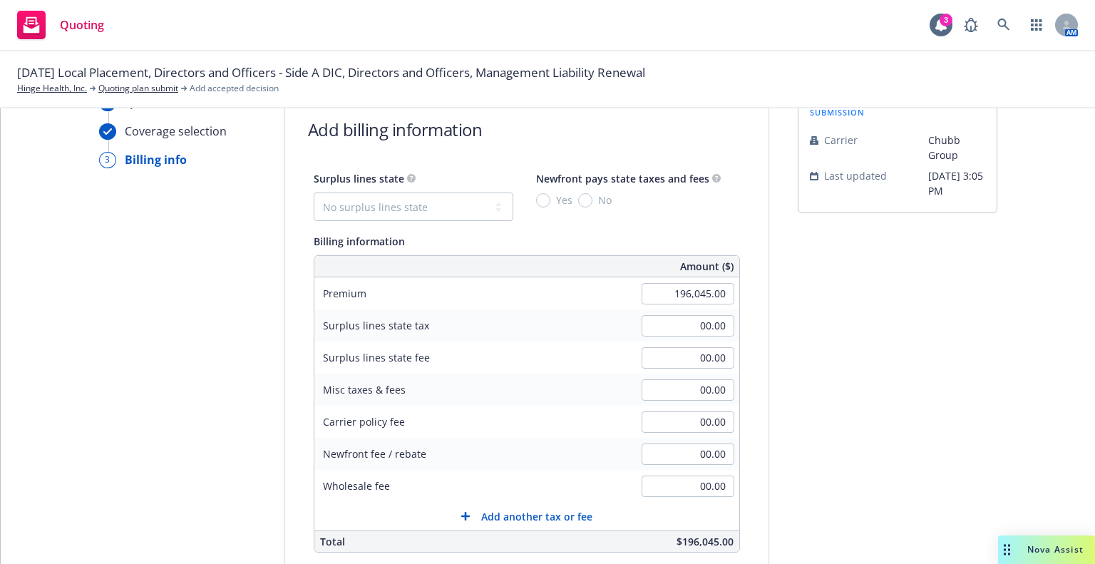
scroll to position [0, 0]
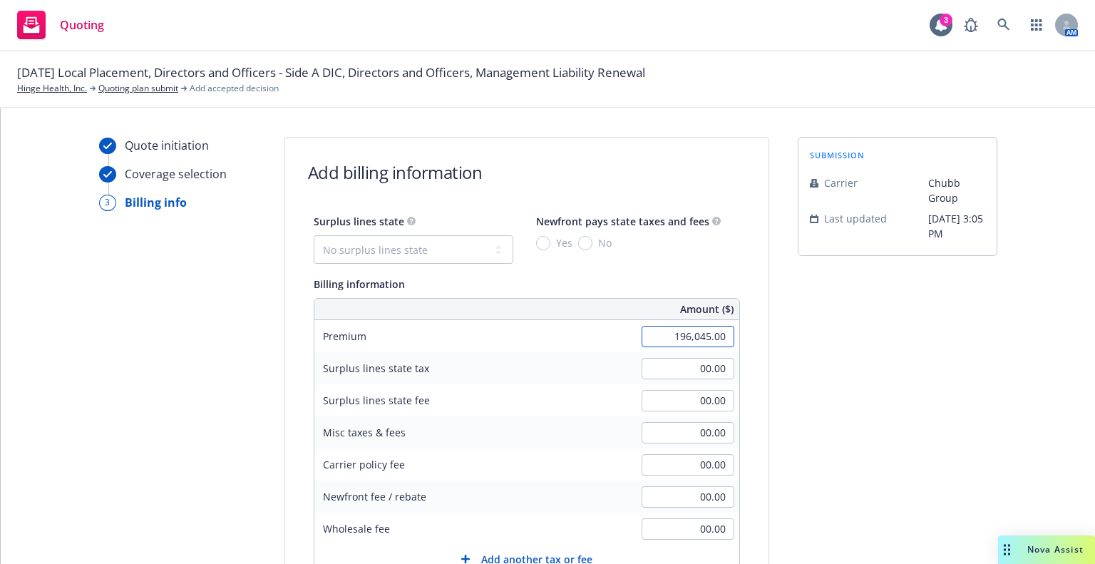
click at [663, 330] on input "196,045.00" at bounding box center [687, 336] width 93 height 21
type input "87,521.00"
click at [620, 229] on div "Newfront pays state taxes and fees" at bounding box center [622, 220] width 173 height 17
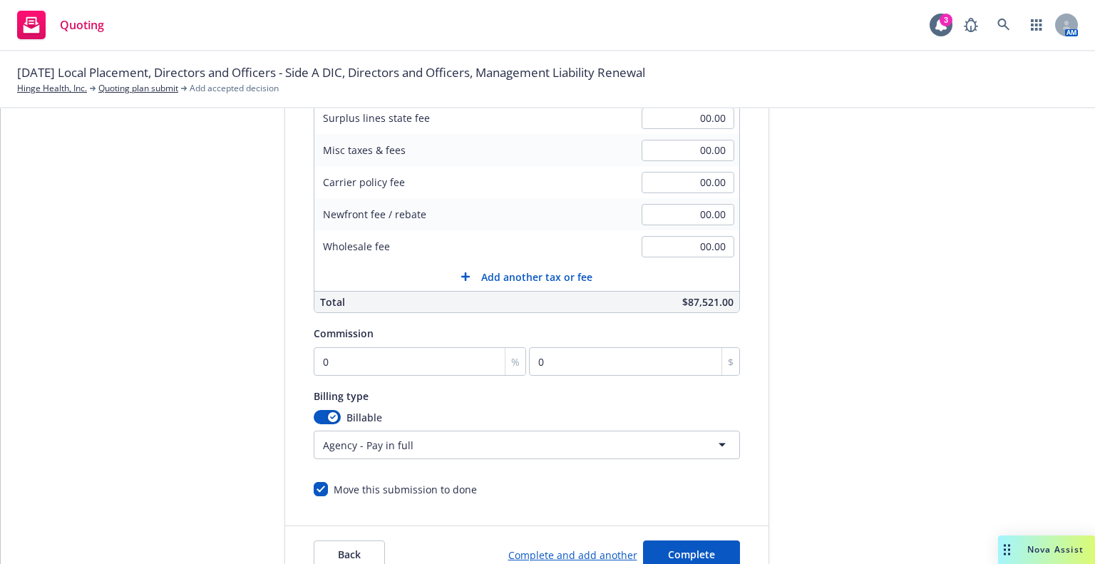
scroll to position [285, 0]
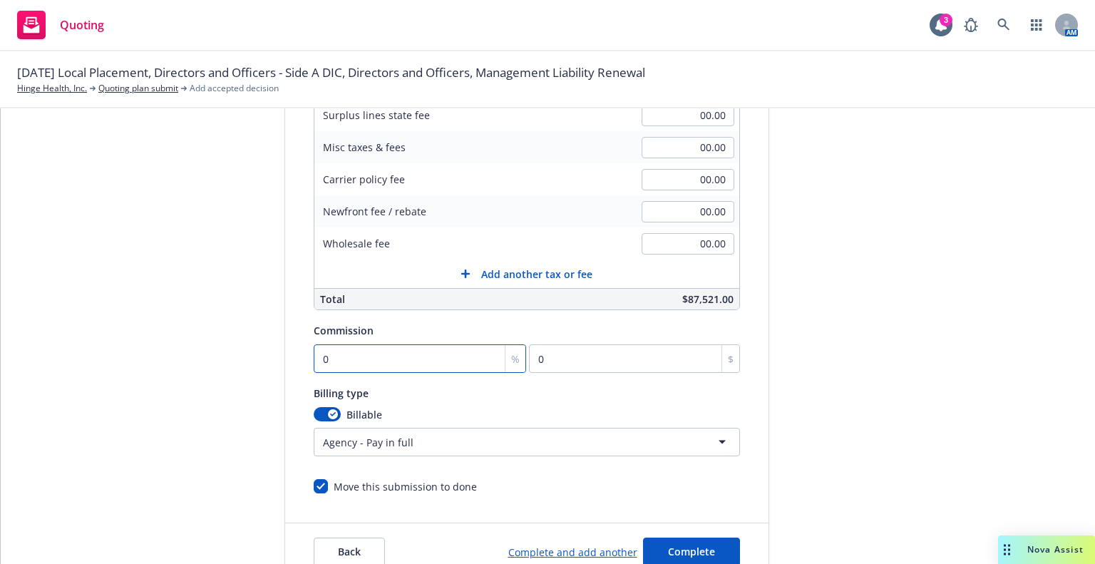
click at [362, 362] on input "0" at bounding box center [420, 358] width 213 height 29
type input "1"
type input "875.21"
type input "15"
type input "13128.15"
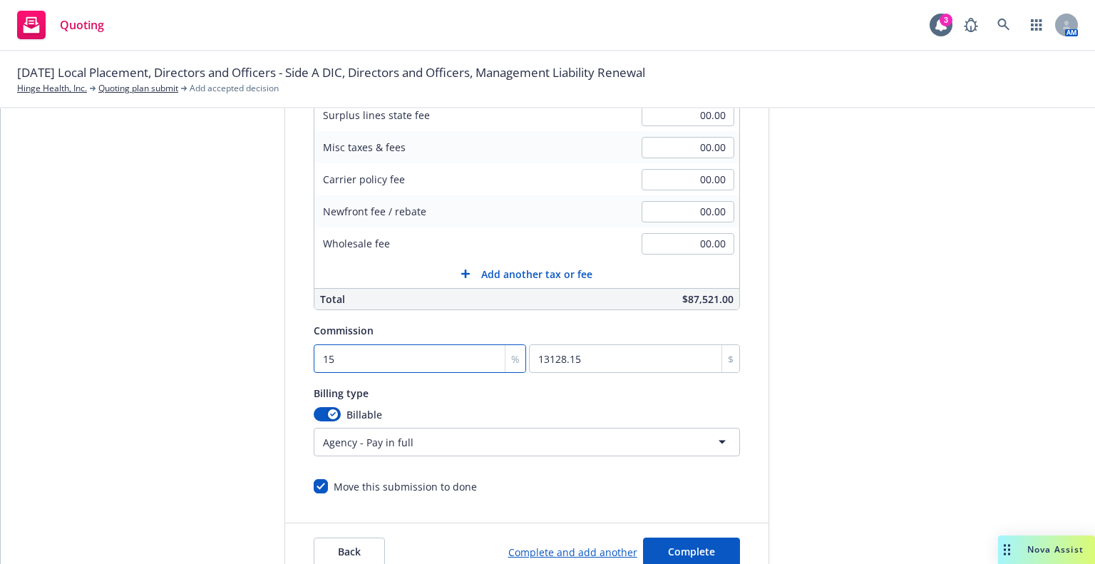
type input "15"
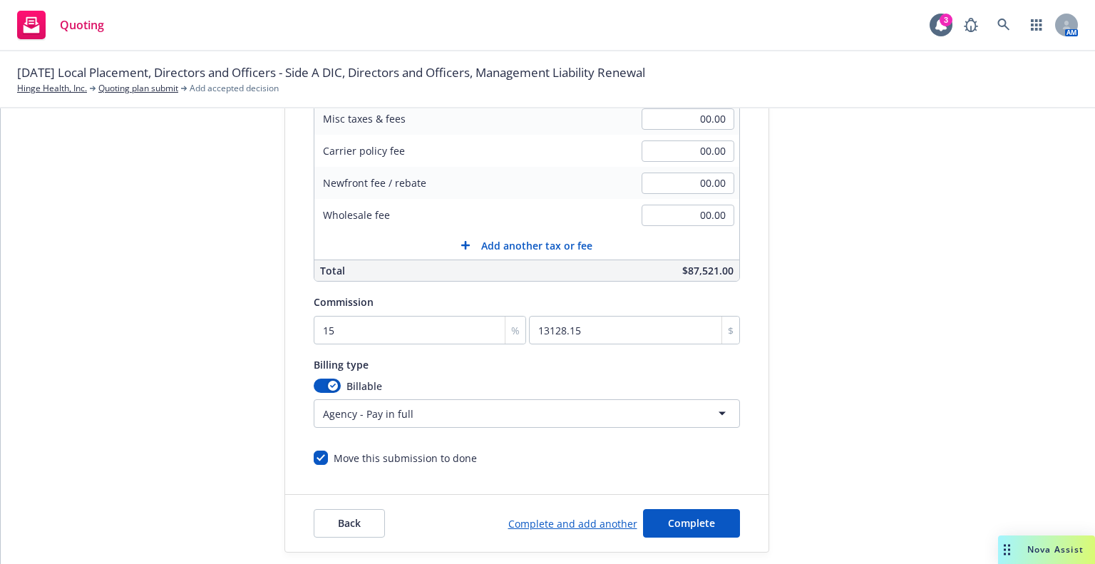
scroll to position [329, 0]
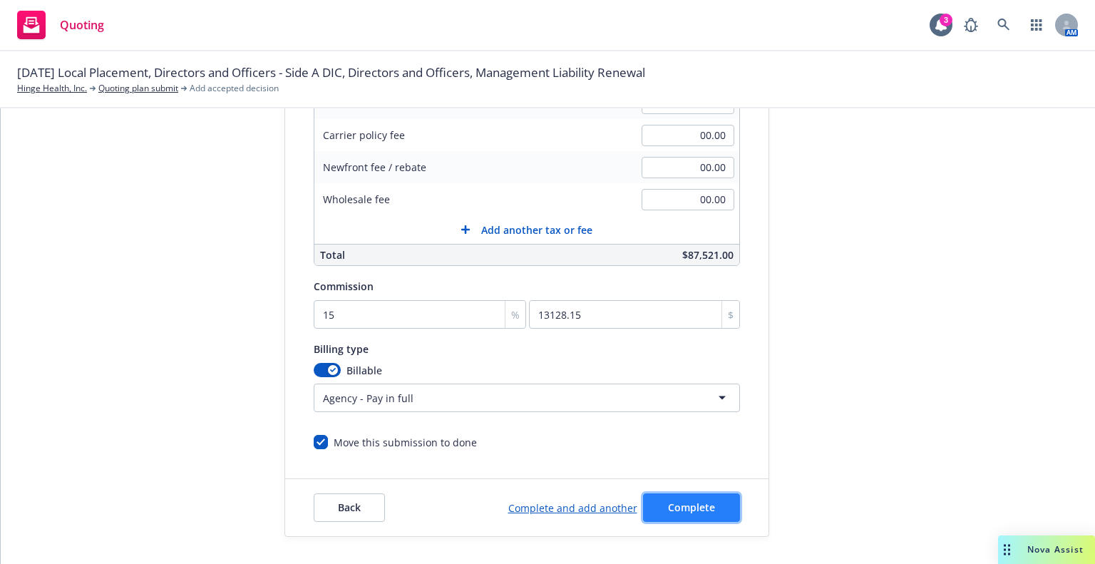
click at [675, 505] on span "Complete" at bounding box center [691, 507] width 47 height 14
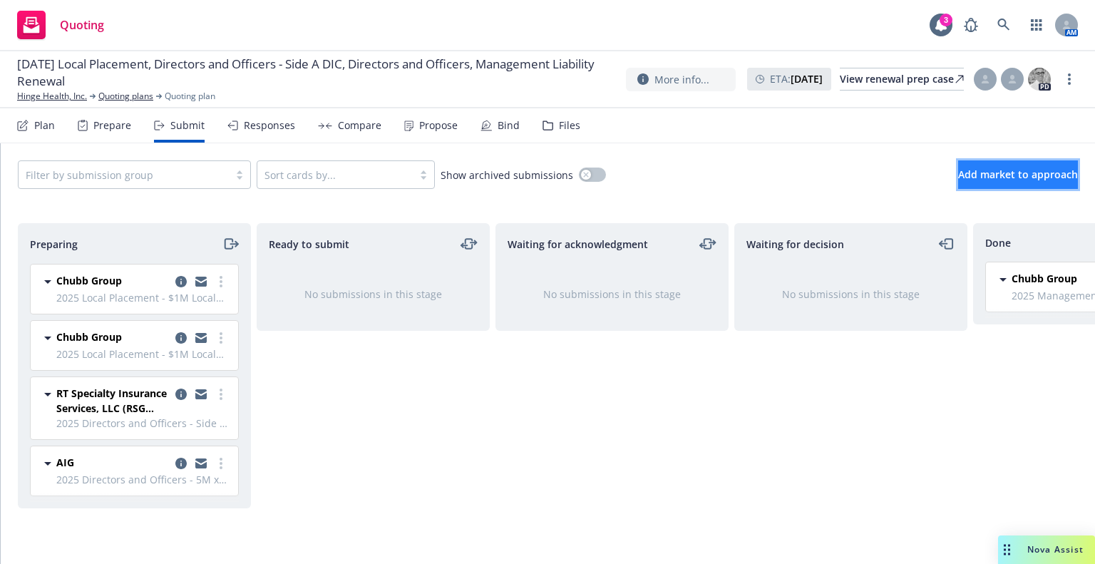
click at [1019, 176] on span "Add market to approach" at bounding box center [1018, 174] width 120 height 14
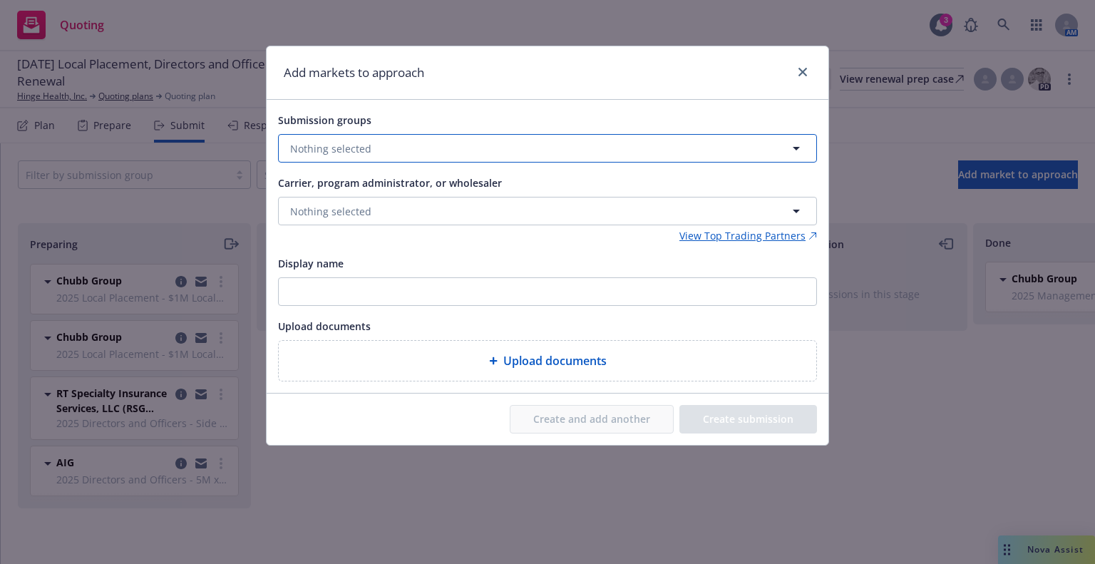
click at [442, 148] on button "Nothing selected" at bounding box center [547, 148] width 539 height 29
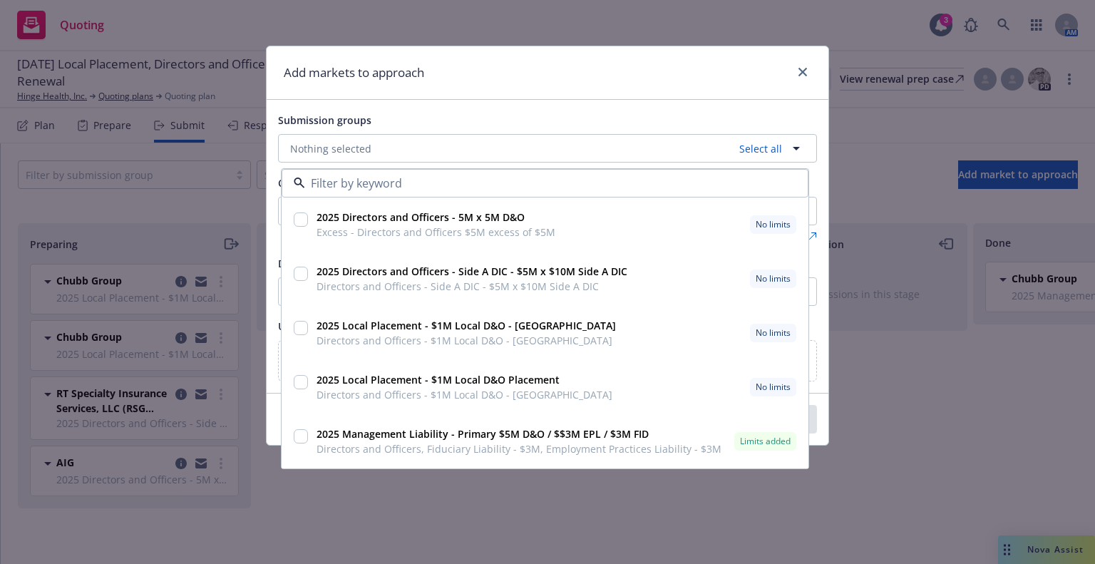
click at [383, 431] on strong "2025 Management Liability - Primary $5M D&O / $$3M EPL / $3M FID" at bounding box center [482, 434] width 332 height 14
checkbox input "true"
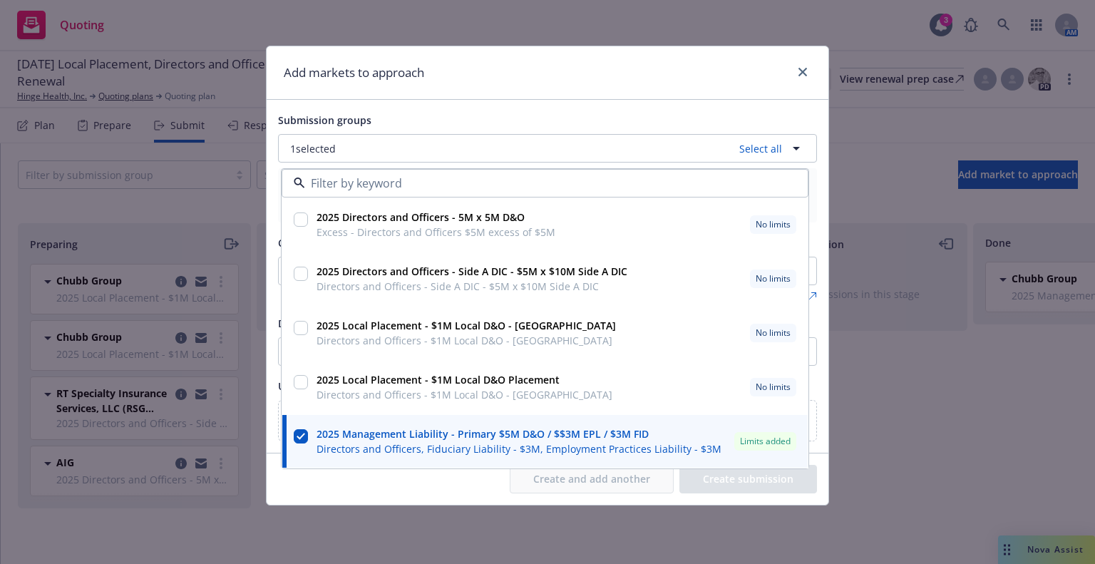
drag, startPoint x: 577, startPoint y: 64, endPoint x: 576, endPoint y: 43, distance: 20.7
click at [576, 43] on div "Add markets to approach Submission groups 1 selected Select all 2025 Directors …" at bounding box center [547, 282] width 1095 height 564
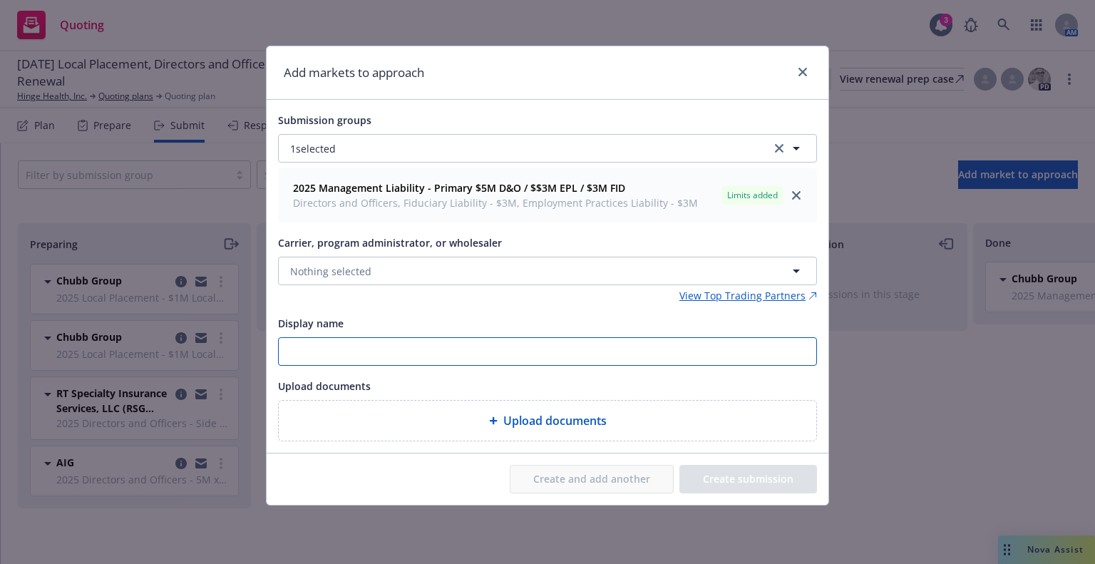
click at [415, 357] on input "Display name" at bounding box center [547, 351] width 537 height 27
type input "$"
type input "Chubb $3M FID"
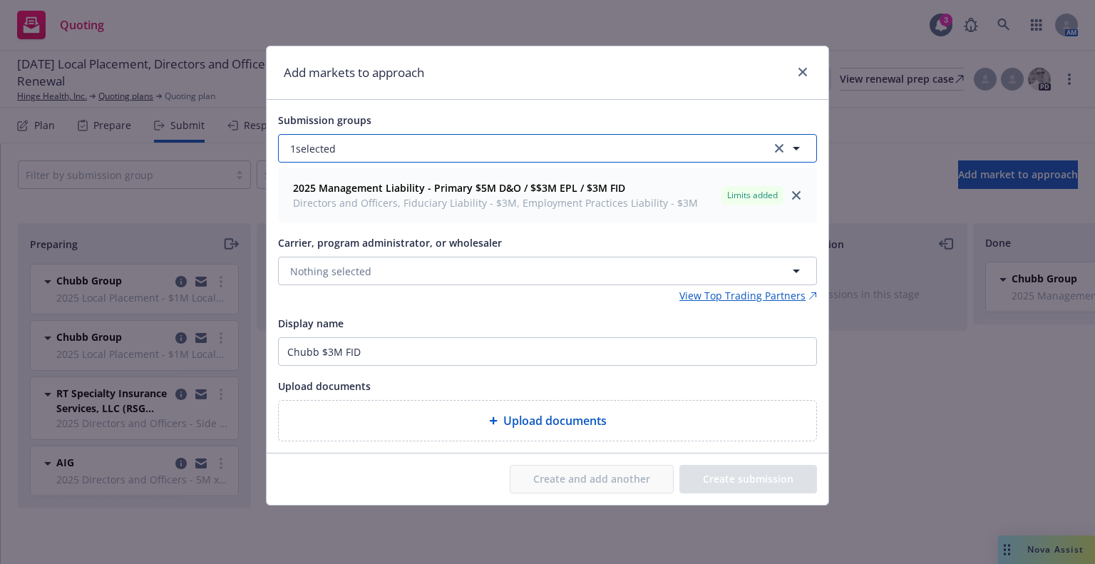
click at [422, 153] on button "1 selected" at bounding box center [547, 148] width 539 height 29
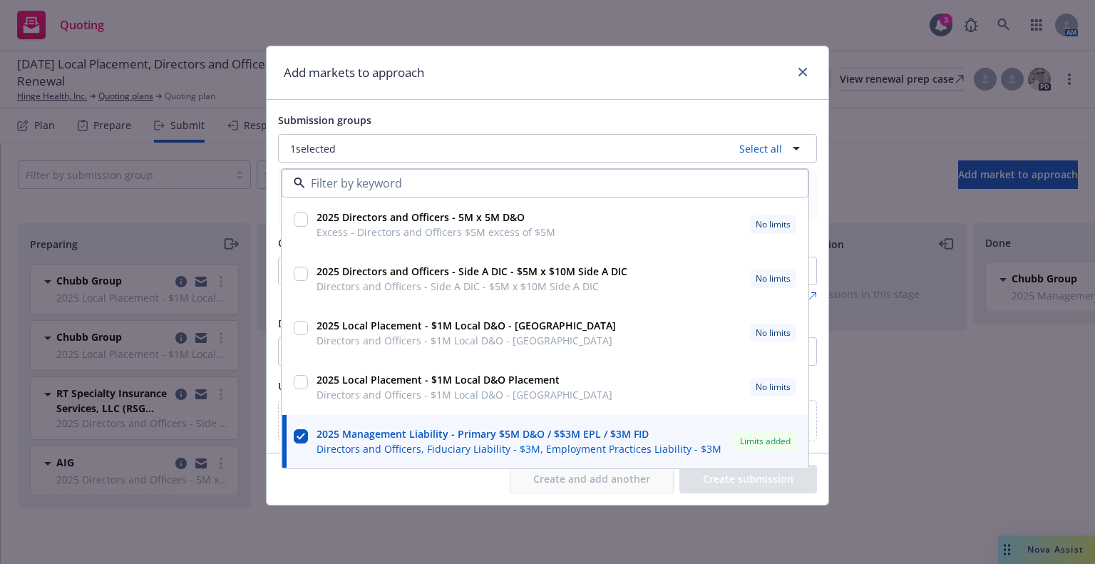
click at [386, 435] on strong "2025 Management Liability - Primary $5M D&O / $$3M EPL / $3M FID" at bounding box center [482, 434] width 332 height 14
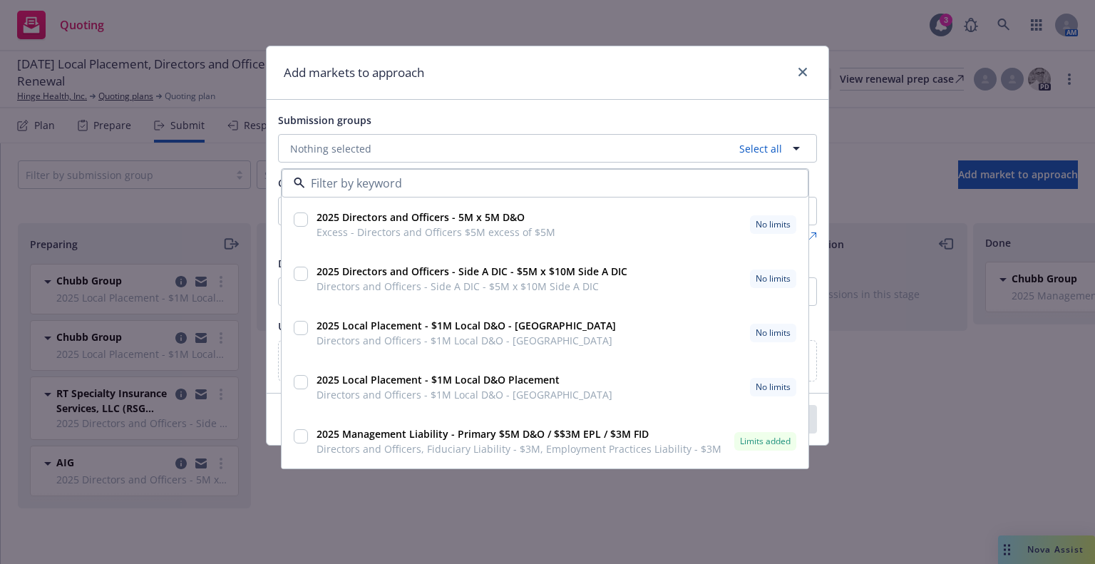
click at [346, 431] on strong "2025 Management Liability - Primary $5M D&O / $$3M EPL / $3M FID" at bounding box center [482, 434] width 332 height 14
checkbox input "true"
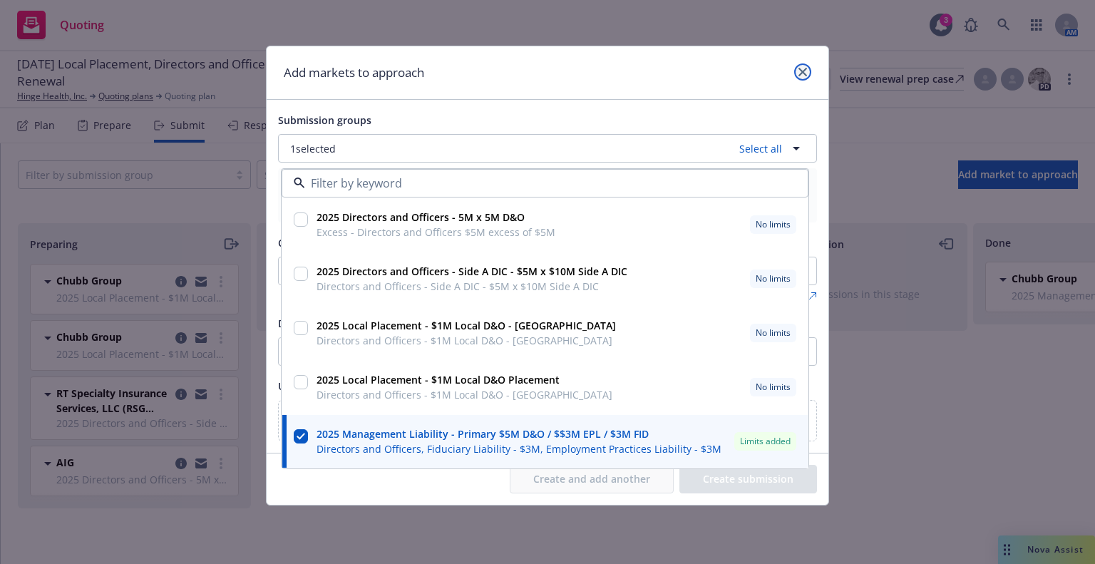
click at [806, 72] on icon "close" at bounding box center [802, 72] width 9 height 9
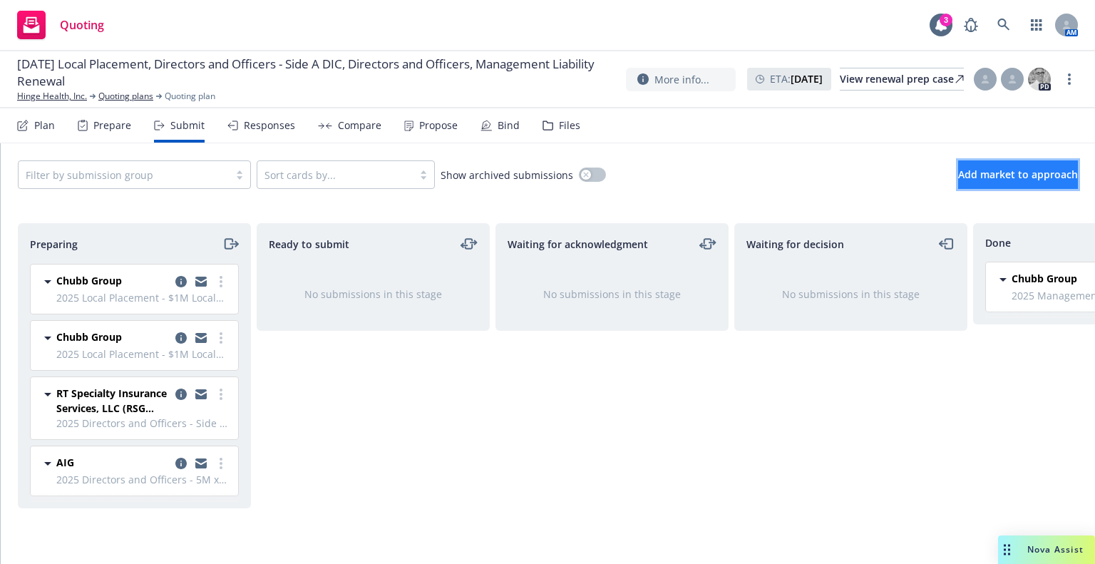
click at [986, 165] on button "Add market to approach" at bounding box center [1018, 174] width 120 height 29
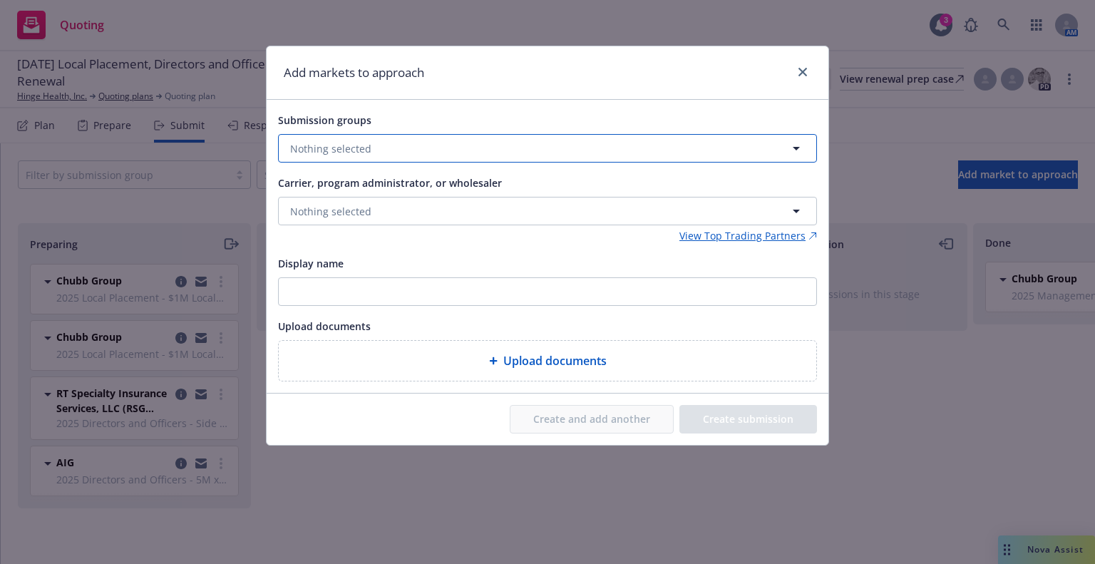
click at [373, 151] on button "Nothing selected" at bounding box center [547, 148] width 539 height 29
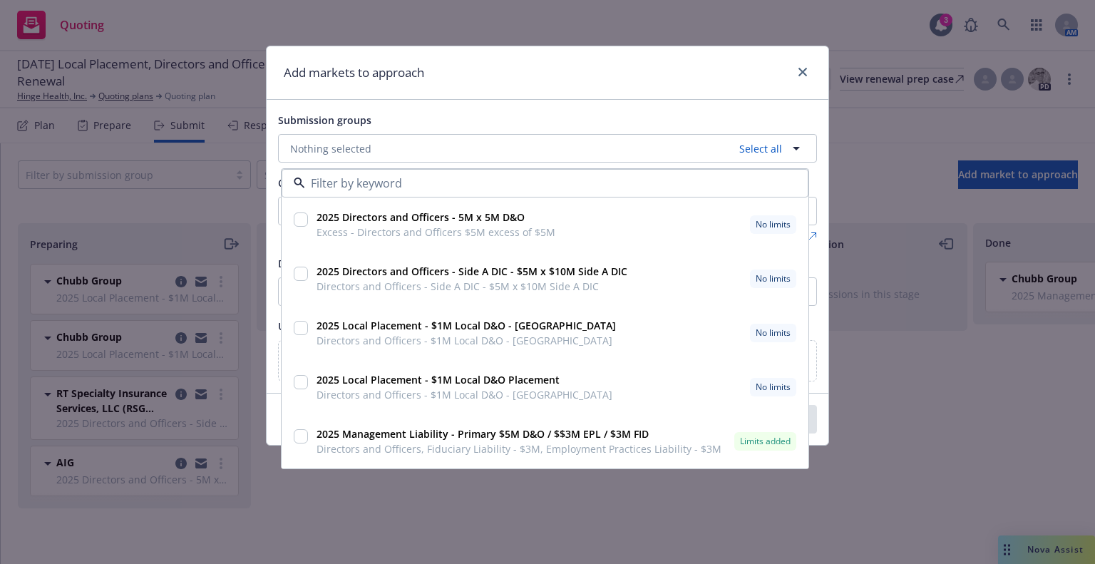
click at [303, 435] on input "checkbox" at bounding box center [301, 436] width 14 height 14
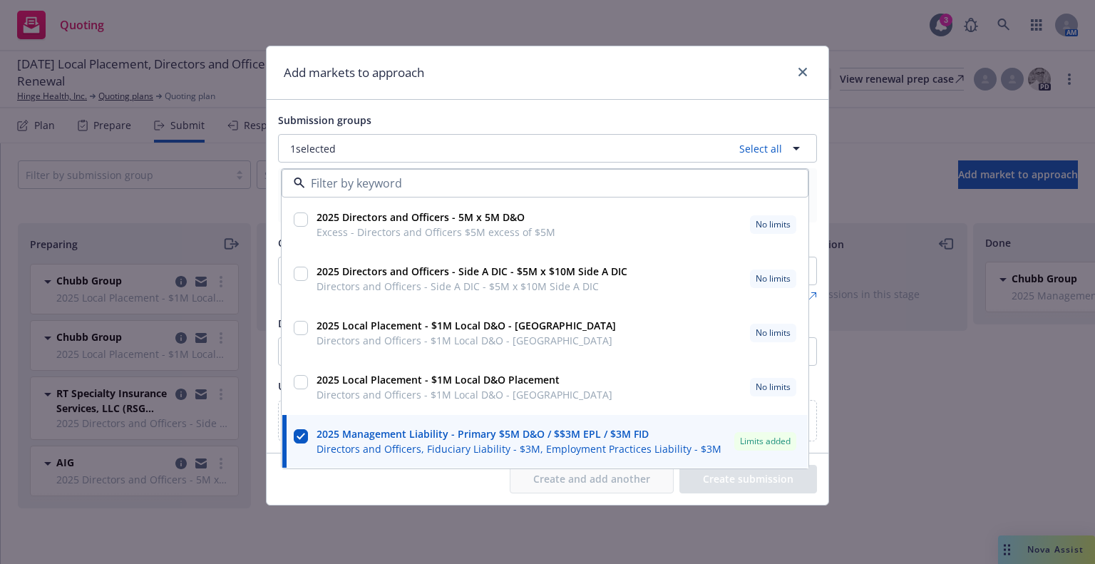
click at [546, 433] on strong "2025 Management Liability - Primary $5M D&O / $$3M EPL / $3M FID" at bounding box center [482, 434] width 332 height 14
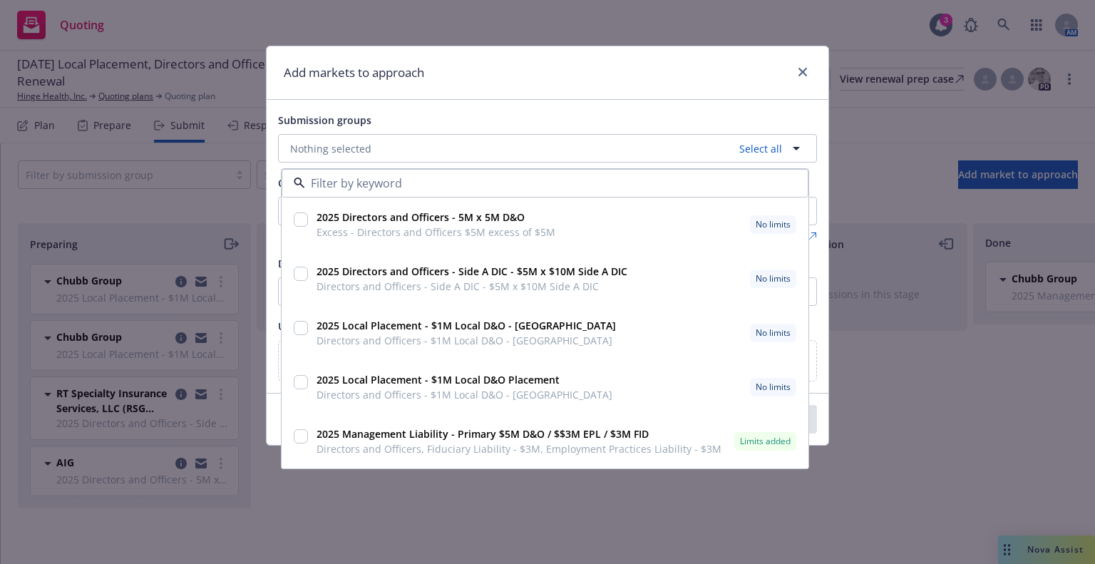
click at [546, 433] on strong "2025 Management Liability - Primary $5M D&O / $$3M EPL / $3M FID" at bounding box center [482, 434] width 332 height 14
checkbox input "true"
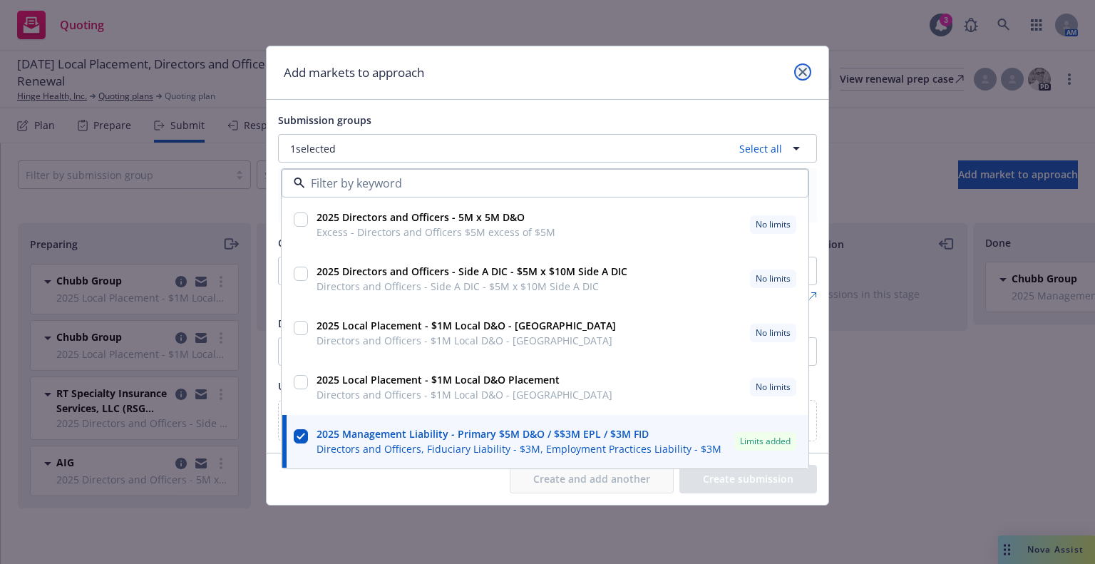
click at [804, 78] on link "close" at bounding box center [802, 71] width 17 height 17
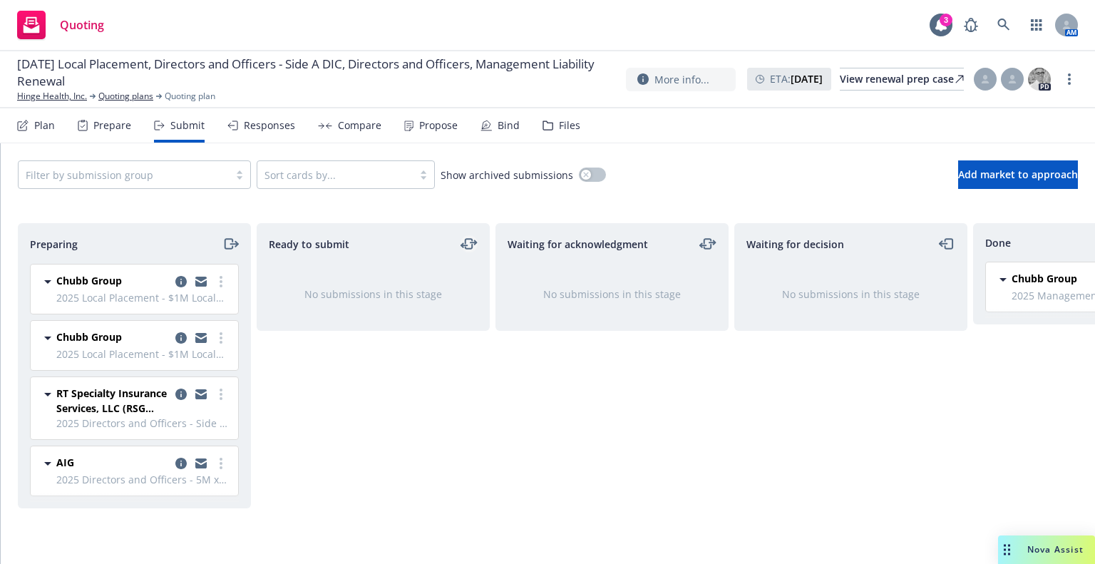
click at [473, 240] on icon "moveLeftRight" at bounding box center [468, 243] width 17 height 17
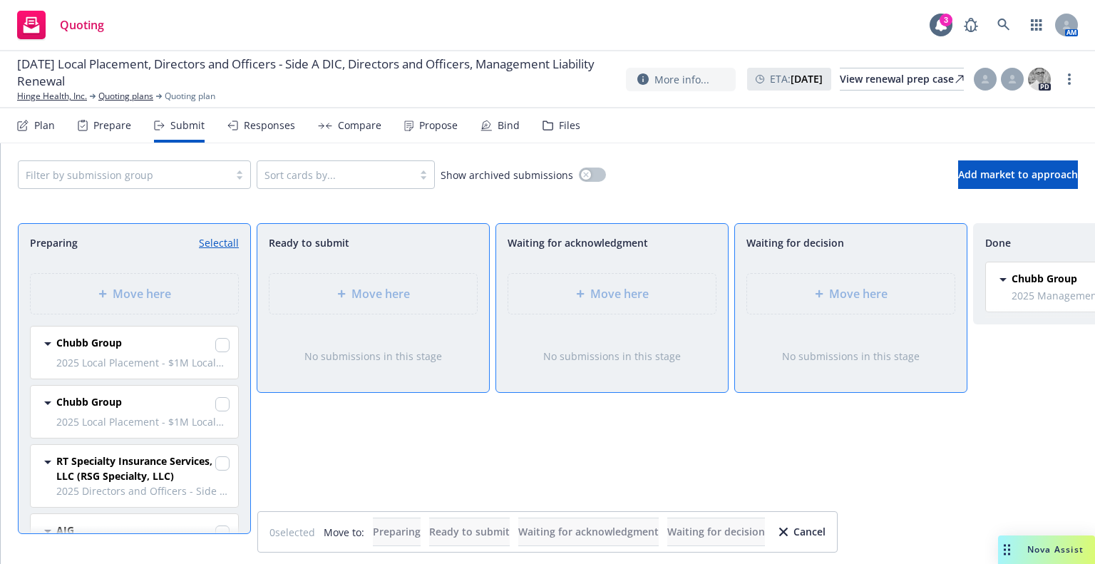
click at [348, 450] on div "Ready to submit Move here No submissions in this stage" at bounding box center [373, 378] width 233 height 311
click at [604, 466] on div "Waiting for acknowledgment Move here No submissions in this stage" at bounding box center [611, 378] width 233 height 311
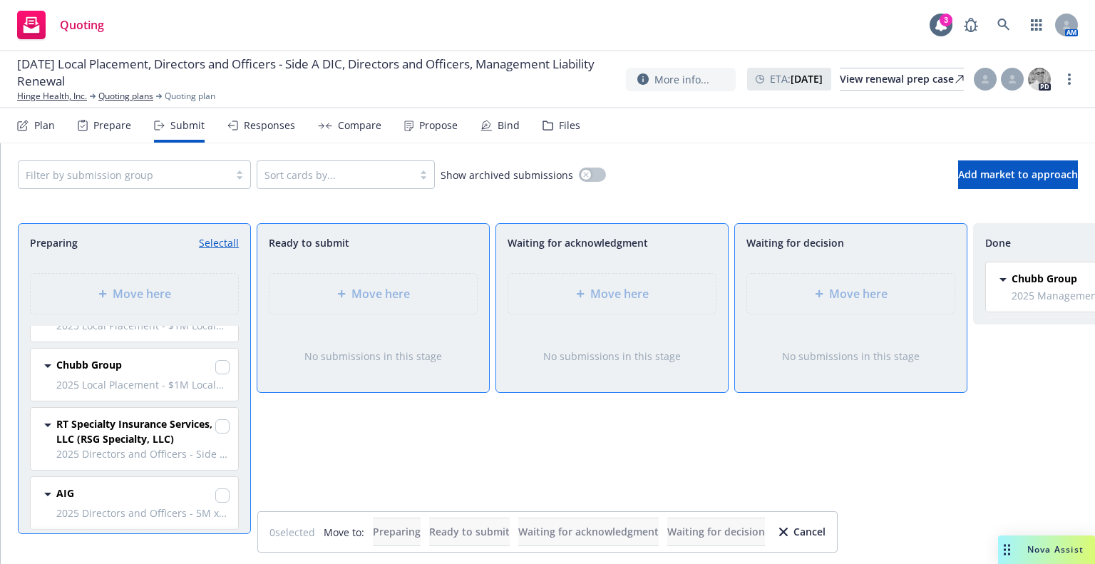
scroll to position [53, 0]
click at [307, 465] on div "Ready to submit Move here No submissions in this stage" at bounding box center [373, 378] width 233 height 311
click at [304, 465] on div "Ready to submit Move here No submissions in this stage" at bounding box center [373, 378] width 233 height 311
click at [58, 122] on div "Plan Prepare Submit Responses Compare Propose Bind Files" at bounding box center [298, 125] width 563 height 34
click at [36, 125] on div "Plan" at bounding box center [44, 125] width 21 height 11
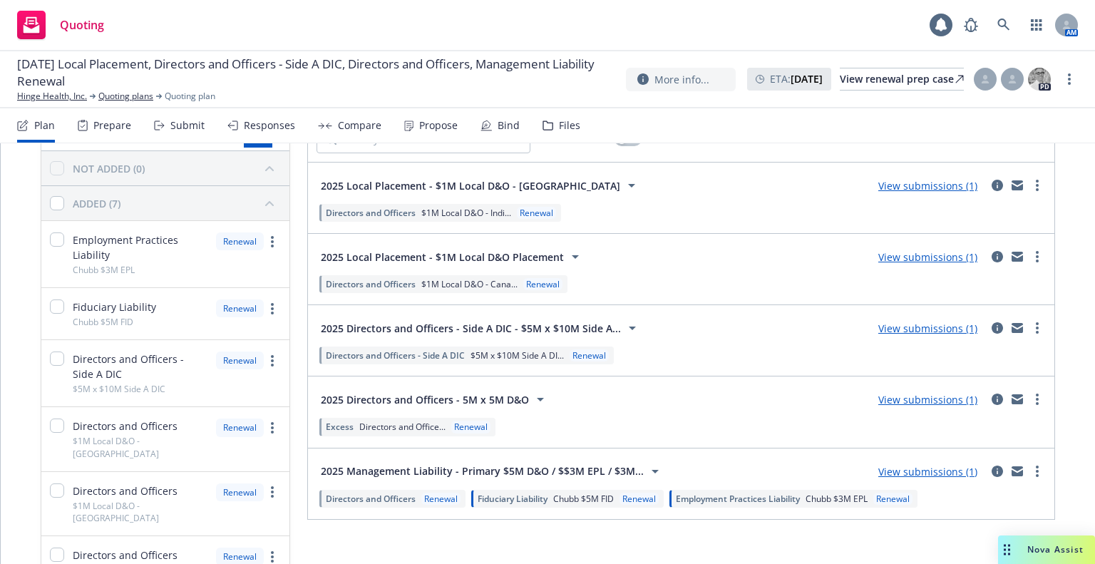
scroll to position [203, 0]
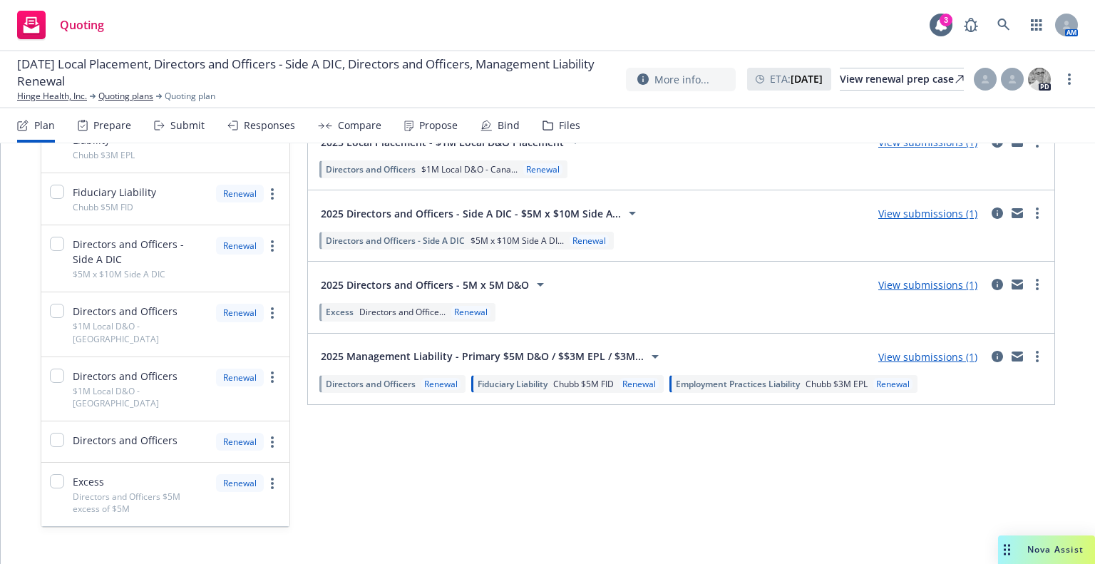
click at [885, 351] on link "View submissions (1)" at bounding box center [927, 357] width 99 height 14
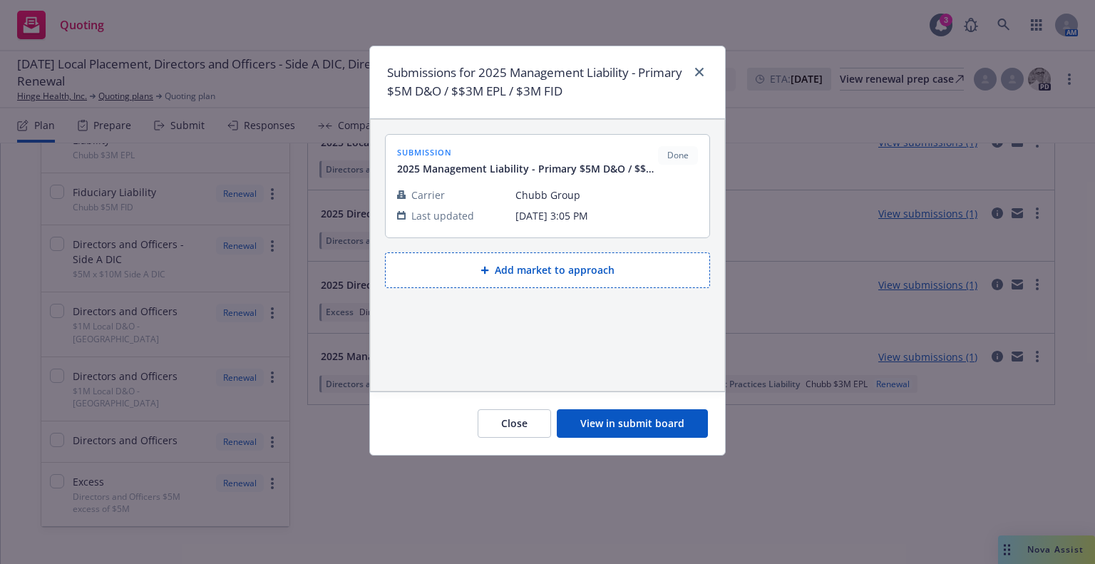
click at [540, 267] on button "Add market to approach" at bounding box center [547, 270] width 325 height 36
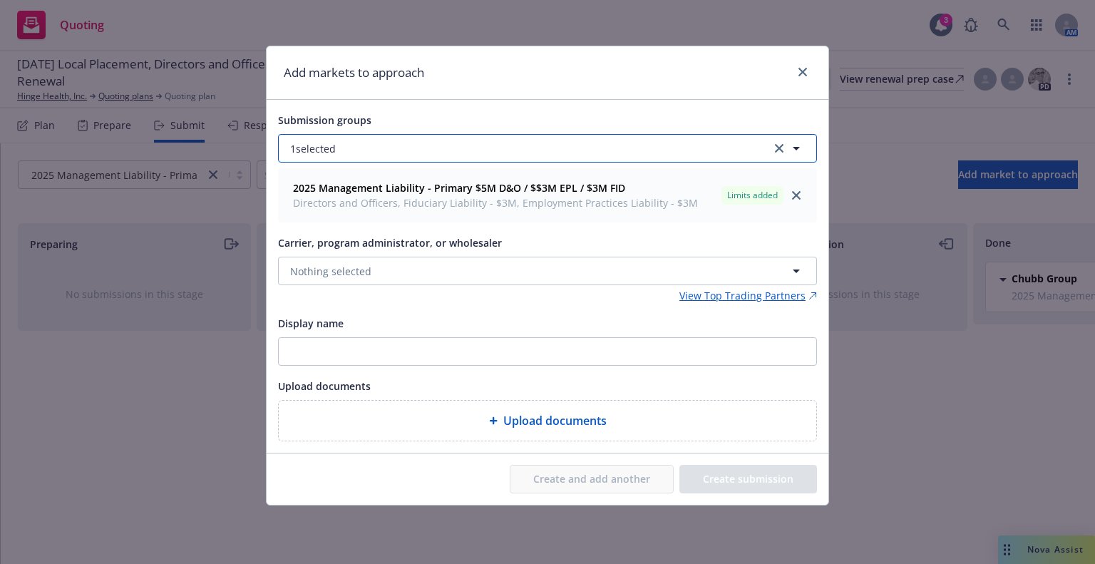
click at [378, 145] on button "1 selected" at bounding box center [547, 148] width 539 height 29
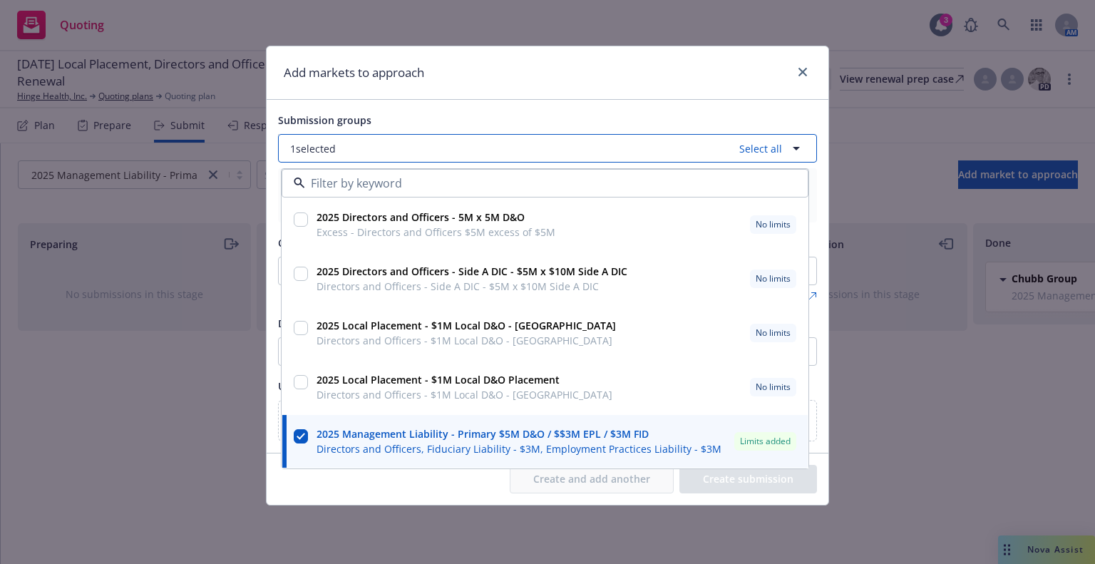
click at [378, 145] on button "1 selected Select all" at bounding box center [547, 148] width 539 height 29
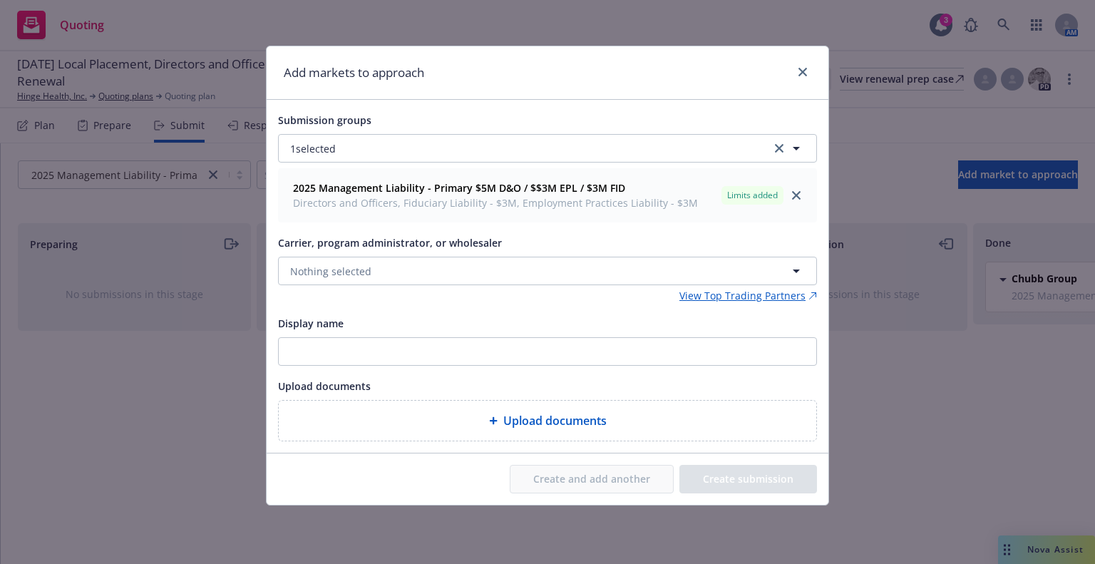
click at [809, 84] on div "Add markets to approach" at bounding box center [548, 72] width 562 height 53
click at [805, 73] on icon "close" at bounding box center [802, 72] width 9 height 9
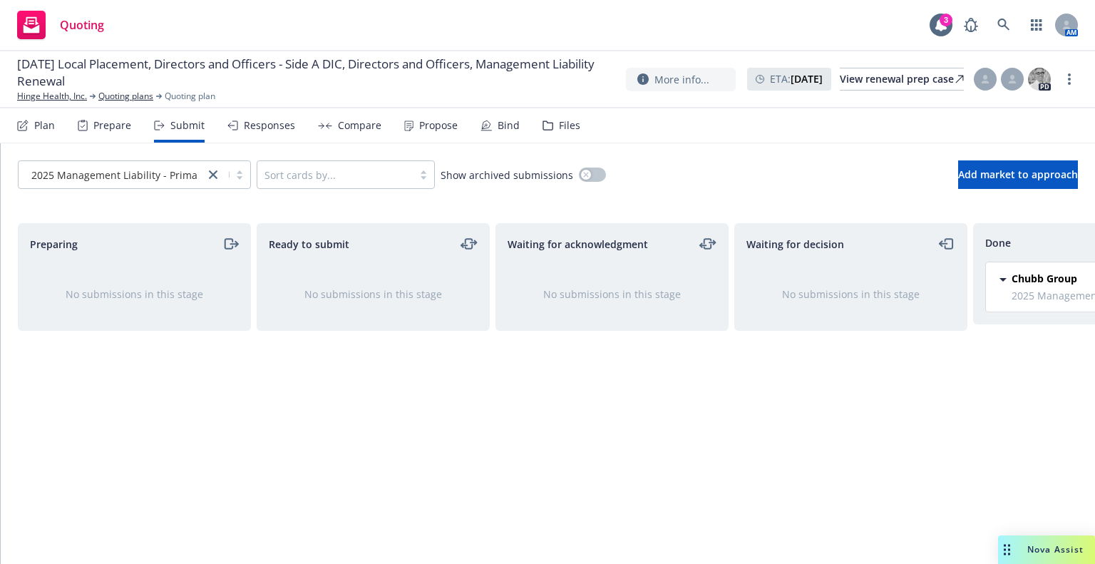
click at [1055, 285] on div "Chubb Group" at bounding box center [1044, 279] width 66 height 17
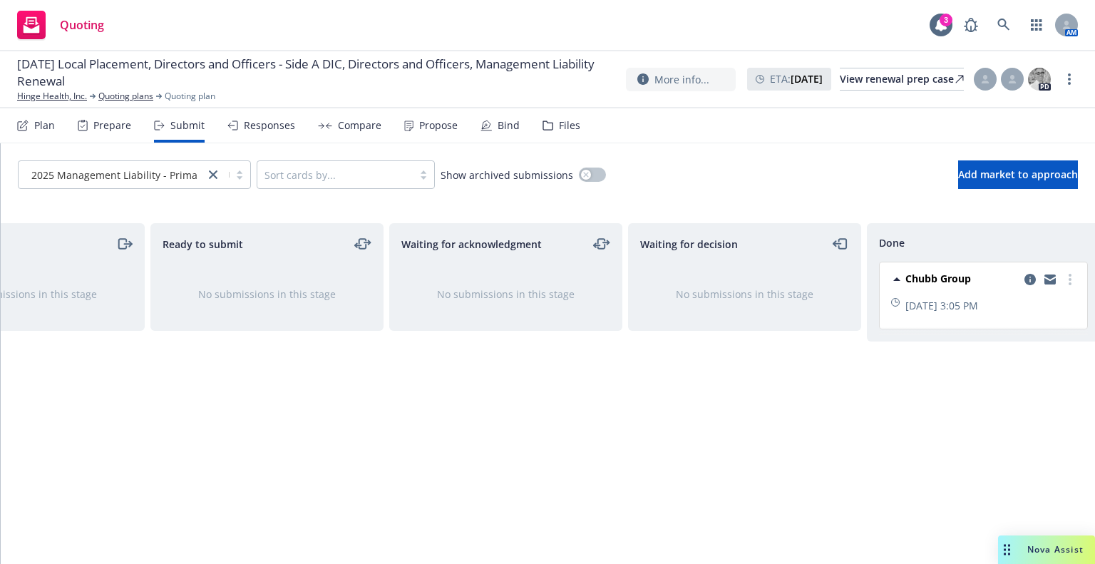
scroll to position [0, 128]
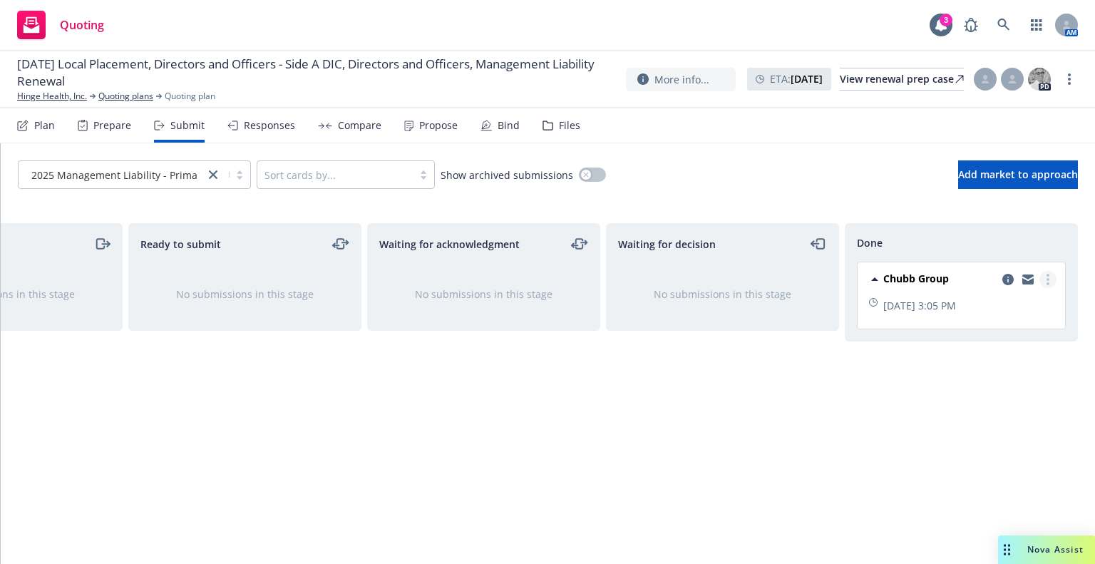
click at [1050, 282] on link "more" at bounding box center [1047, 279] width 17 height 17
click at [1009, 339] on span "Add accepted decision" at bounding box center [984, 336] width 143 height 14
select select "12"
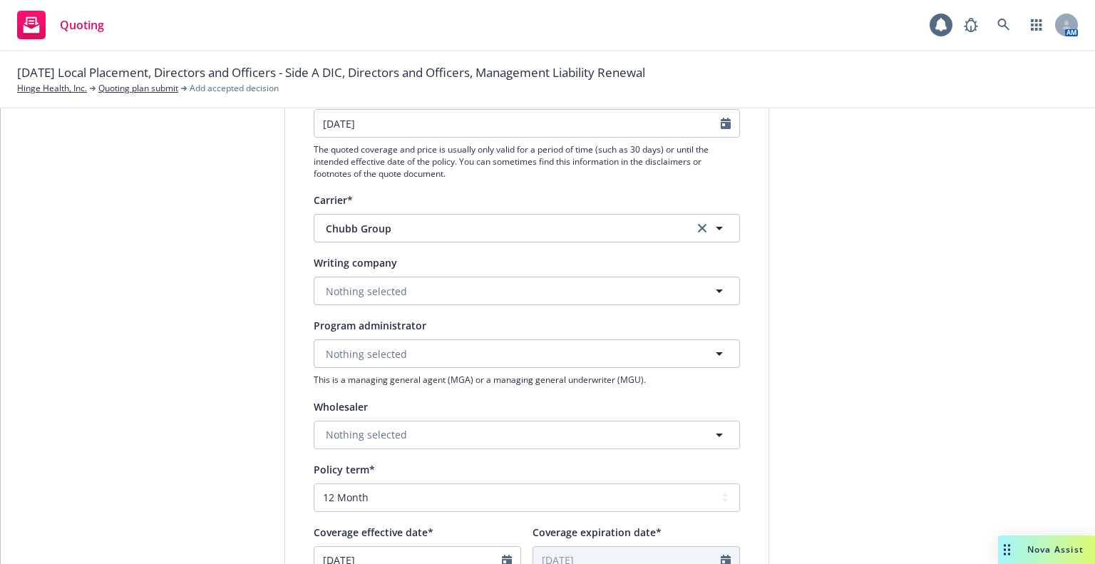
scroll to position [214, 0]
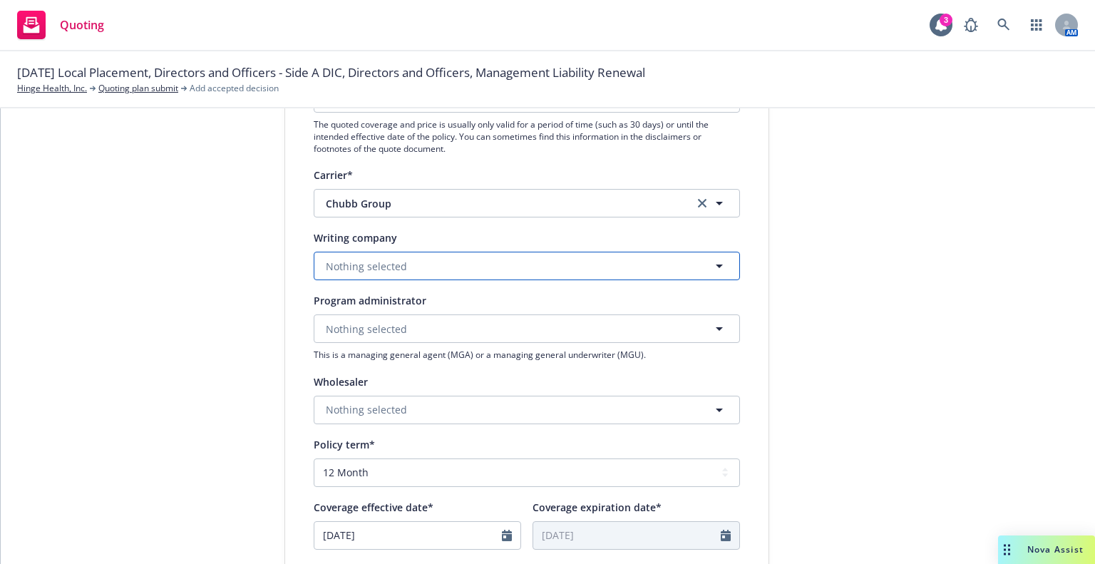
click at [404, 260] on button "Nothing selected" at bounding box center [527, 266] width 426 height 29
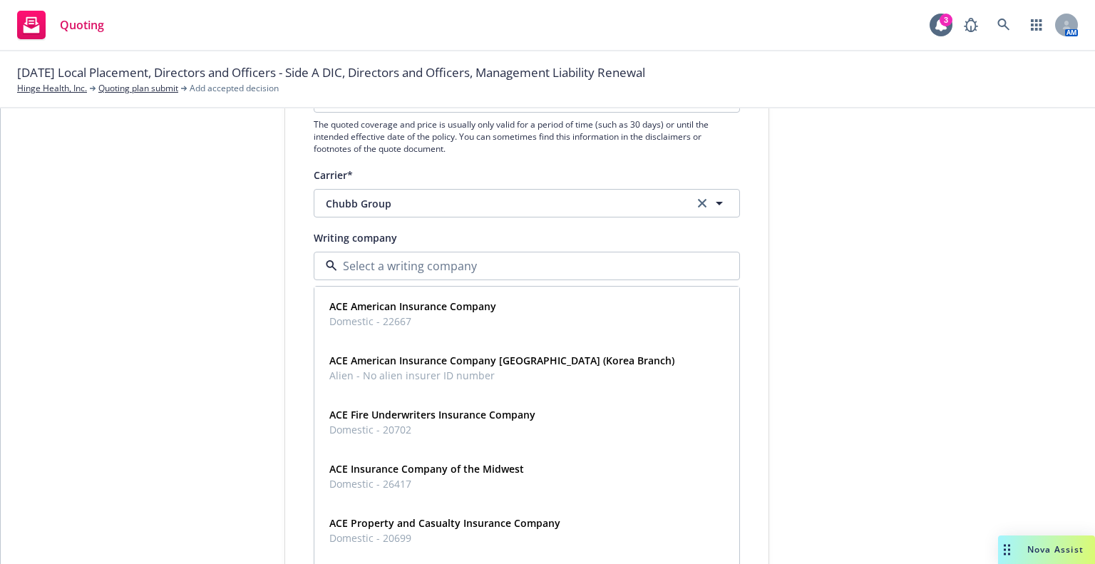
click at [403, 259] on input at bounding box center [523, 265] width 373 height 17
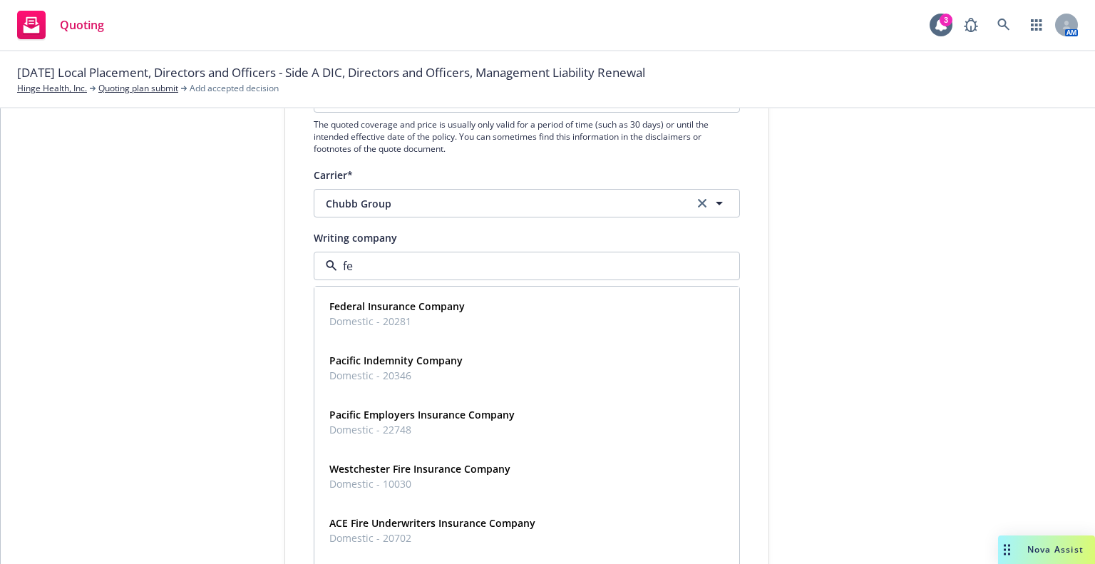
type input "fed"
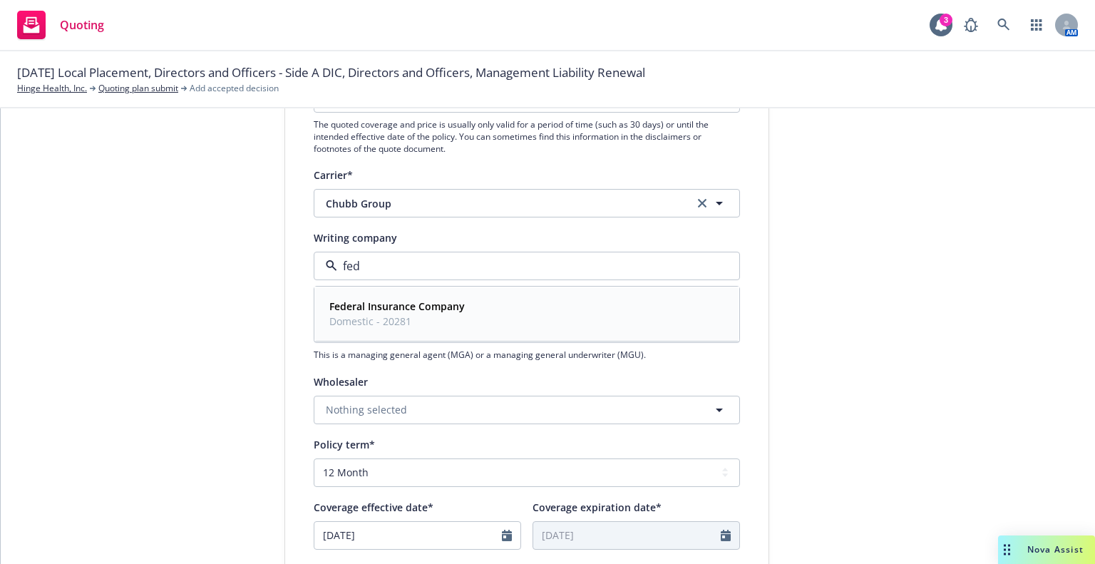
click at [362, 316] on span "Domestic - 20281" at bounding box center [396, 321] width 135 height 15
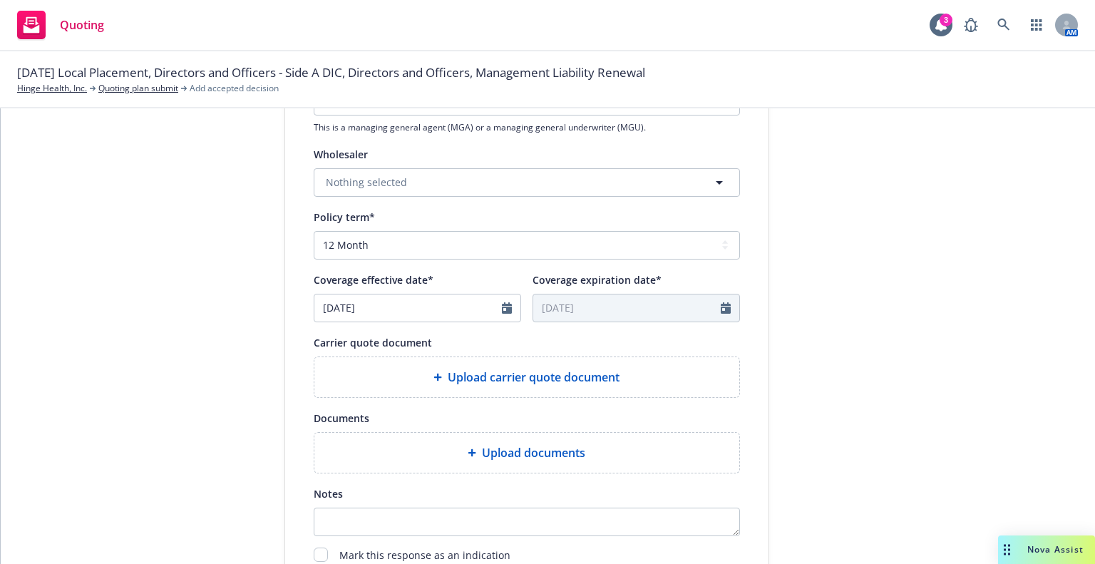
scroll to position [556, 0]
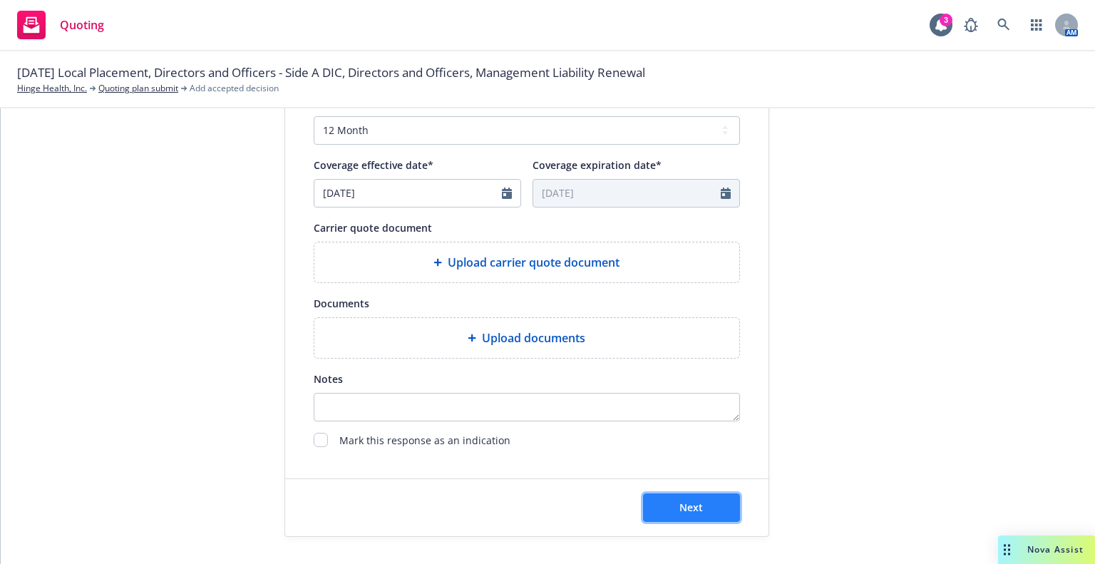
click at [681, 500] on span "Next" at bounding box center [691, 507] width 24 height 14
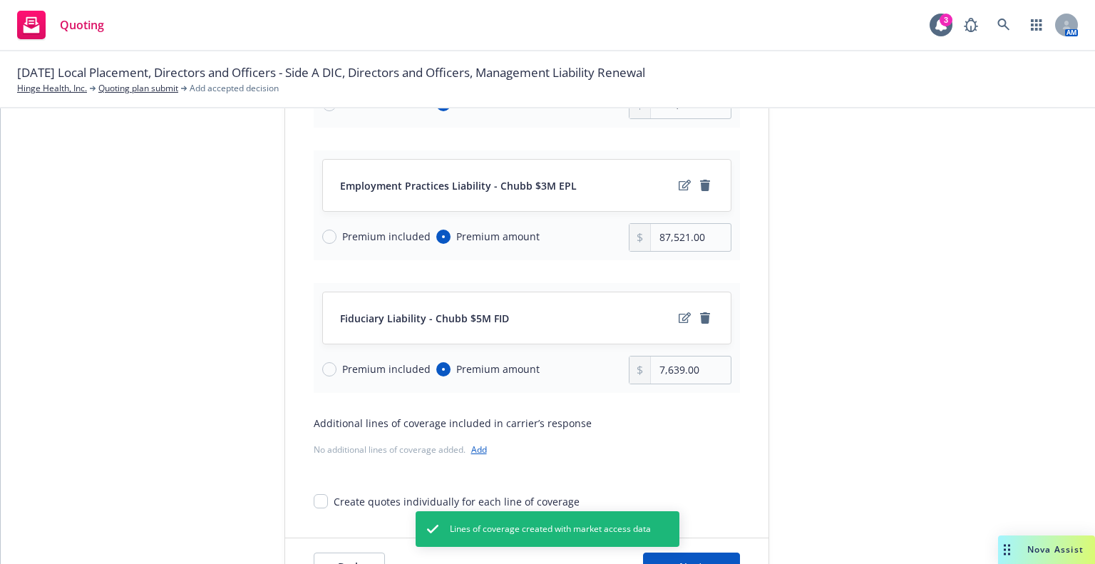
scroll to position [343, 0]
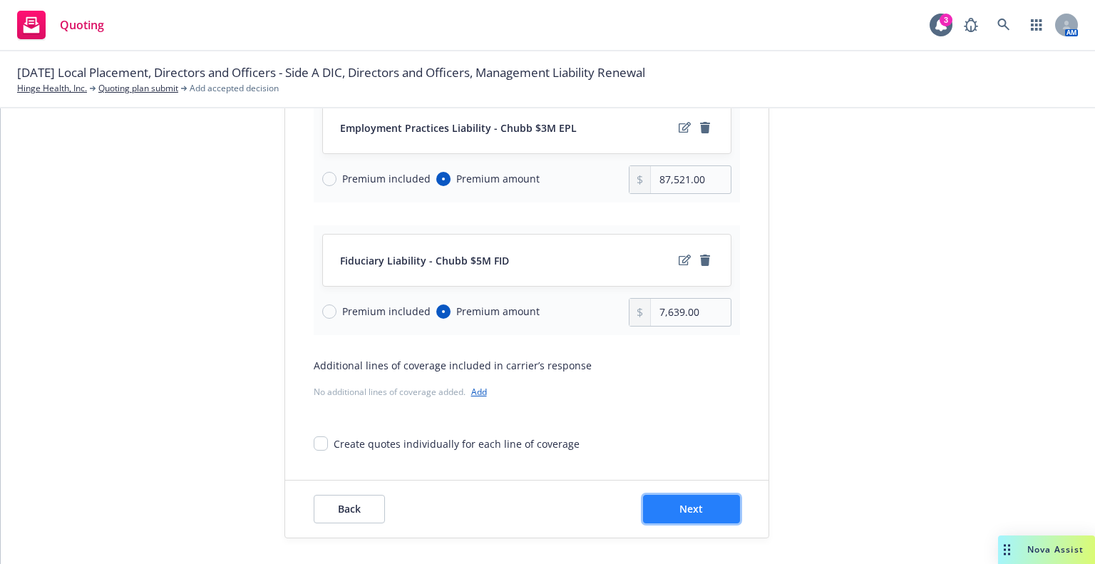
click at [679, 504] on span "Next" at bounding box center [691, 509] width 24 height 14
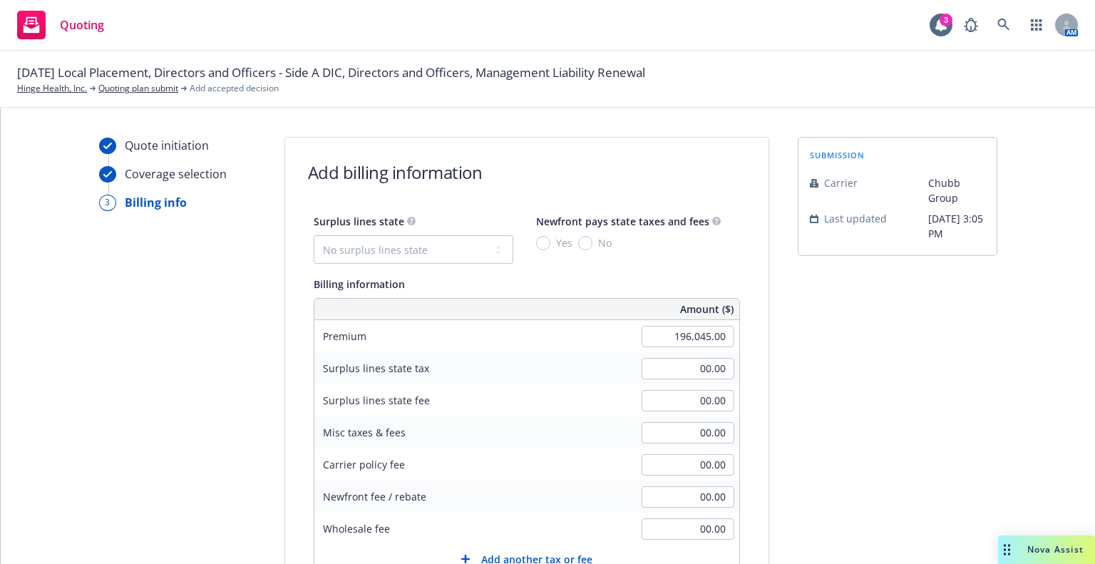
scroll to position [292, 0]
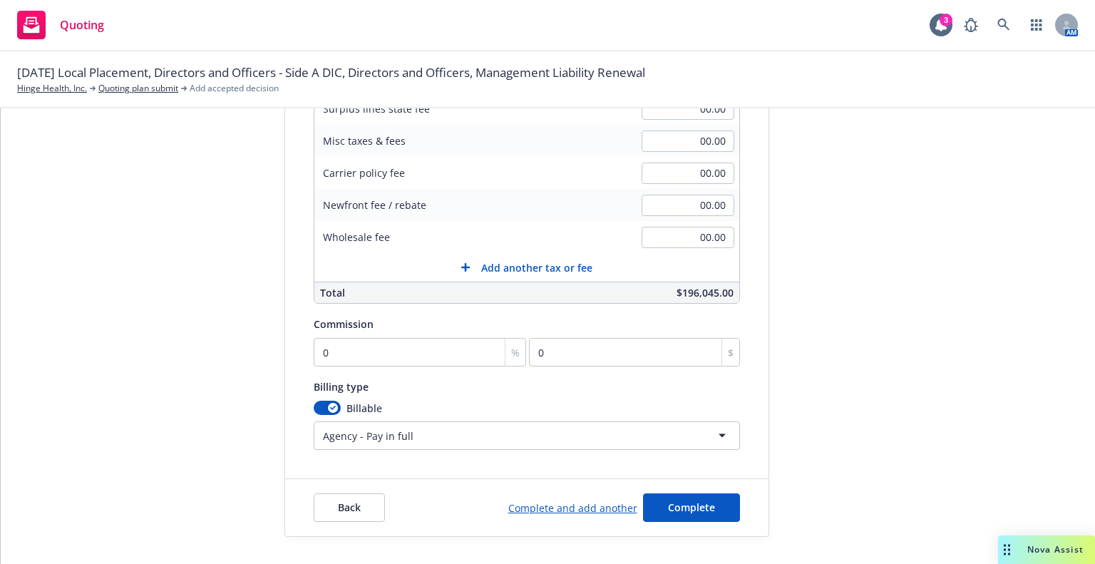
click at [166, 347] on div "Quote initiation Coverage selection 3 Billing info" at bounding box center [177, 190] width 157 height 691
